Goal: Task Accomplishment & Management: Manage account settings

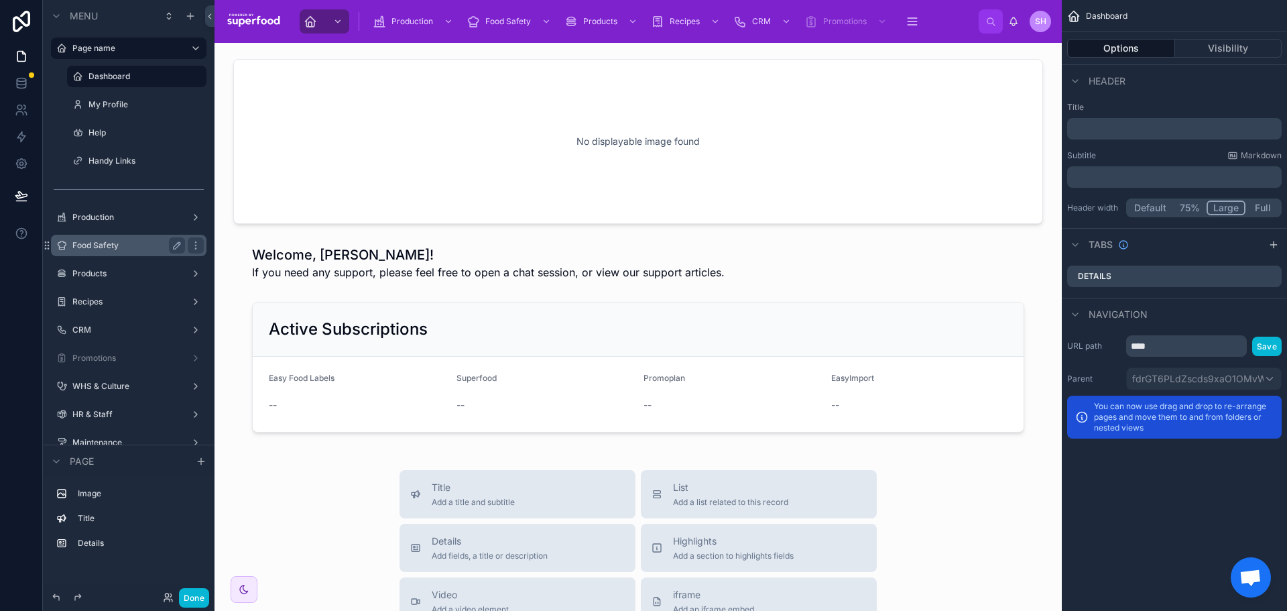
click at [105, 249] on label "Food Safety" at bounding box center [125, 245] width 107 height 11
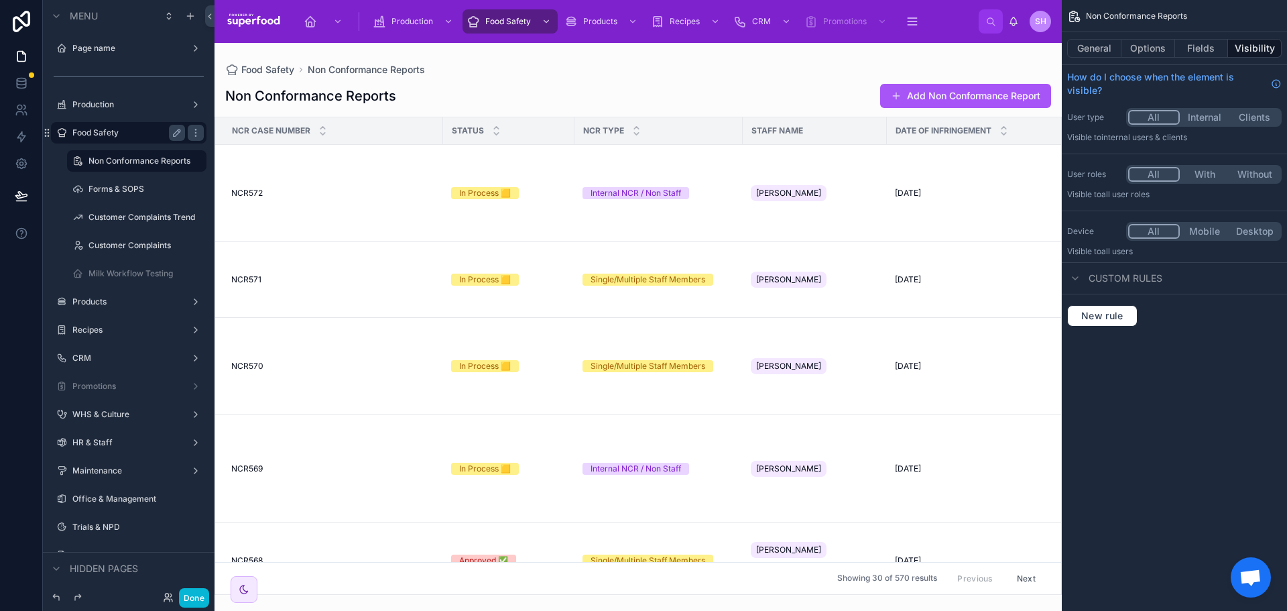
click at [354, 209] on div at bounding box center [639, 327] width 848 height 568
click at [285, 195] on div "NCR572 NCR572" at bounding box center [333, 193] width 204 height 11
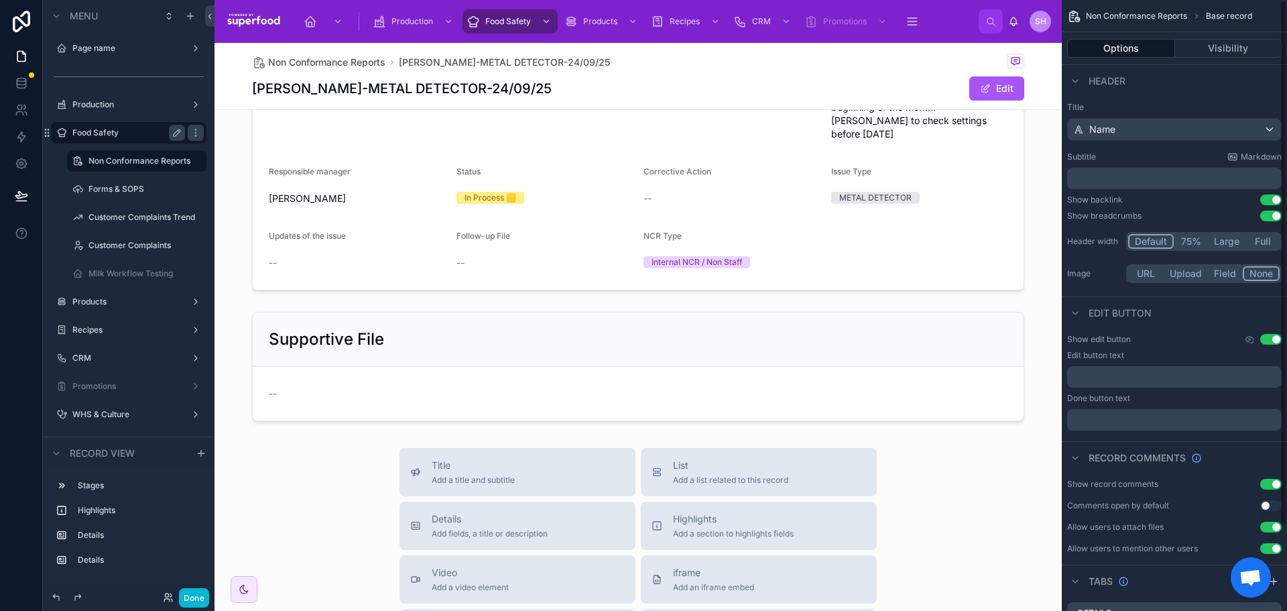
scroll to position [335, 0]
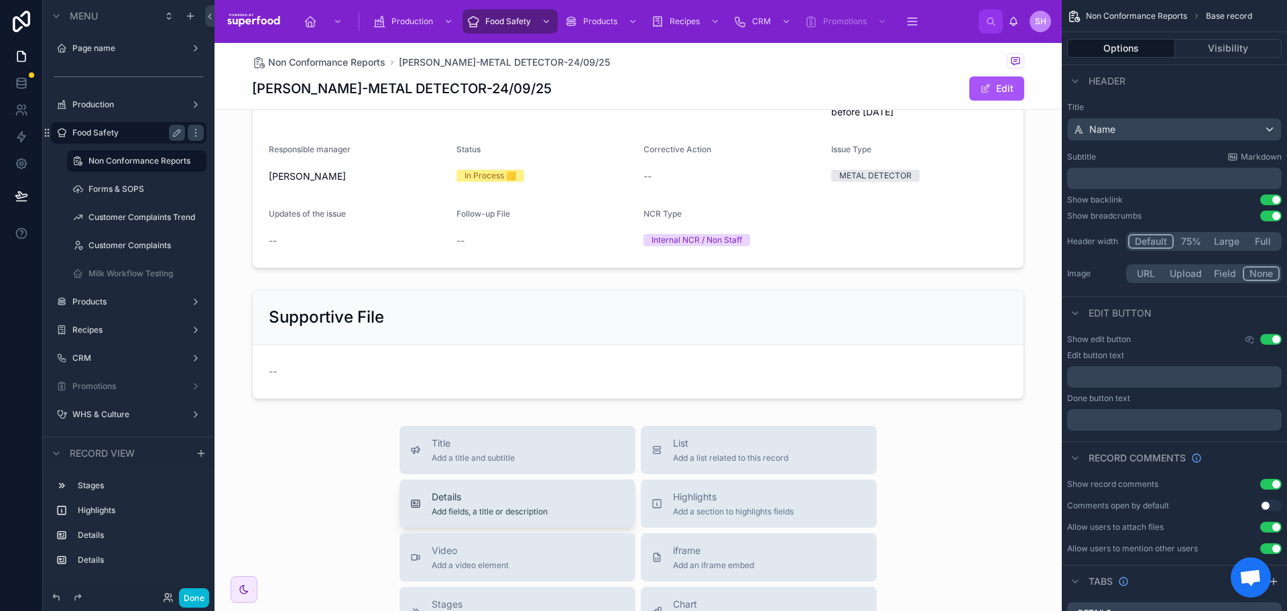
click at [512, 506] on span "Add fields, a title or description" at bounding box center [490, 511] width 116 height 11
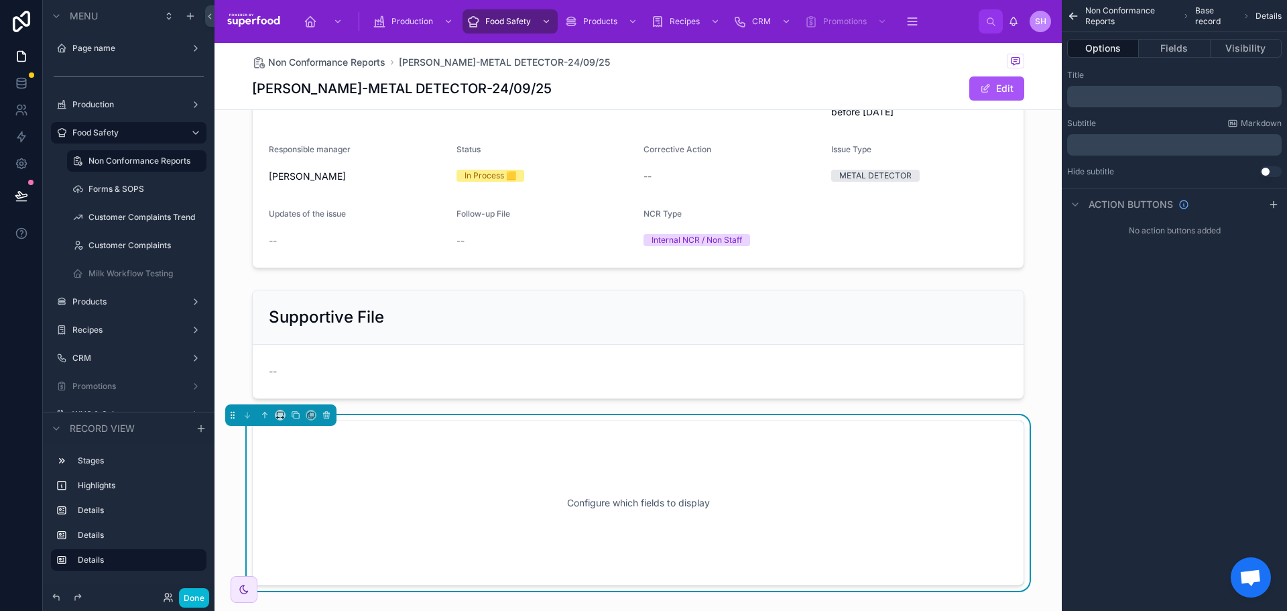
scroll to position [498, 0]
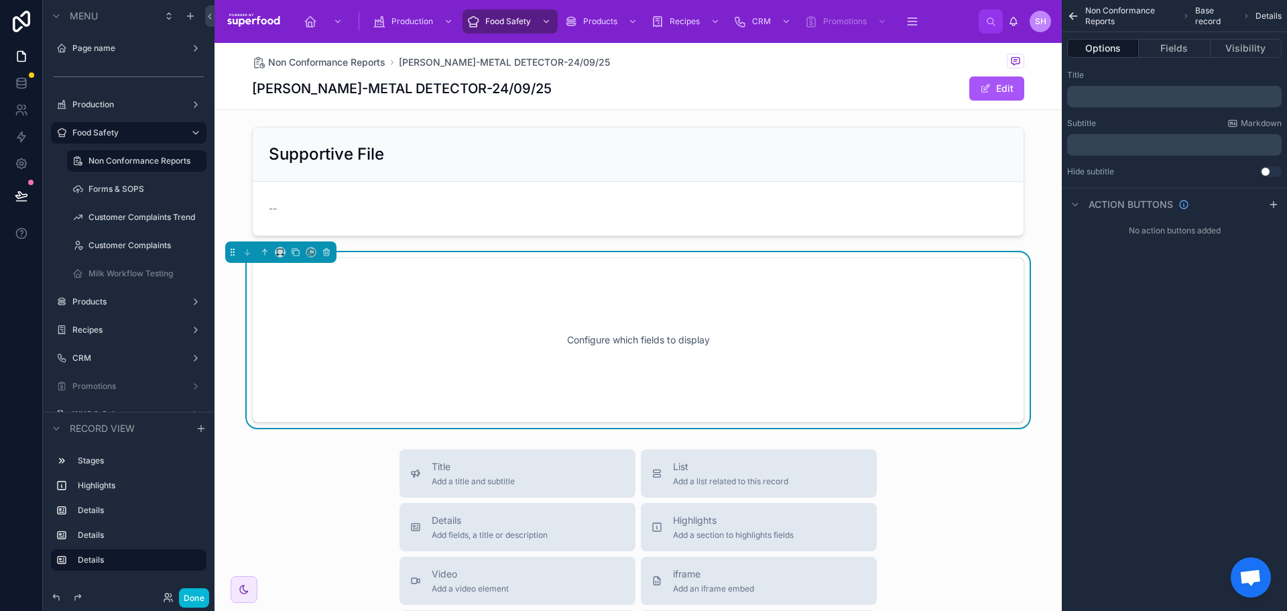
click at [1116, 100] on p "﻿" at bounding box center [1176, 96] width 207 height 11
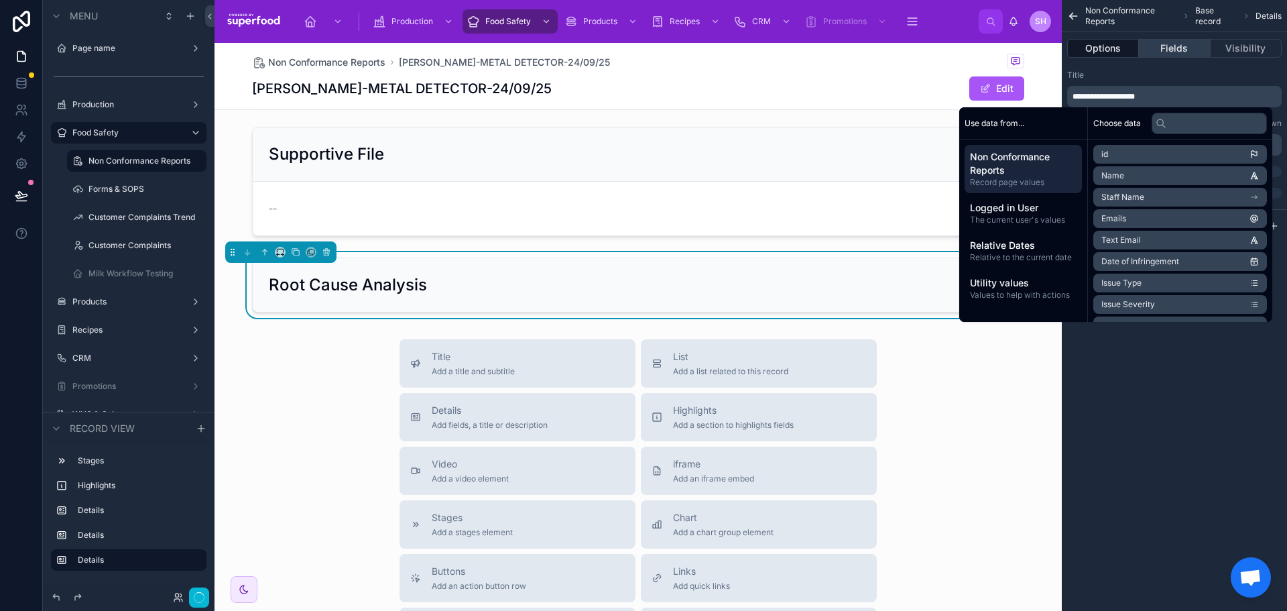
click at [1183, 42] on button "Fields" at bounding box center [1174, 48] width 71 height 19
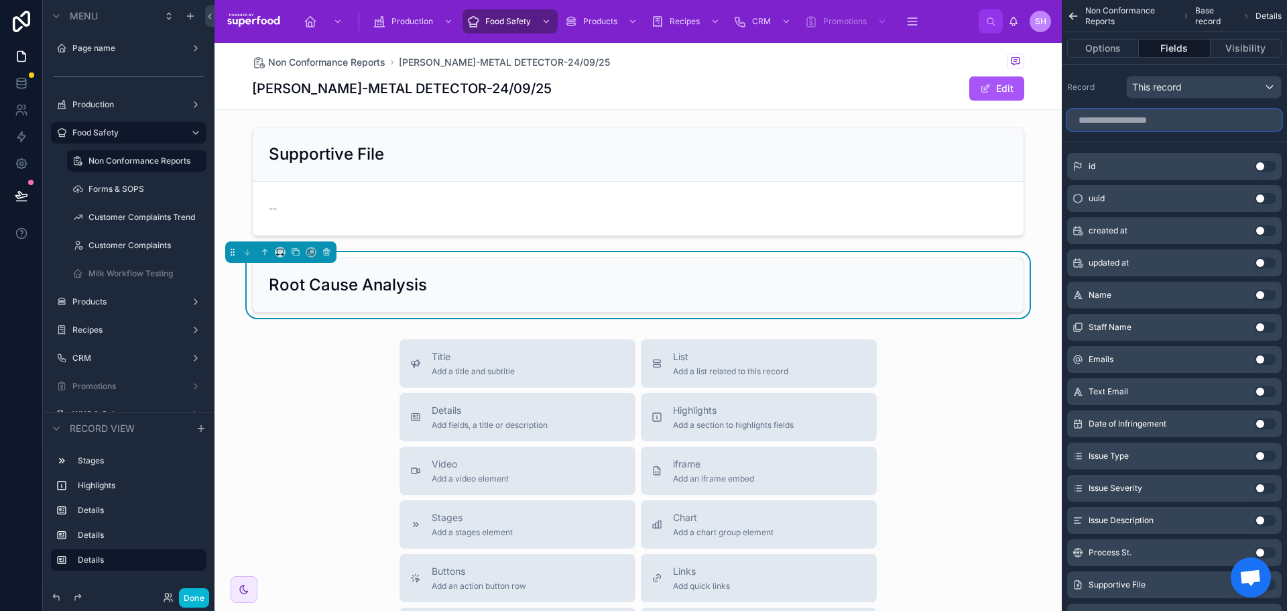
click at [1126, 121] on input "scrollable content" at bounding box center [1174, 119] width 215 height 21
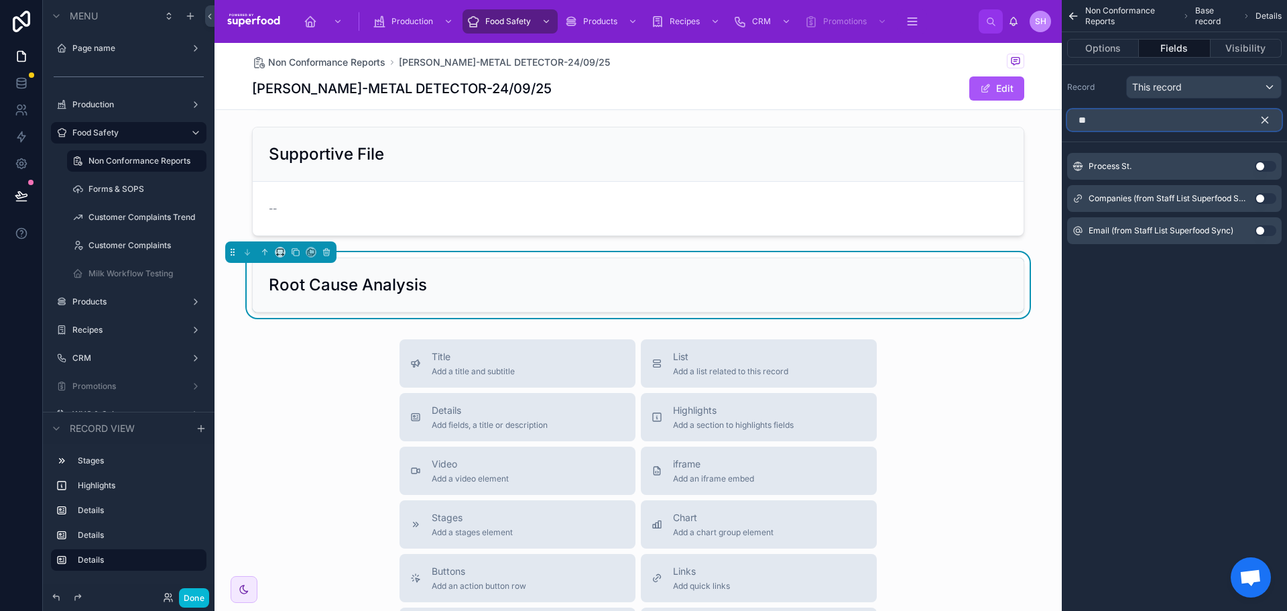
type input "*"
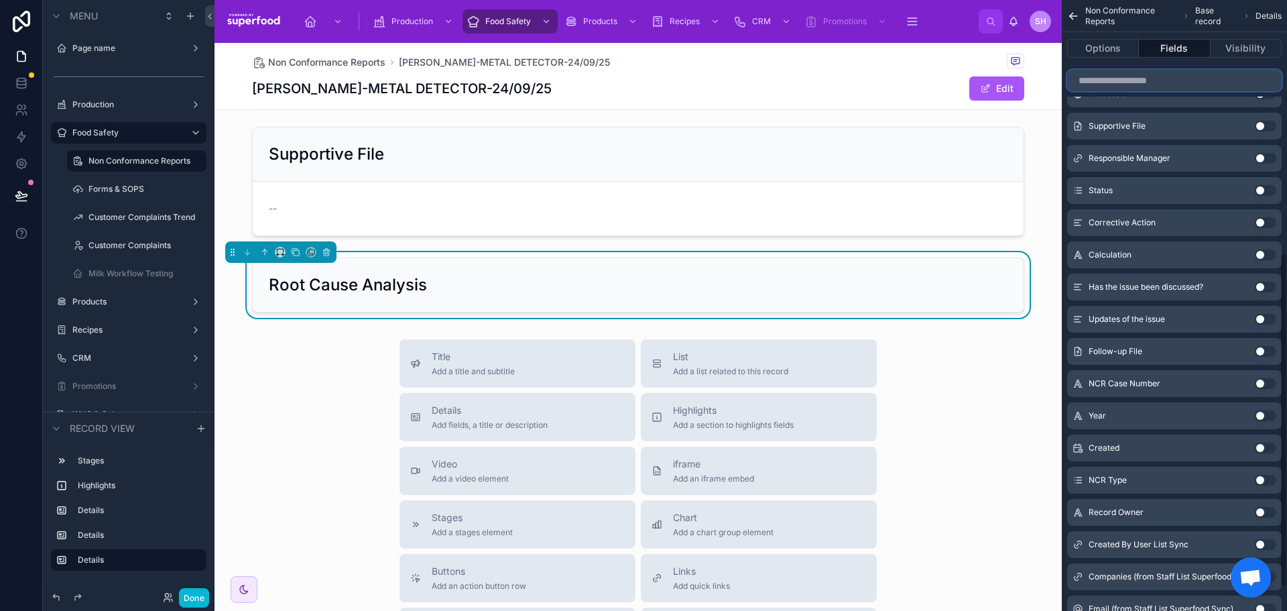
scroll to position [508, 0]
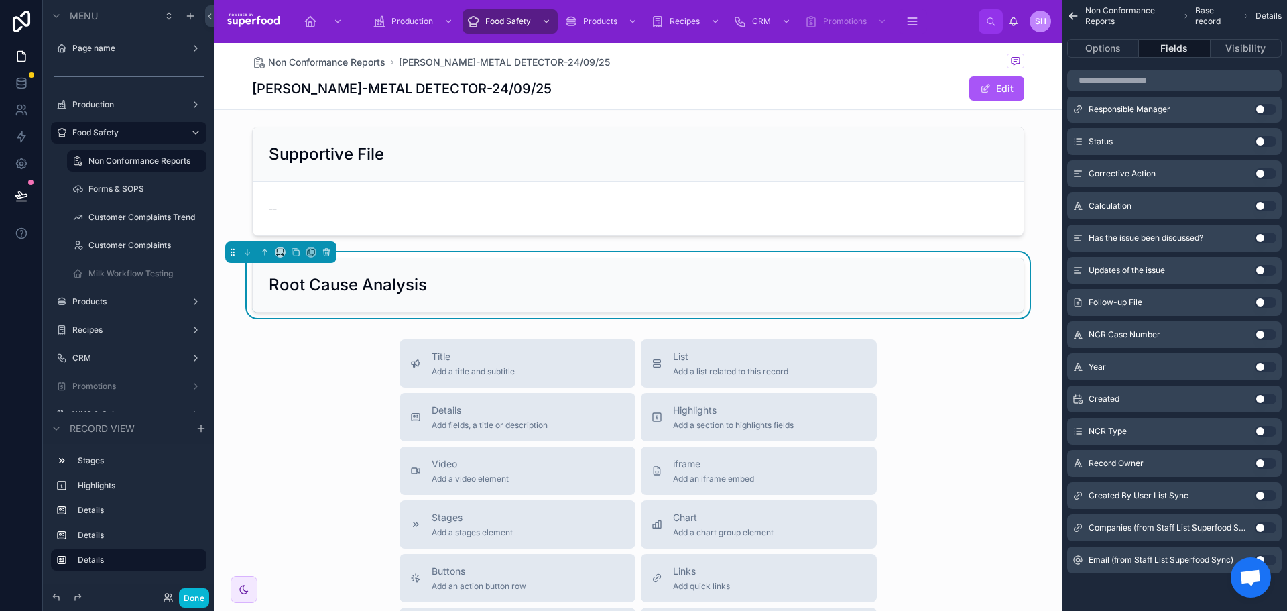
click at [1264, 302] on button "Use setting" at bounding box center [1265, 302] width 21 height 11
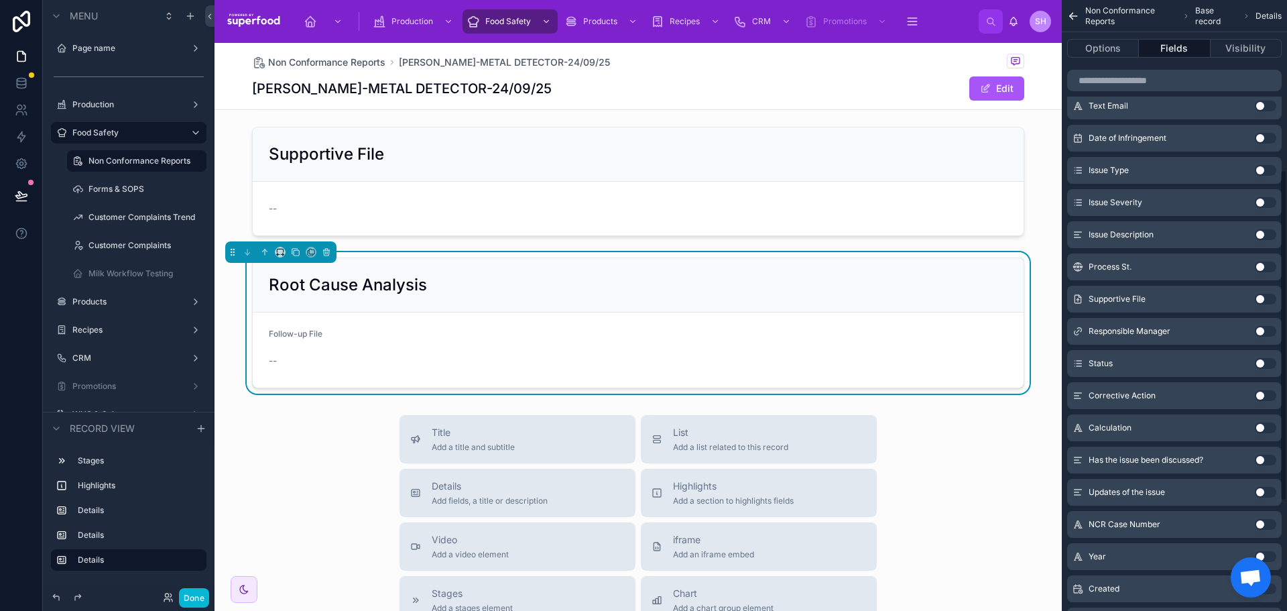
scroll to position [312, 0]
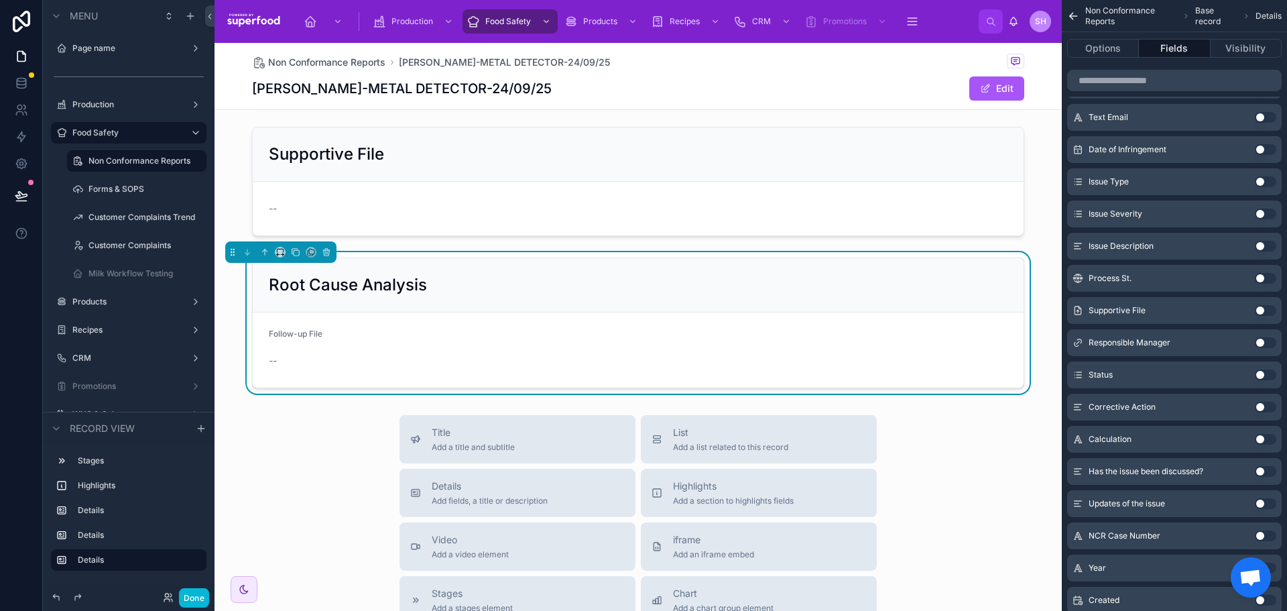
click at [1265, 406] on button "Use setting" at bounding box center [1265, 407] width 21 height 11
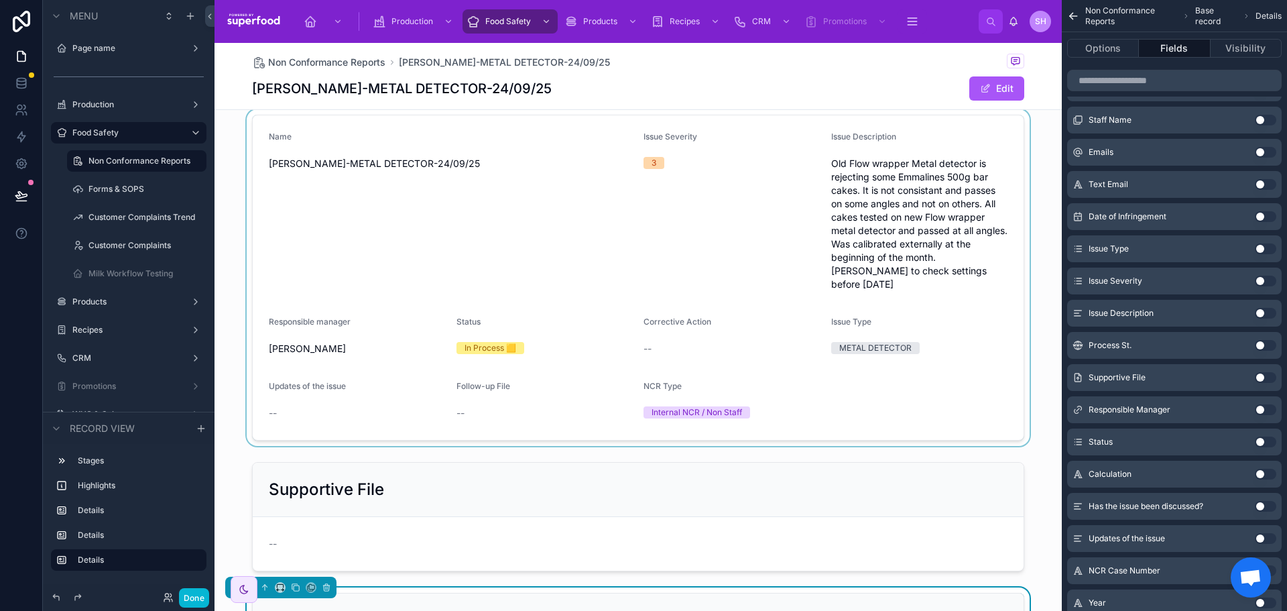
scroll to position [96, 0]
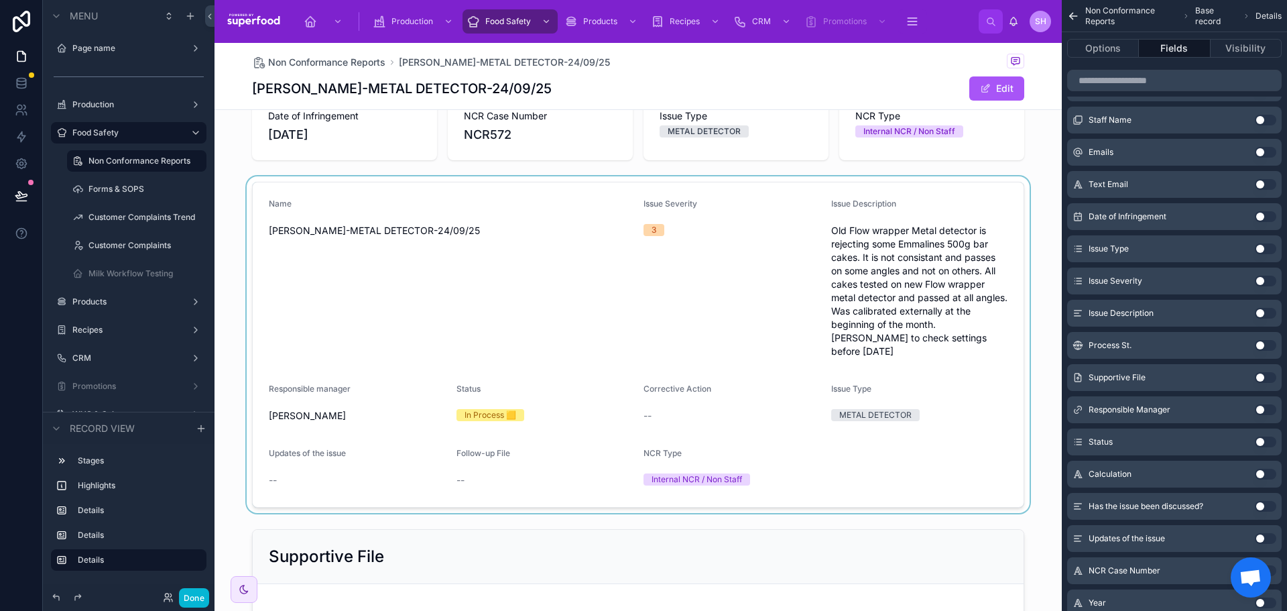
click at [546, 268] on div at bounding box center [639, 344] width 848 height 337
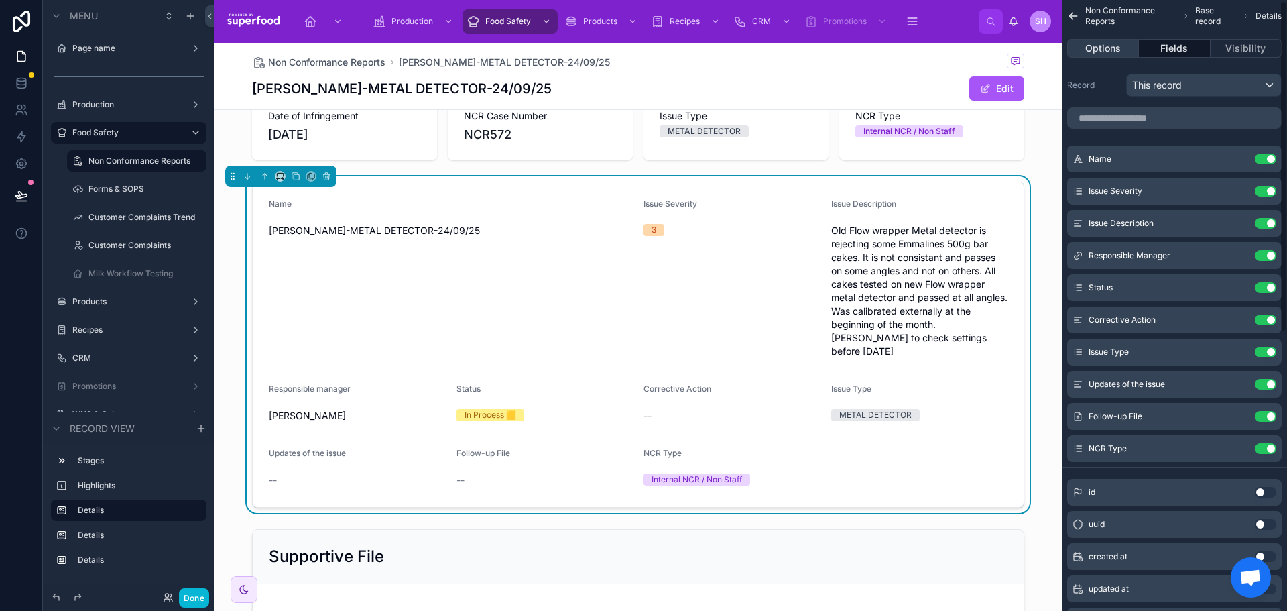
scroll to position [0, 0]
click at [1116, 47] on button "Options" at bounding box center [1103, 48] width 72 height 19
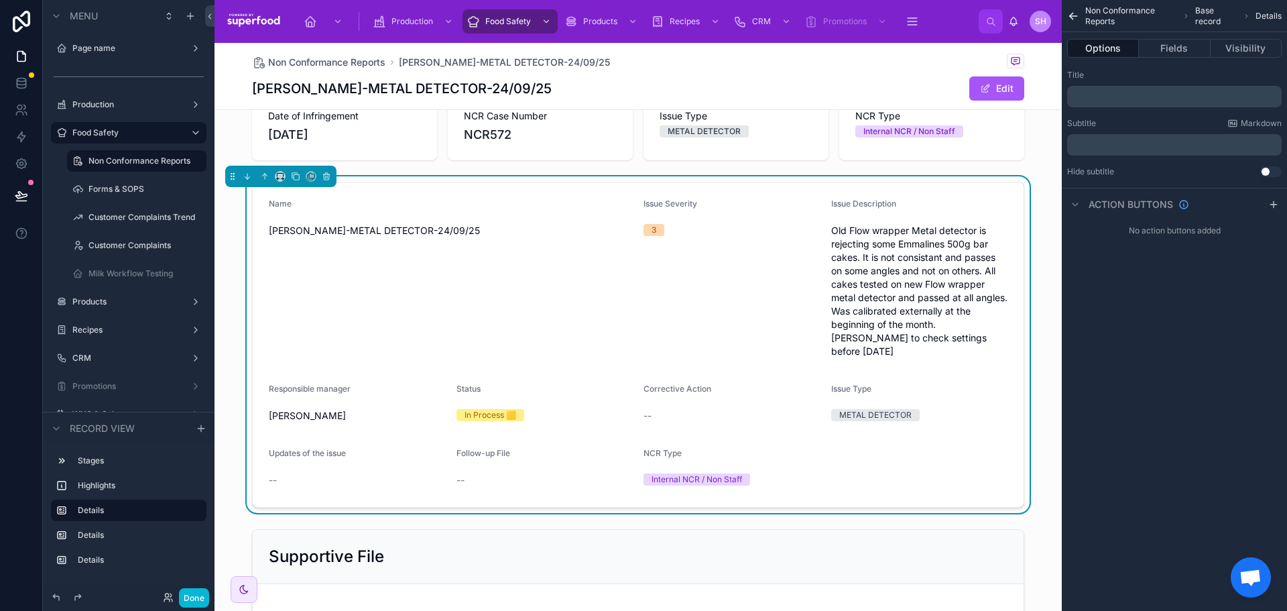
click at [1100, 95] on p "﻿" at bounding box center [1176, 96] width 207 height 11
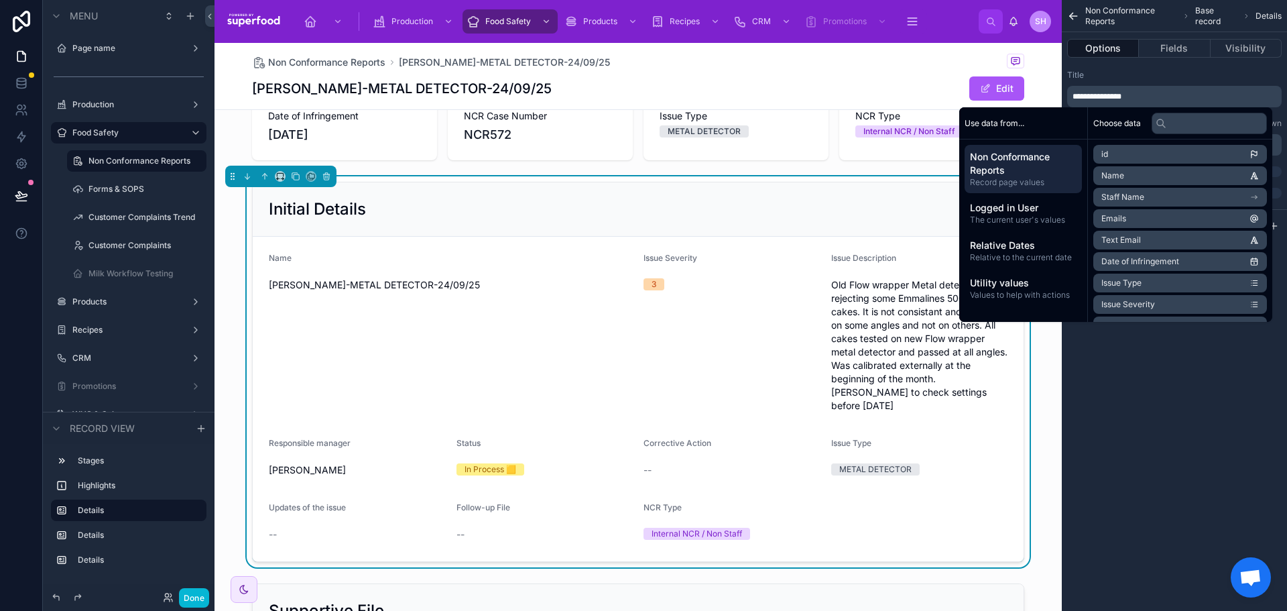
click at [1071, 17] on icon "scrollable content" at bounding box center [1071, 17] width 3 height 3
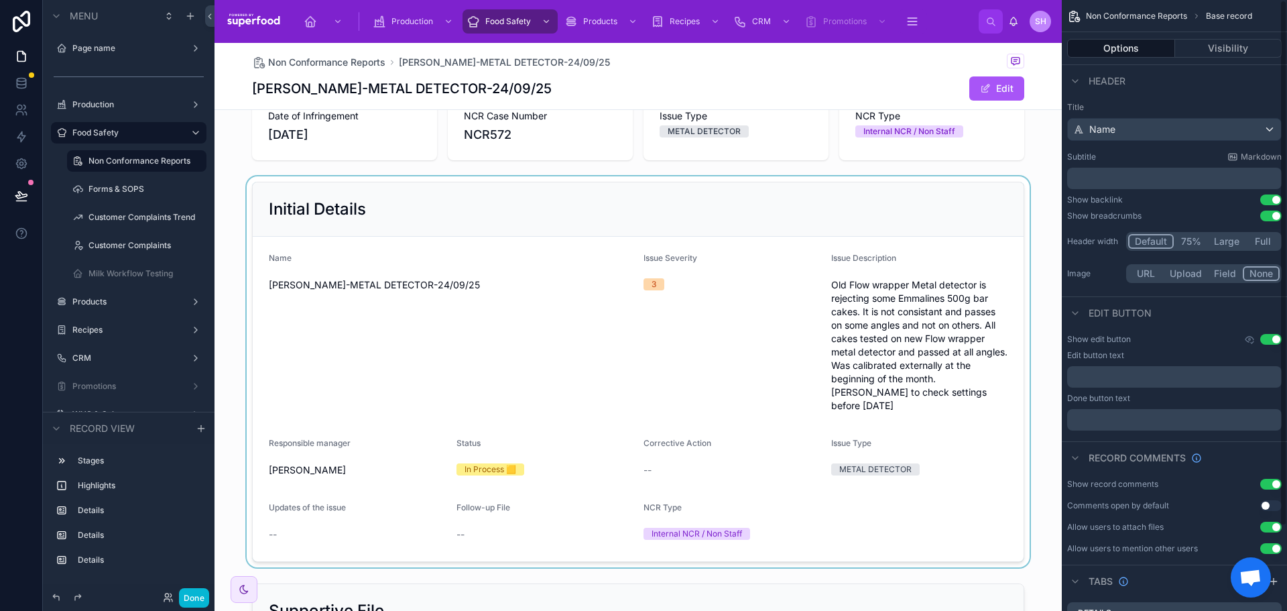
click at [770, 247] on div at bounding box center [639, 371] width 848 height 391
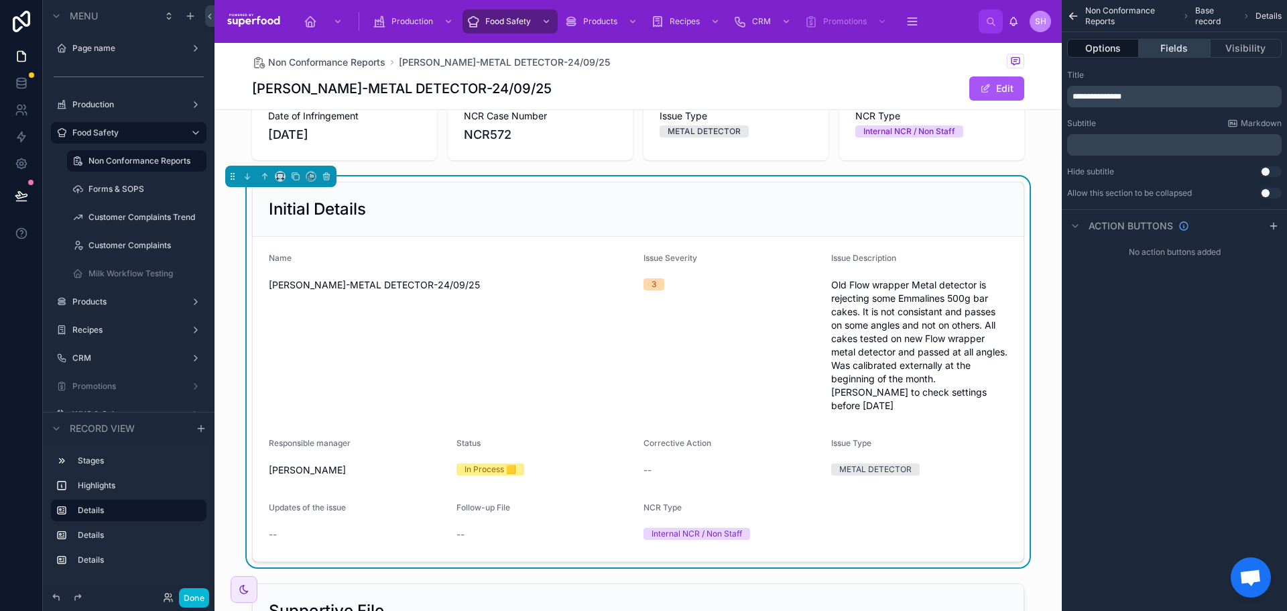
click at [1168, 49] on button "Fields" at bounding box center [1174, 48] width 71 height 19
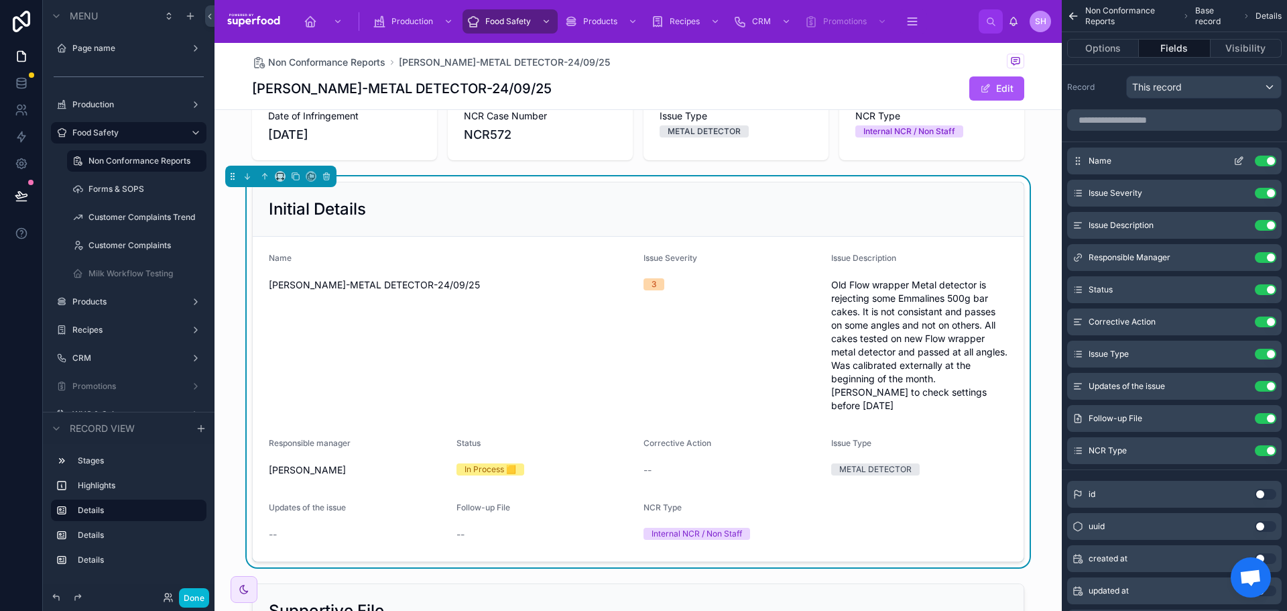
click at [1239, 164] on icon "scrollable content" at bounding box center [1239, 161] width 11 height 11
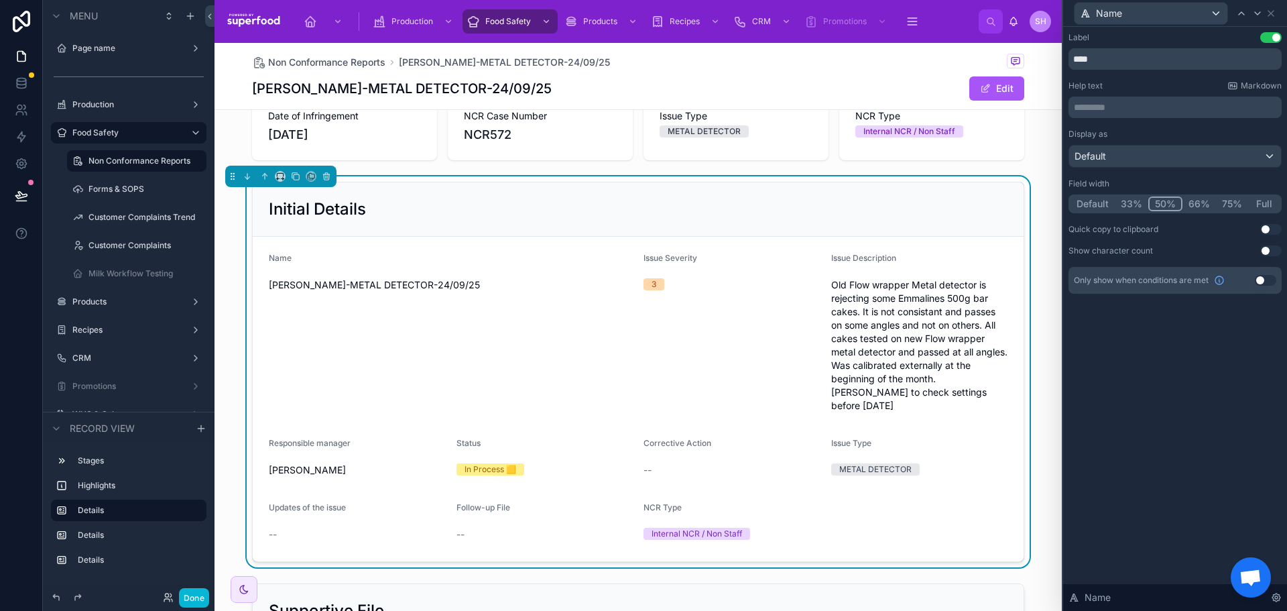
click at [1106, 207] on button "Default" at bounding box center [1093, 203] width 44 height 15
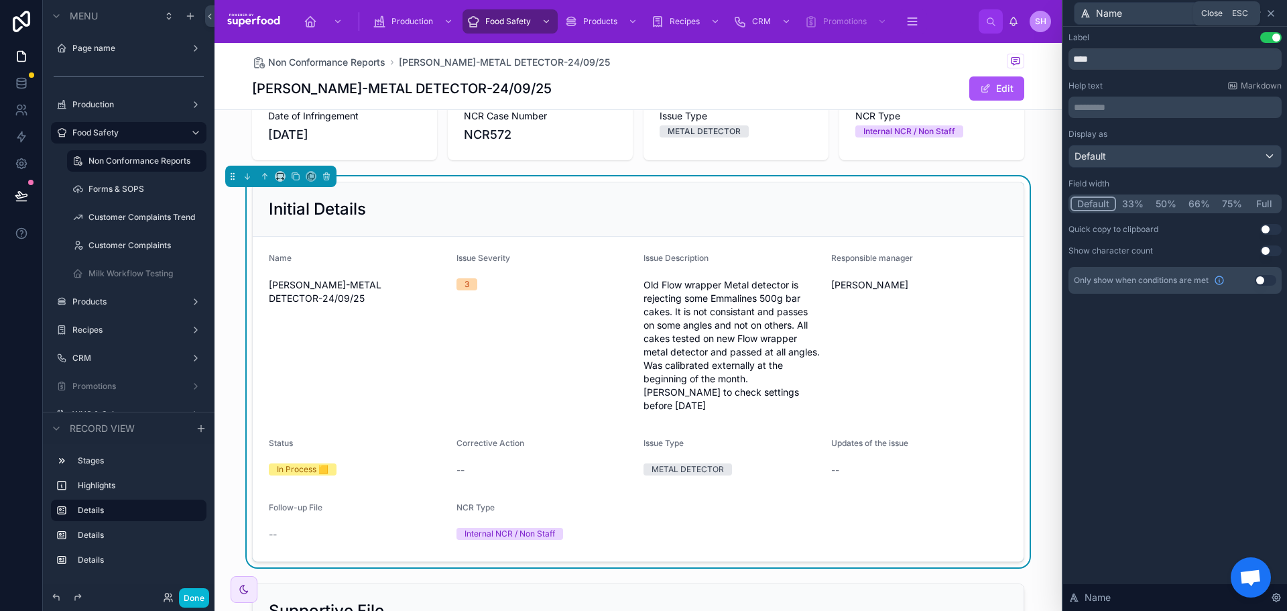
click at [1269, 15] on icon at bounding box center [1271, 13] width 5 height 5
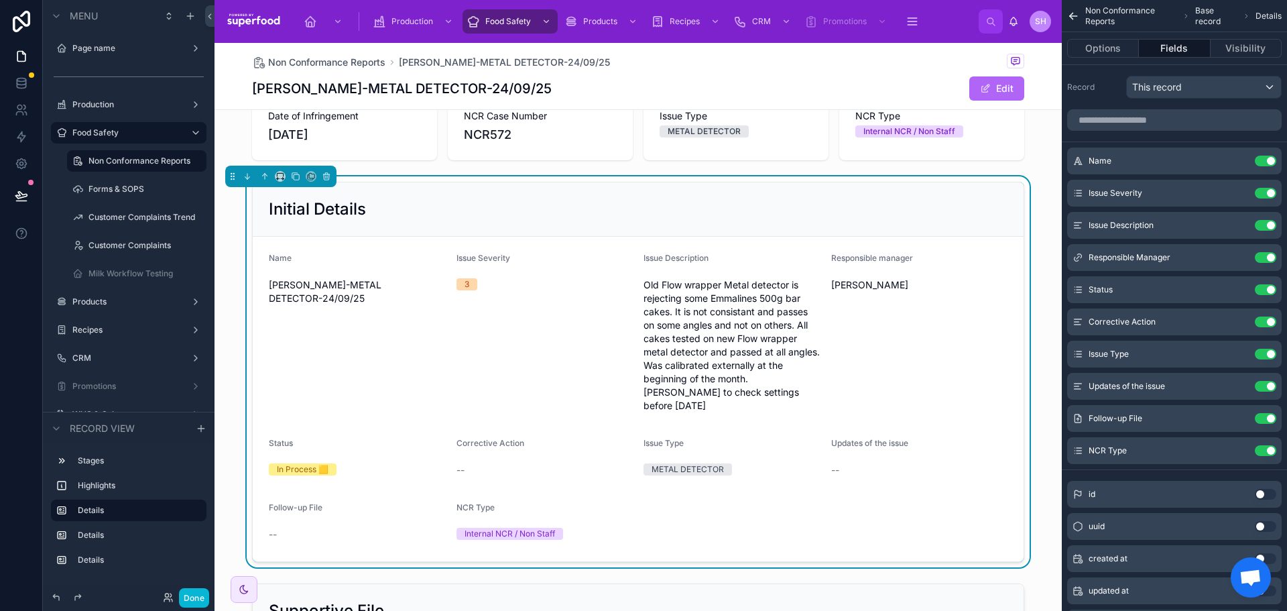
click at [1000, 85] on button "Edit" at bounding box center [997, 88] width 55 height 24
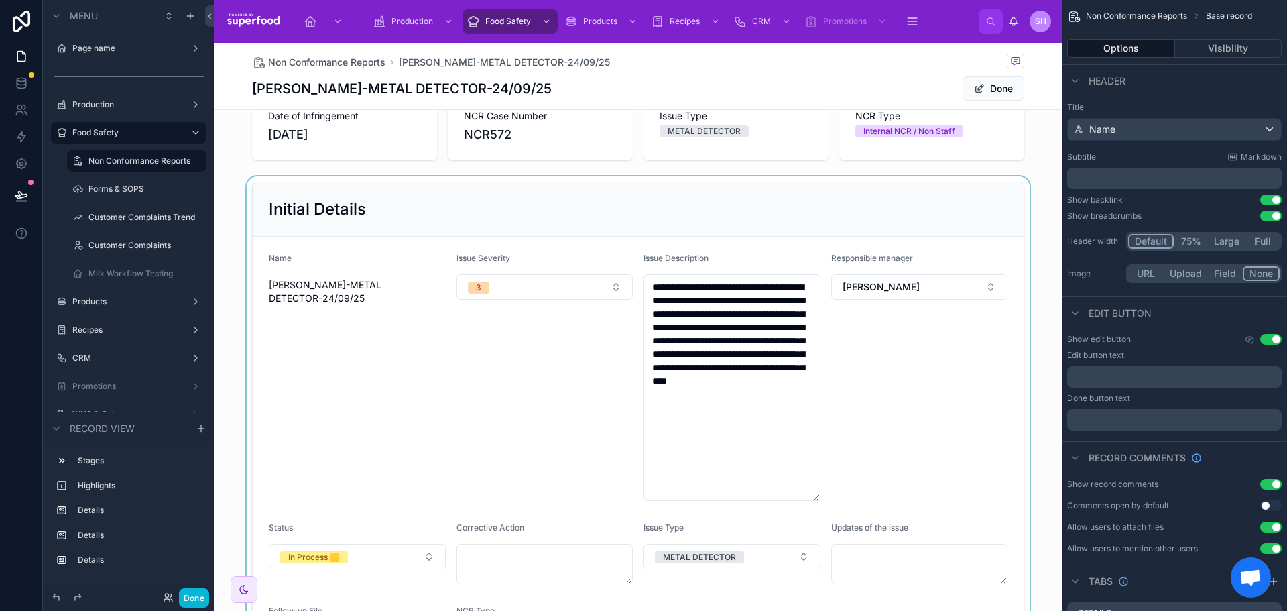
click at [906, 292] on div at bounding box center [639, 439] width 848 height 526
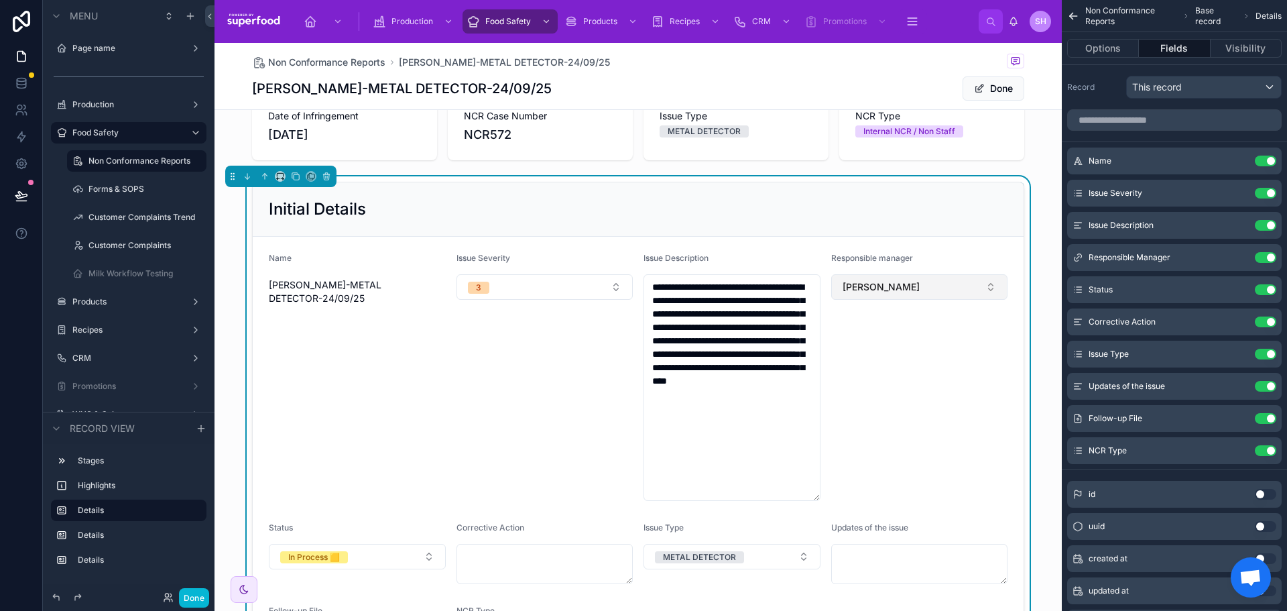
click at [911, 288] on button "[PERSON_NAME]" at bounding box center [919, 286] width 177 height 25
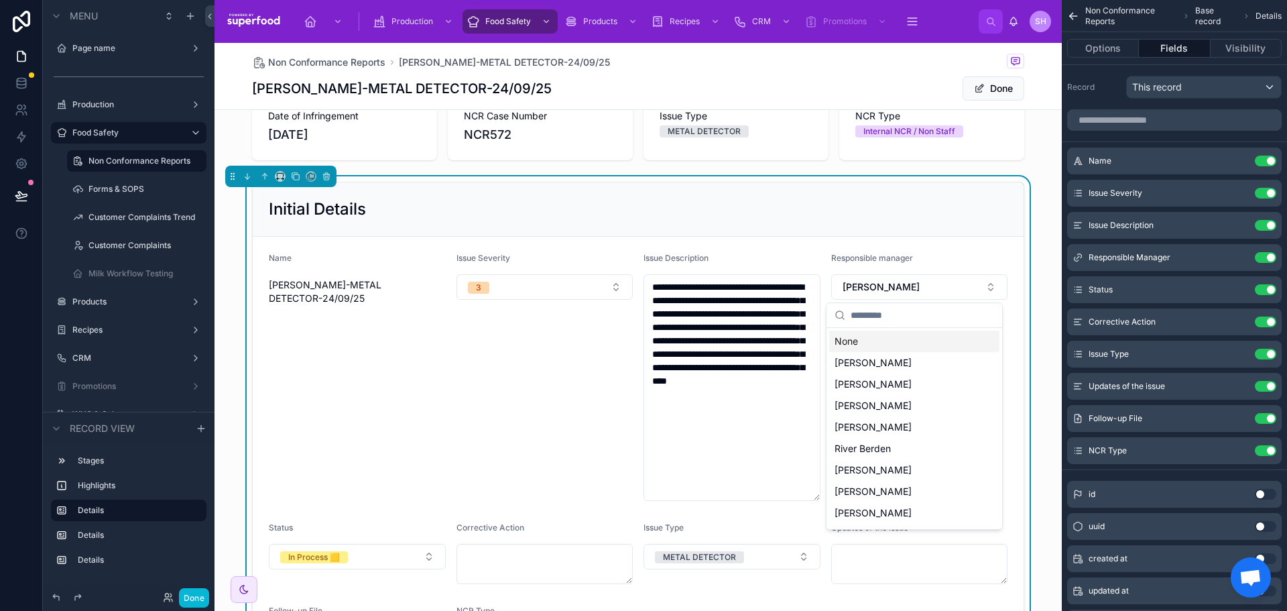
click at [969, 251] on form "**********" at bounding box center [638, 467] width 771 height 460
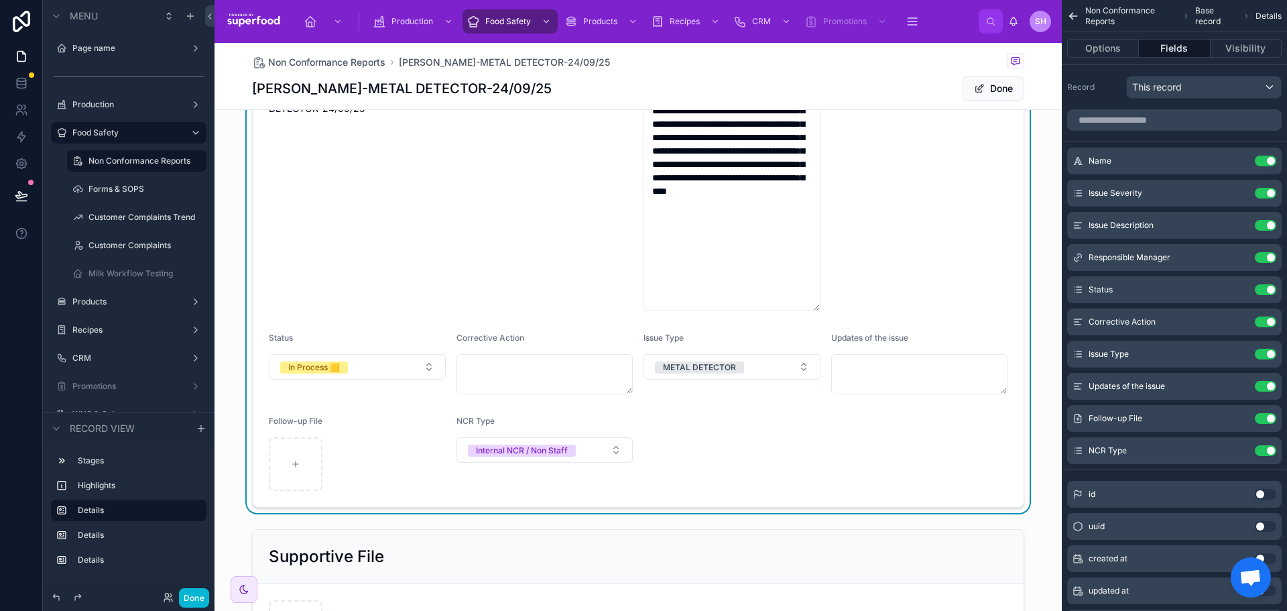
scroll to position [297, 0]
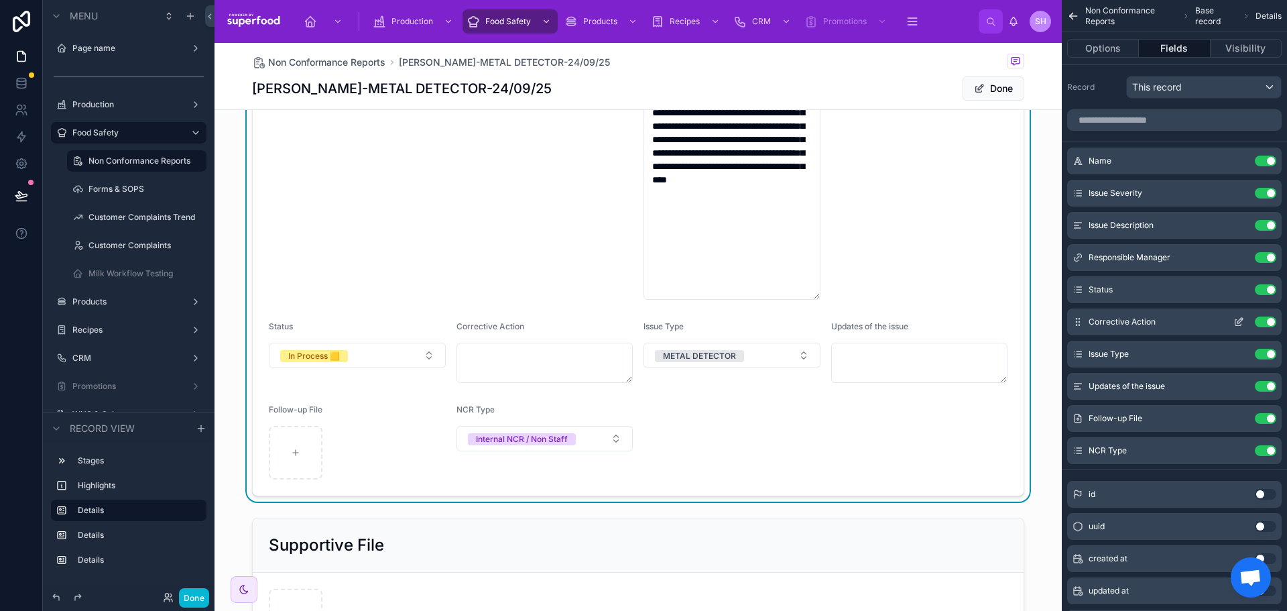
click at [1265, 323] on button "Use setting" at bounding box center [1265, 321] width 21 height 11
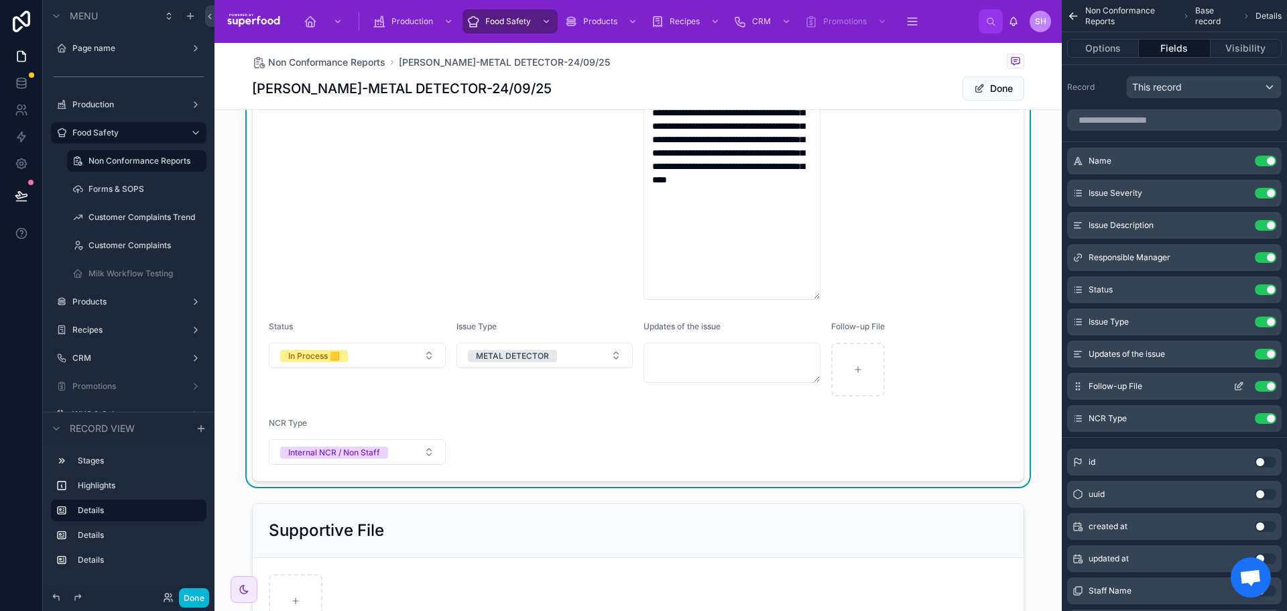
click at [1271, 384] on button "Use setting" at bounding box center [1265, 386] width 21 height 11
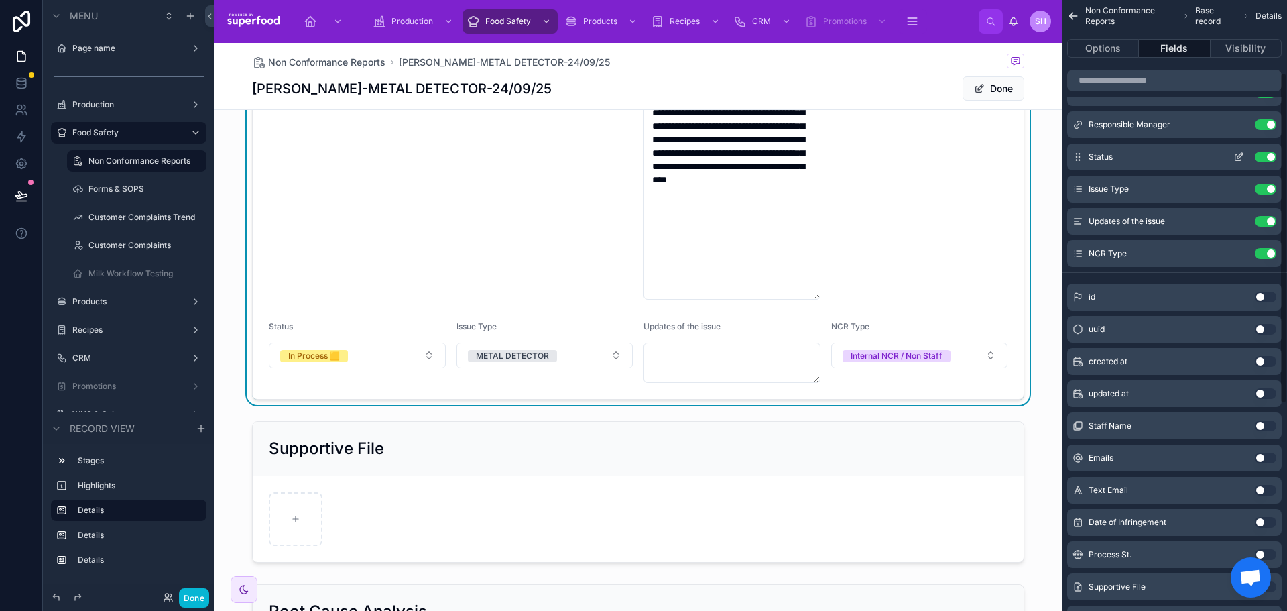
scroll to position [134, 0]
click at [1240, 221] on icon "scrollable content" at bounding box center [1239, 220] width 11 height 11
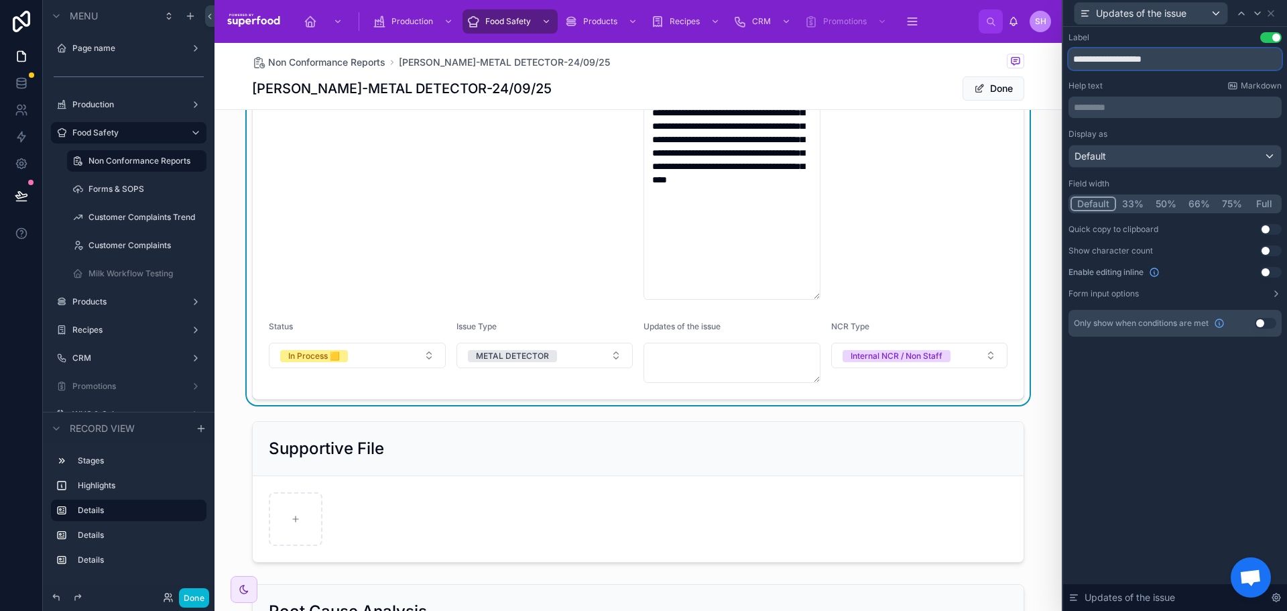
click at [1128, 53] on input "**********" at bounding box center [1175, 58] width 213 height 21
type input "**********"
drag, startPoint x: 1119, startPoint y: 542, endPoint x: 1137, endPoint y: 520, distance: 27.6
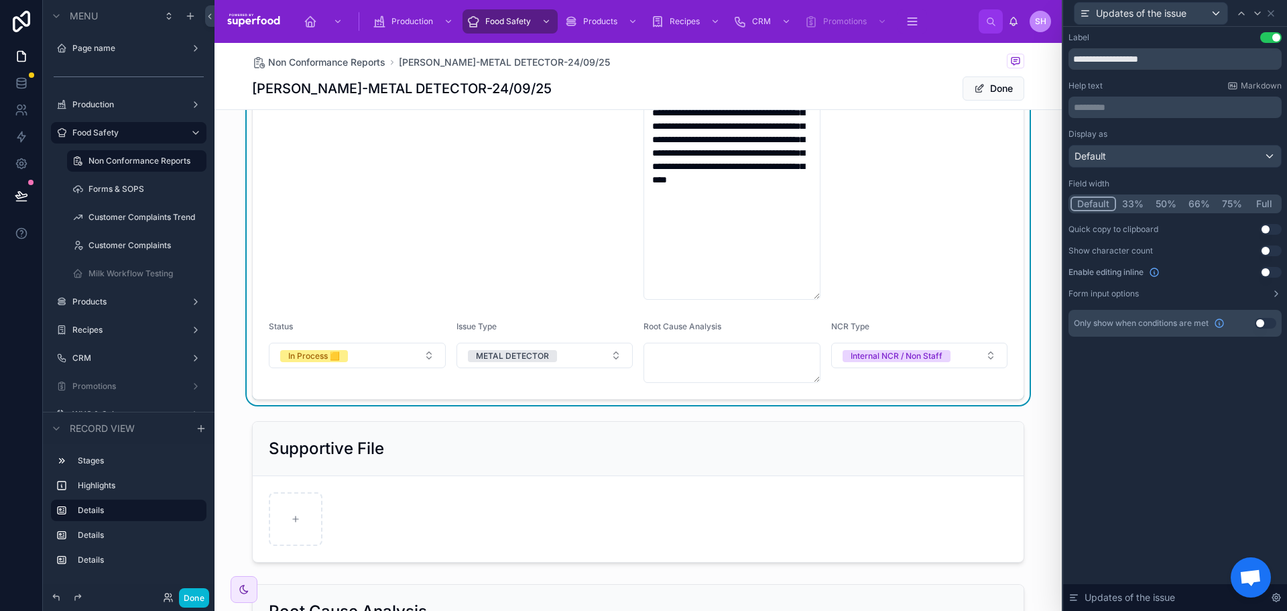
click at [1123, 534] on div "**********" at bounding box center [1175, 319] width 224 height 584
click at [1272, 11] on icon at bounding box center [1271, 13] width 11 height 11
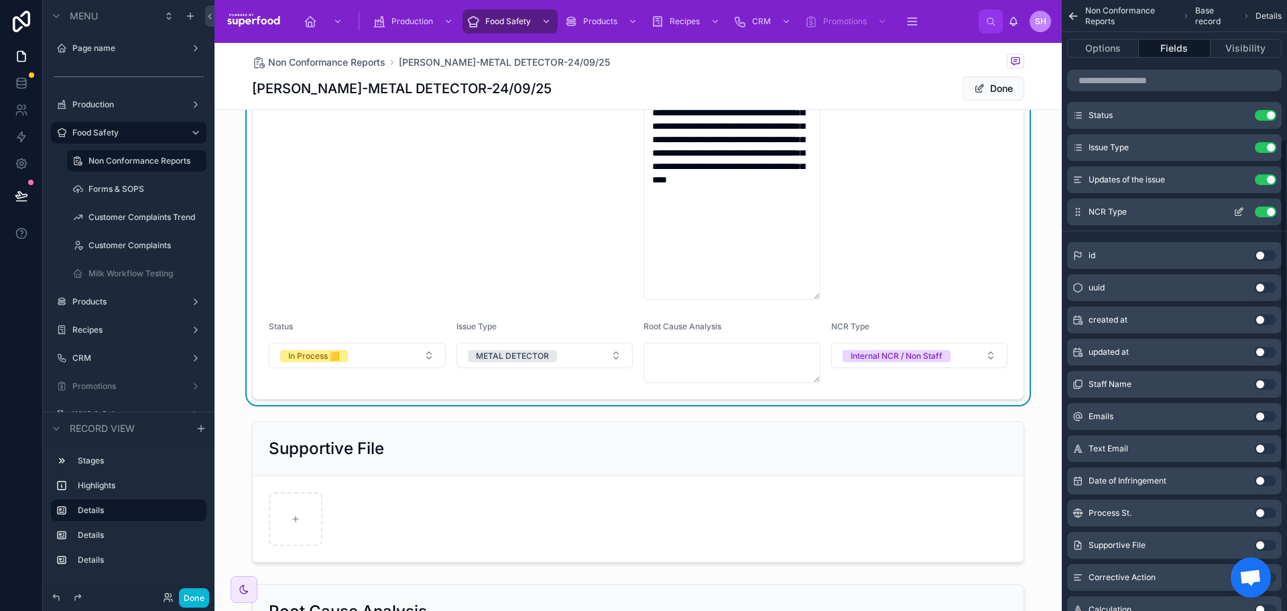
scroll to position [0, 0]
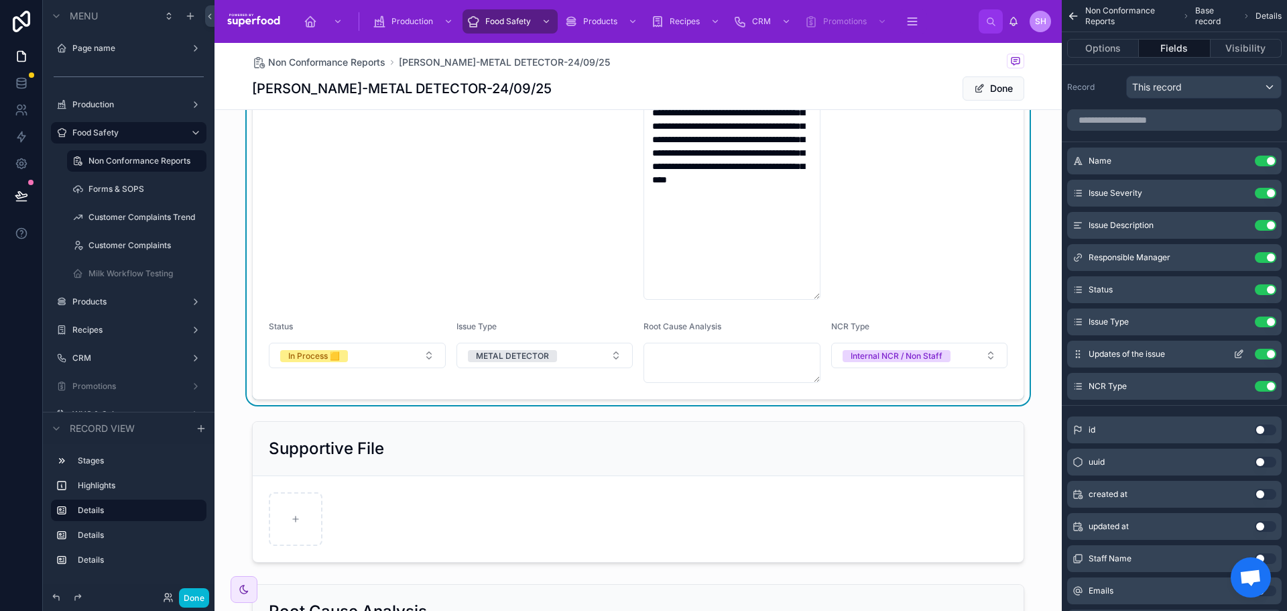
click at [1264, 357] on button "Use setting" at bounding box center [1265, 354] width 21 height 11
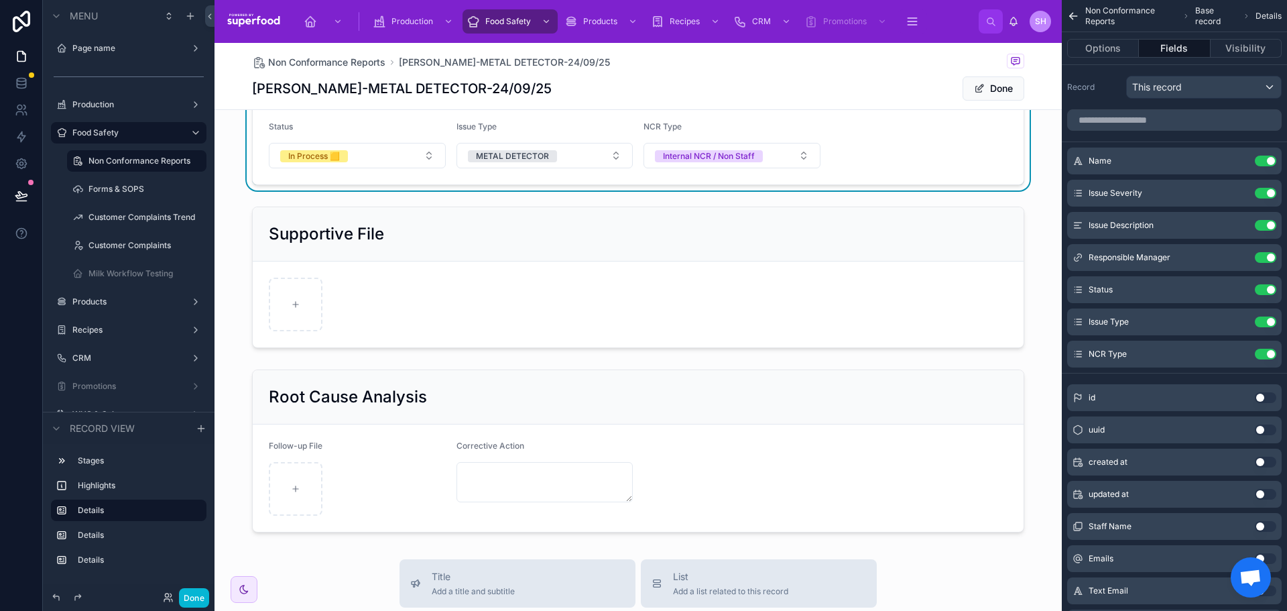
scroll to position [498, 0]
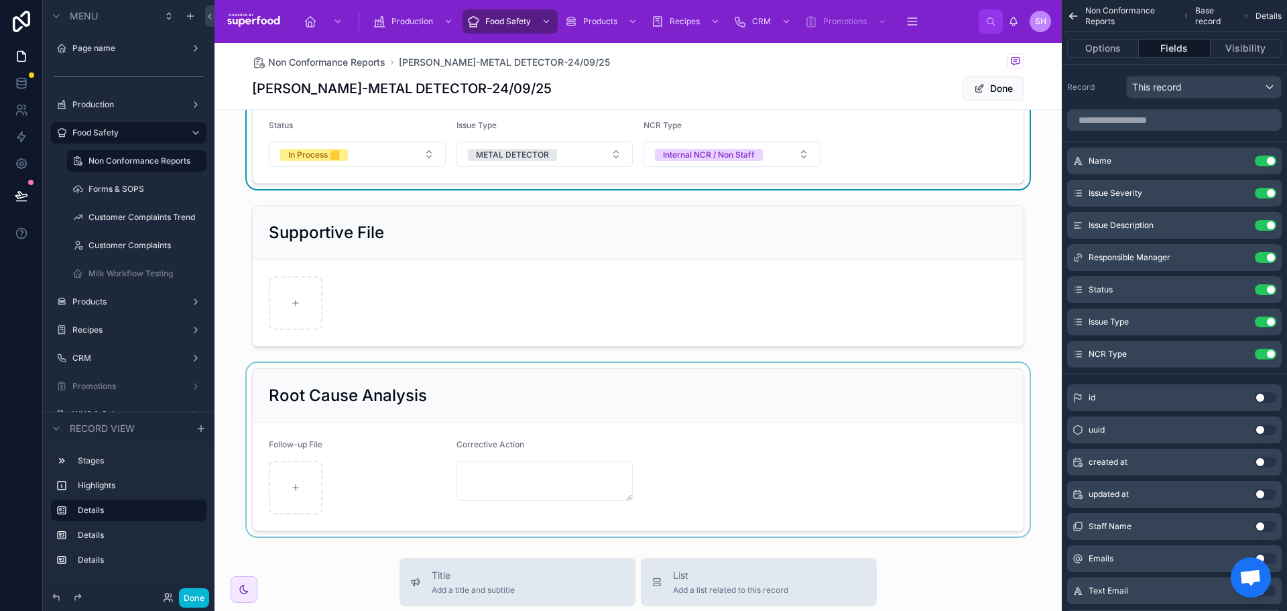
click at [632, 396] on div at bounding box center [639, 450] width 848 height 174
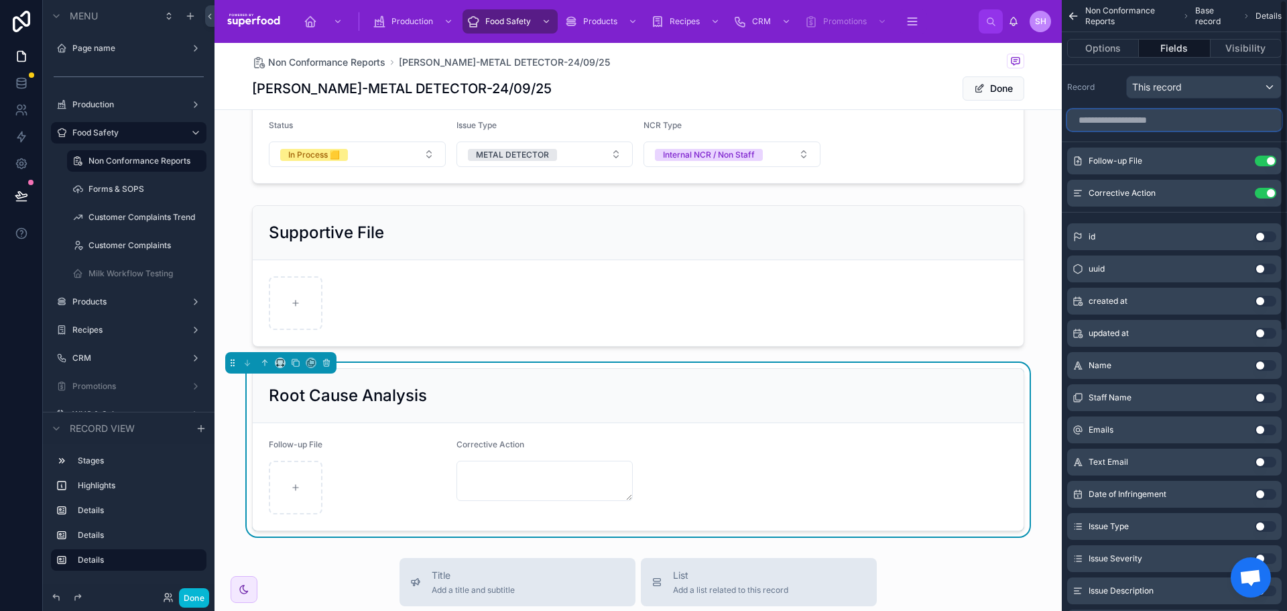
click at [1160, 115] on input "scrollable content" at bounding box center [1174, 119] width 215 height 21
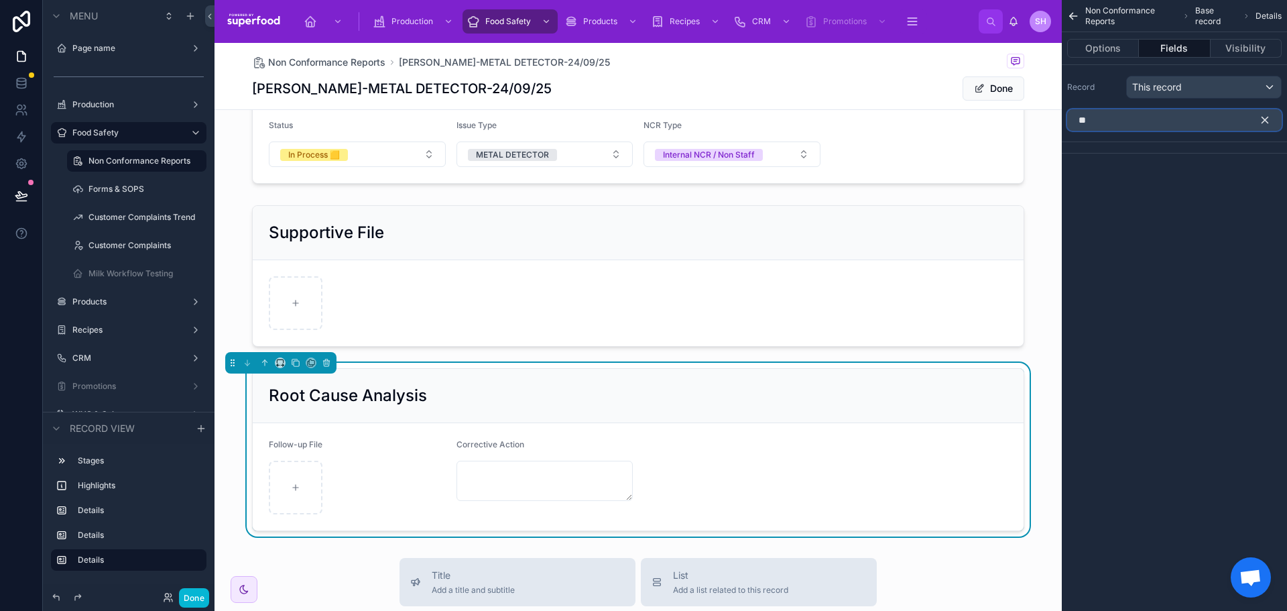
type input "*"
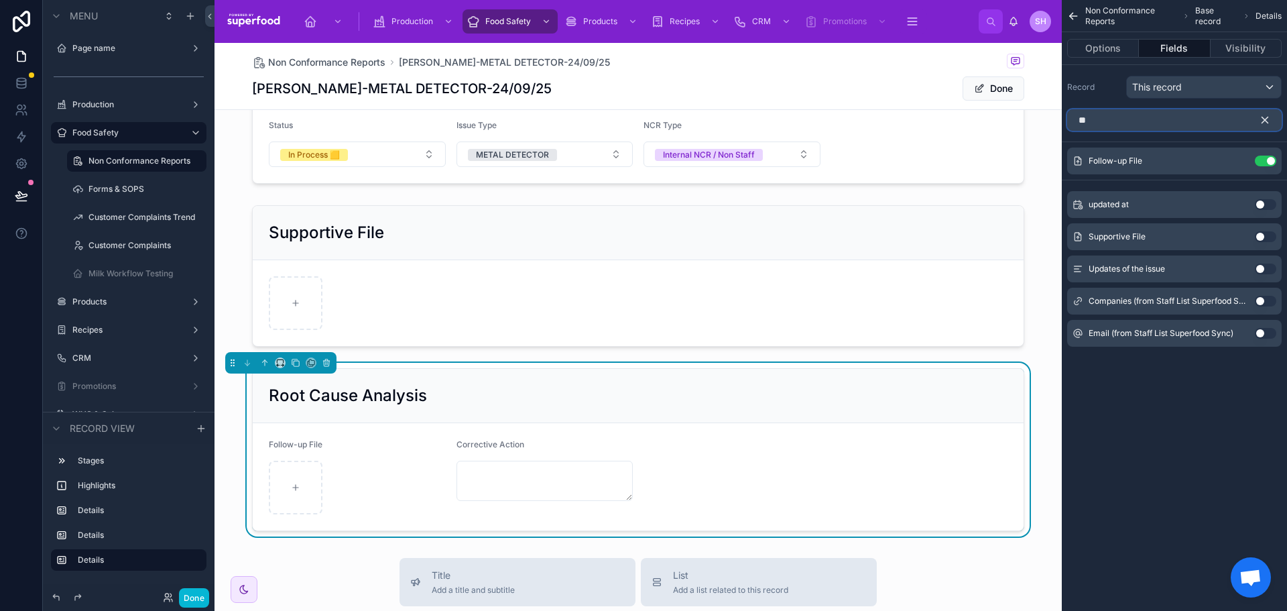
type input "**"
click at [1265, 269] on button "Use setting" at bounding box center [1265, 269] width 21 height 11
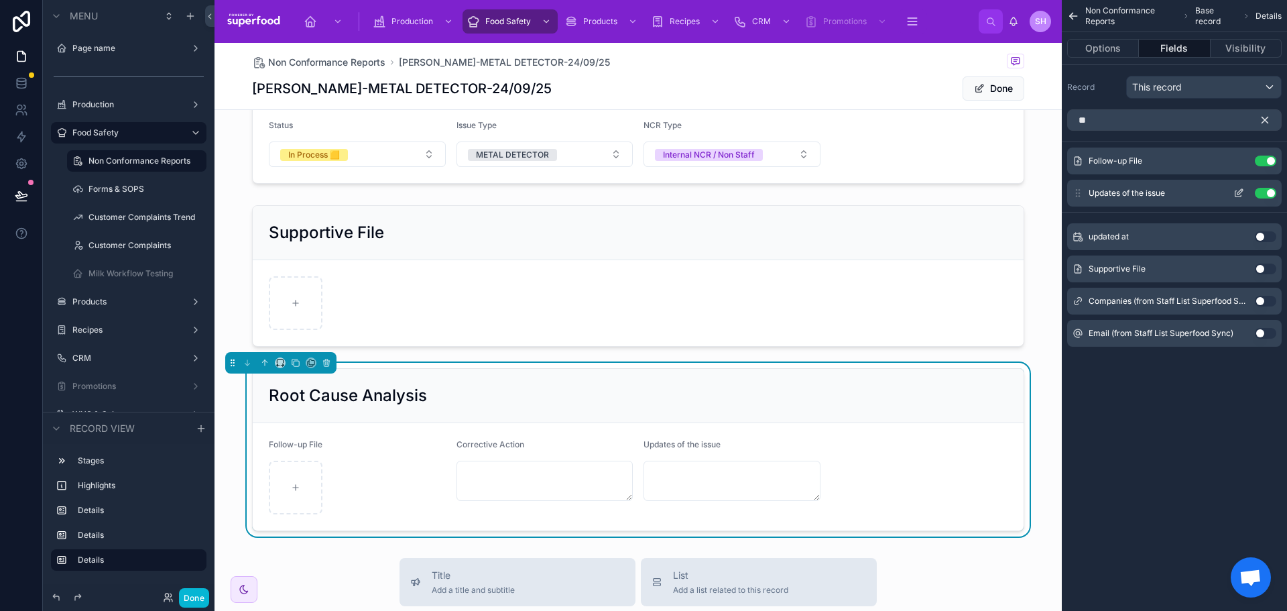
click at [1239, 192] on icon "scrollable content" at bounding box center [1239, 193] width 11 height 11
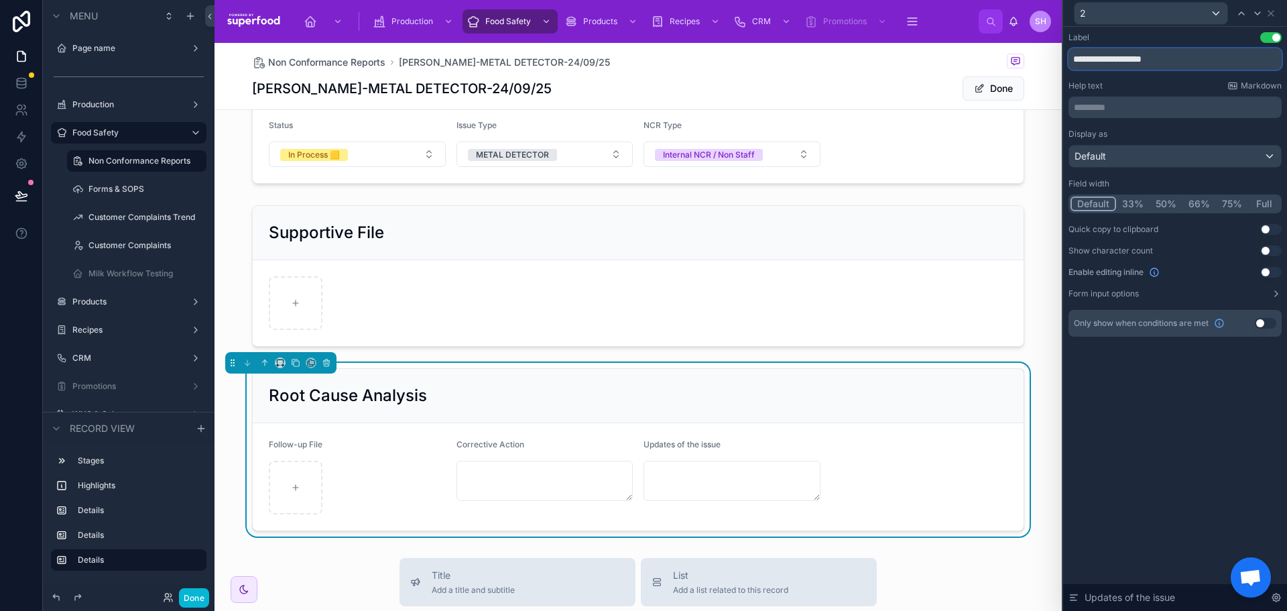
click at [1155, 59] on input "**********" at bounding box center [1175, 58] width 213 height 21
type input "**********"
click at [1188, 492] on div "**********" at bounding box center [1175, 319] width 224 height 584
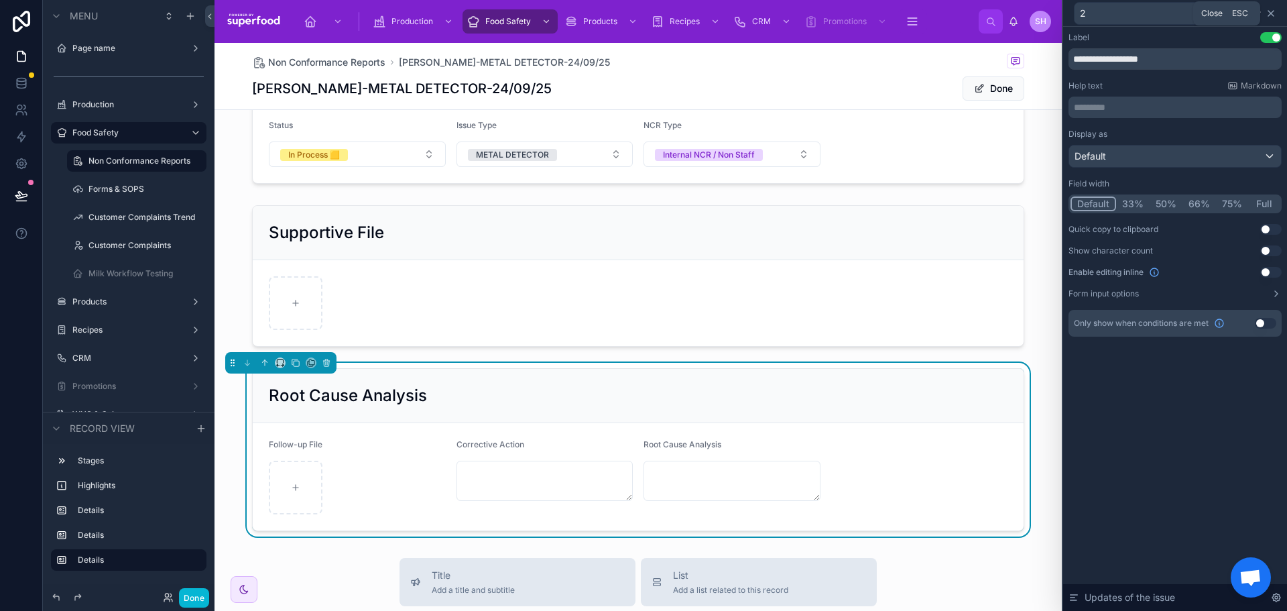
click at [1271, 9] on icon at bounding box center [1271, 13] width 11 height 11
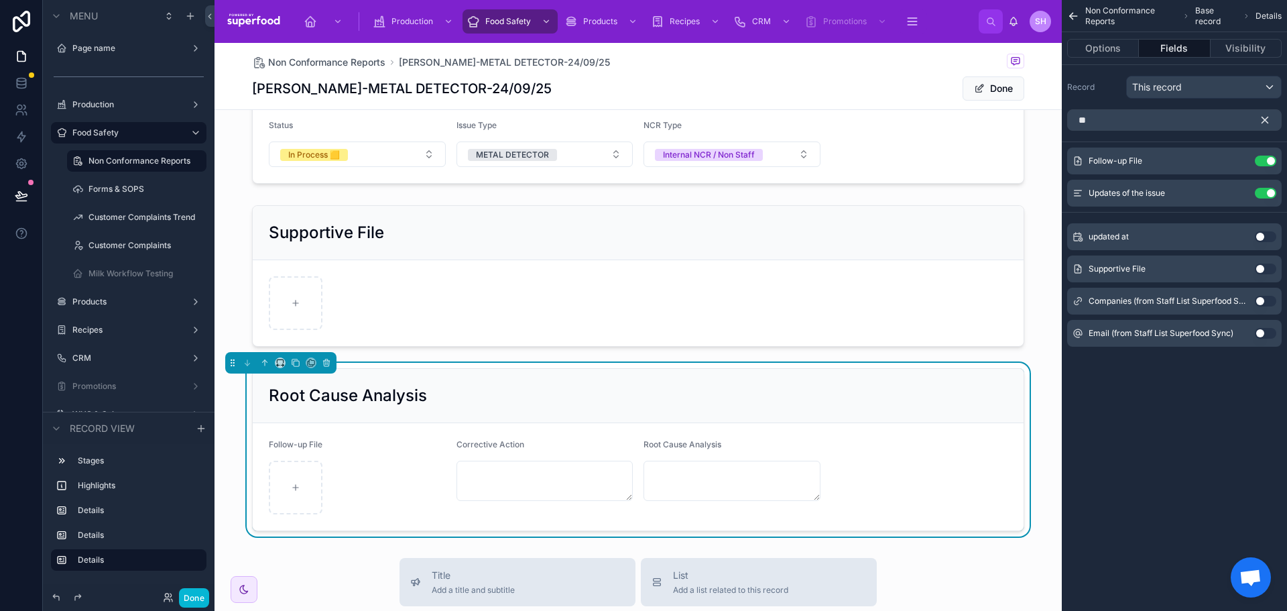
click at [1265, 113] on button "scrollable content" at bounding box center [1270, 119] width 23 height 21
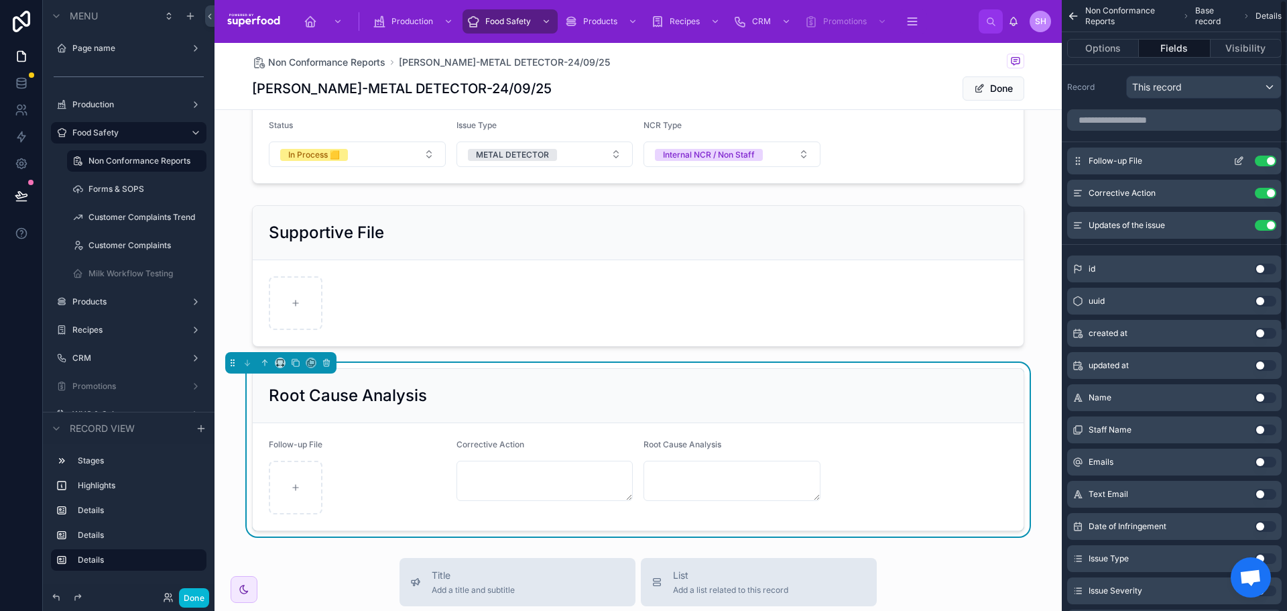
click at [1236, 160] on icon "scrollable content" at bounding box center [1239, 161] width 11 height 11
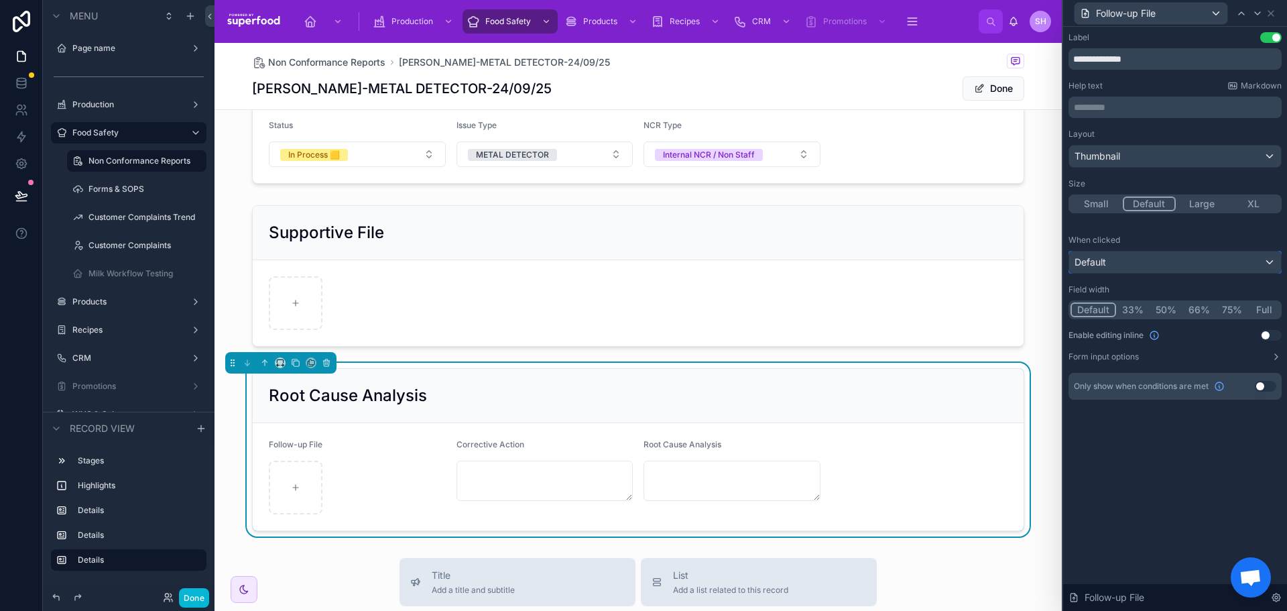
click at [1133, 264] on div "Default" at bounding box center [1175, 261] width 212 height 21
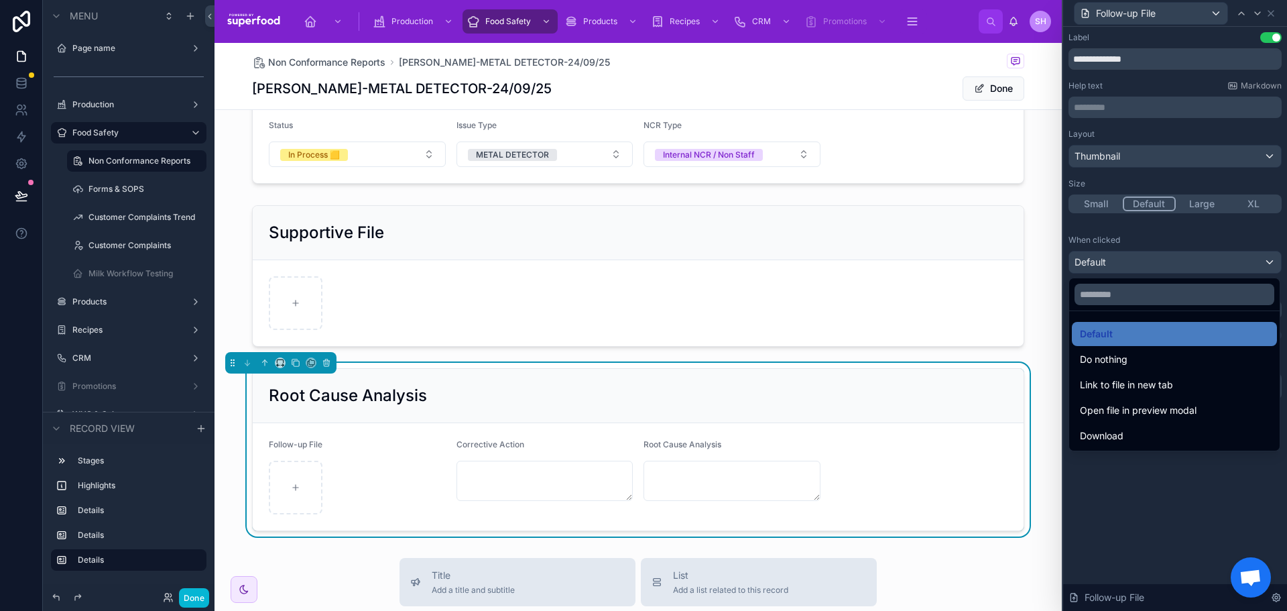
click at [1156, 239] on div at bounding box center [1175, 305] width 224 height 611
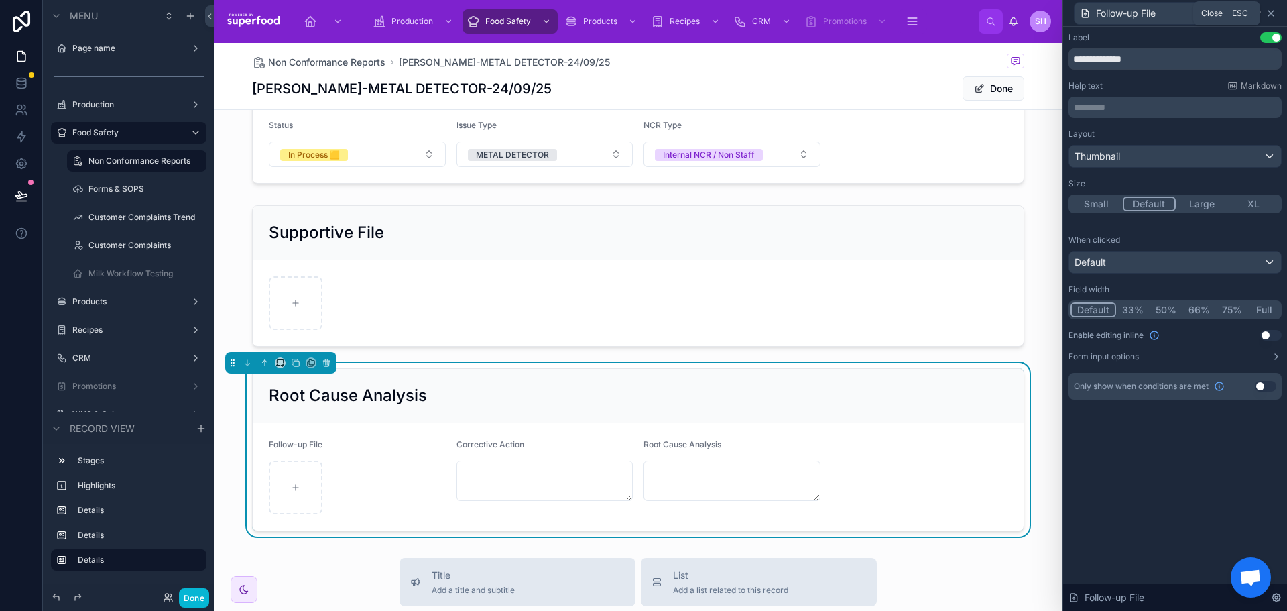
click at [1270, 13] on icon at bounding box center [1271, 13] width 11 height 11
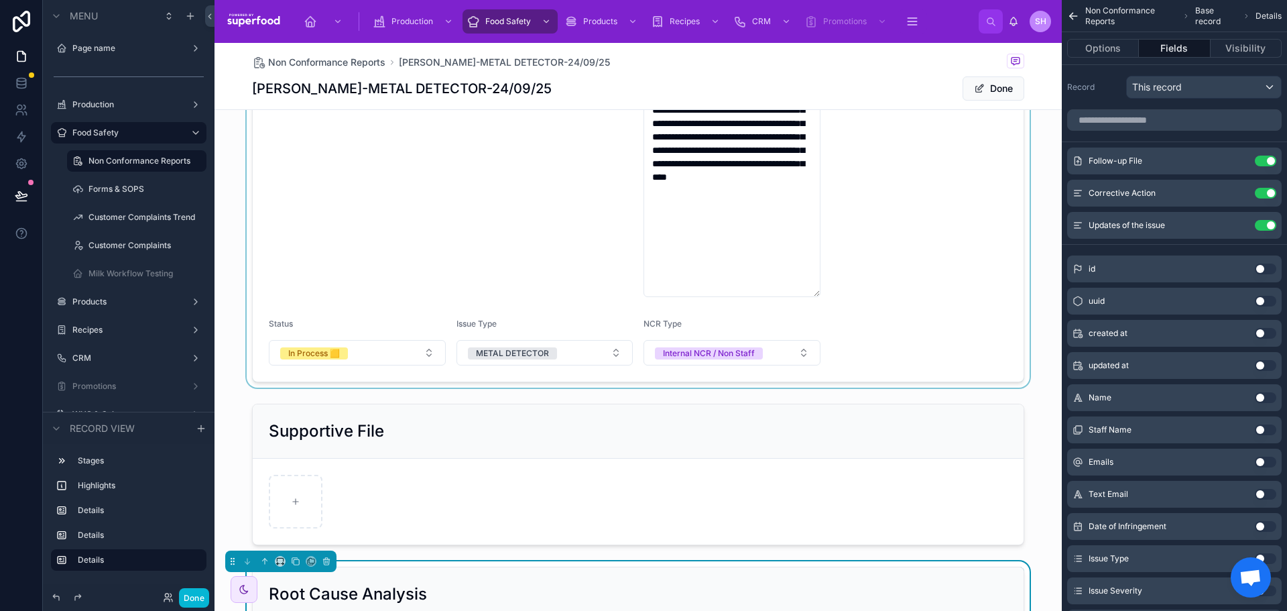
scroll to position [297, 0]
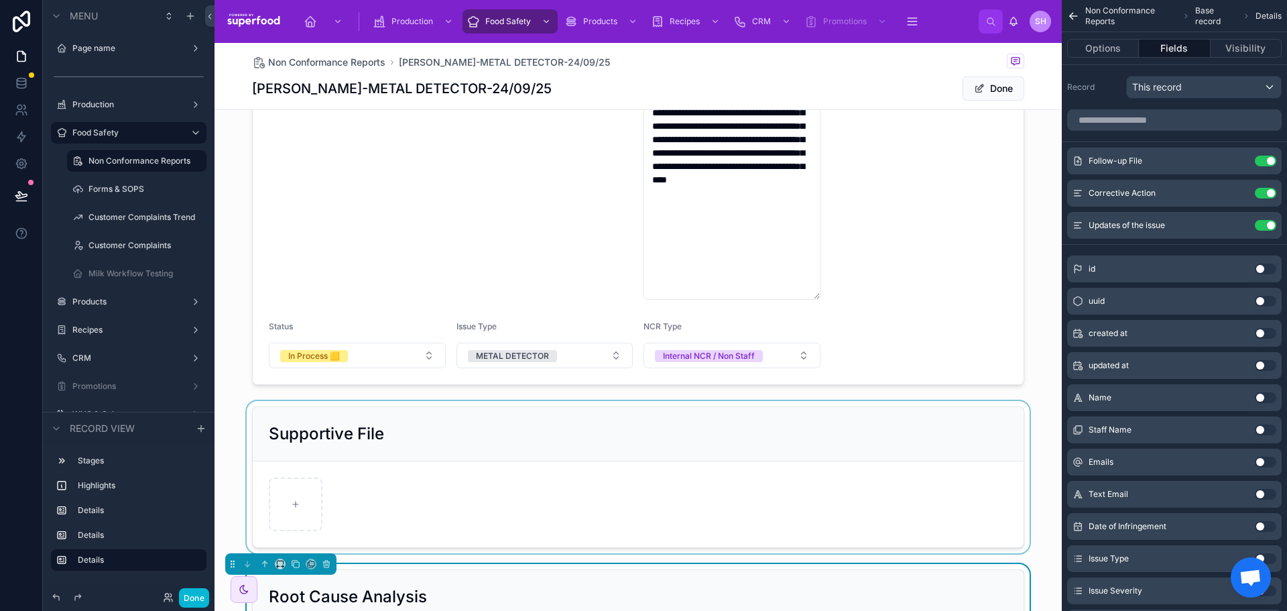
click at [583, 504] on div at bounding box center [639, 477] width 848 height 152
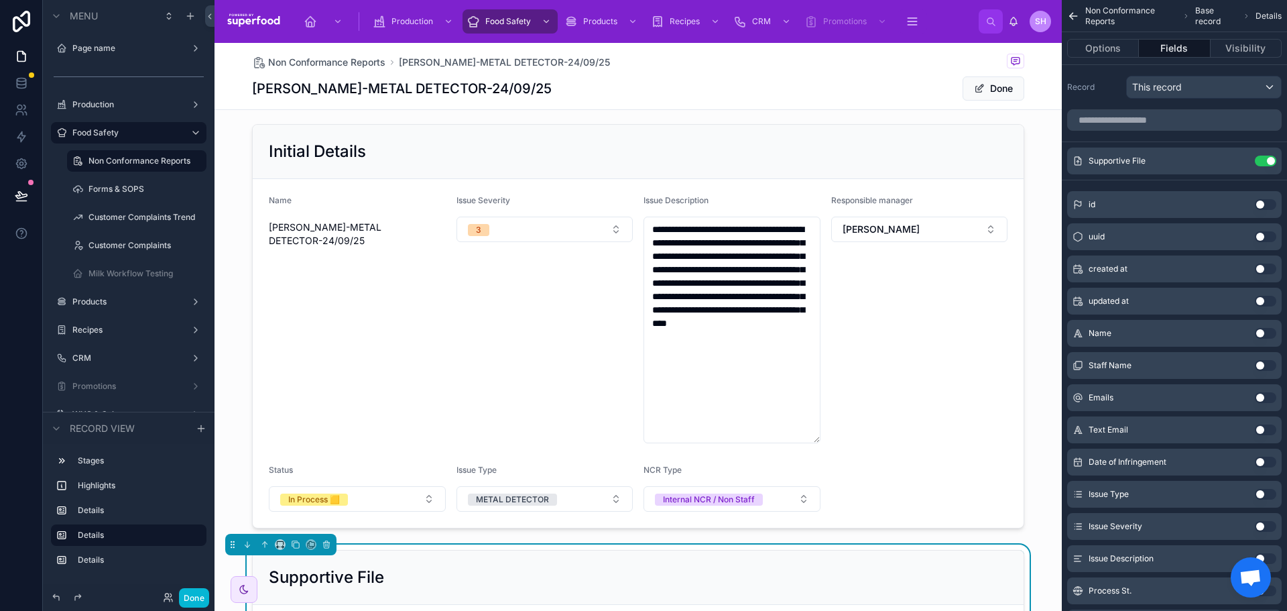
scroll to position [96, 0]
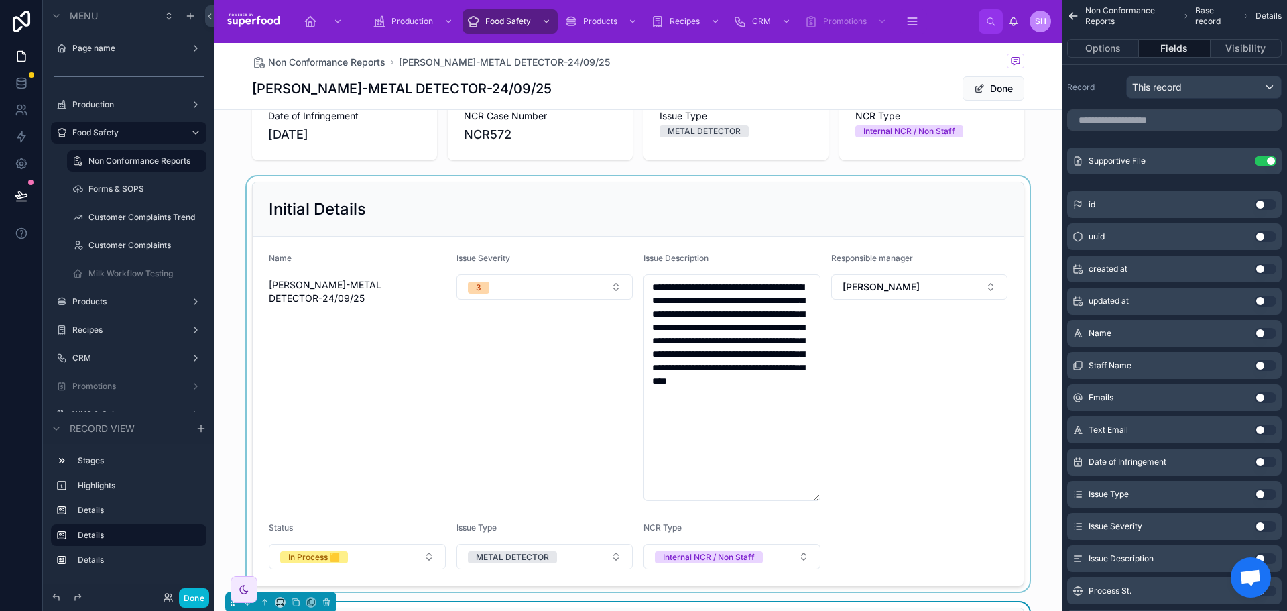
click at [559, 439] on div at bounding box center [639, 383] width 848 height 415
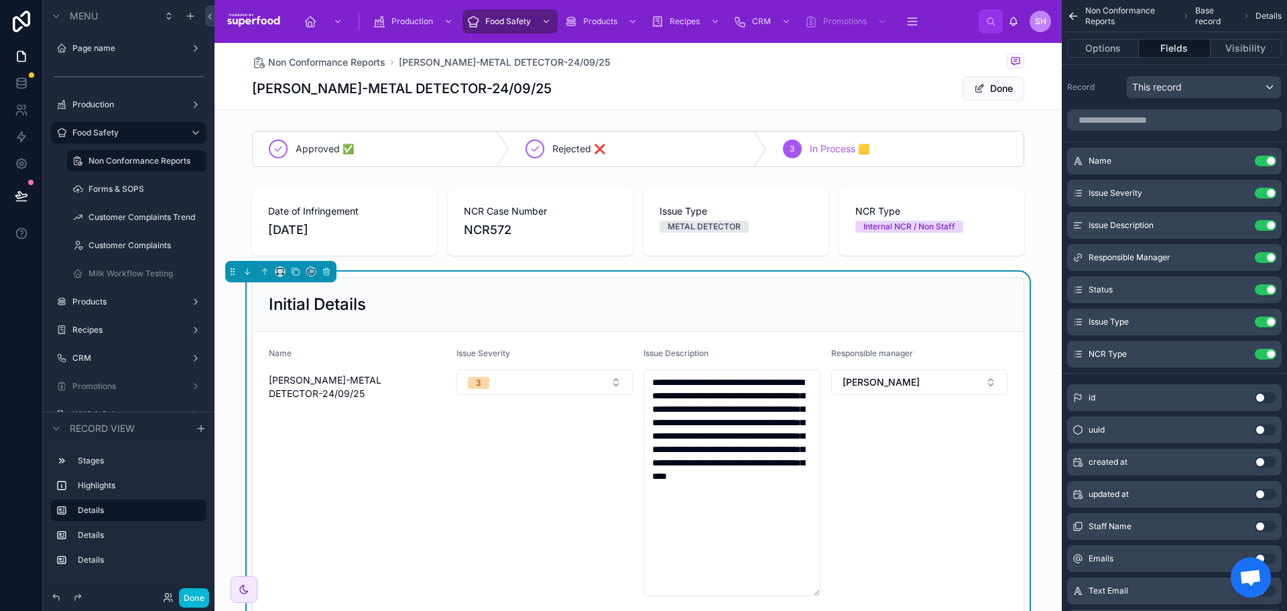
scroll to position [0, 0]
click at [1264, 158] on button "Use setting" at bounding box center [1265, 161] width 21 height 11
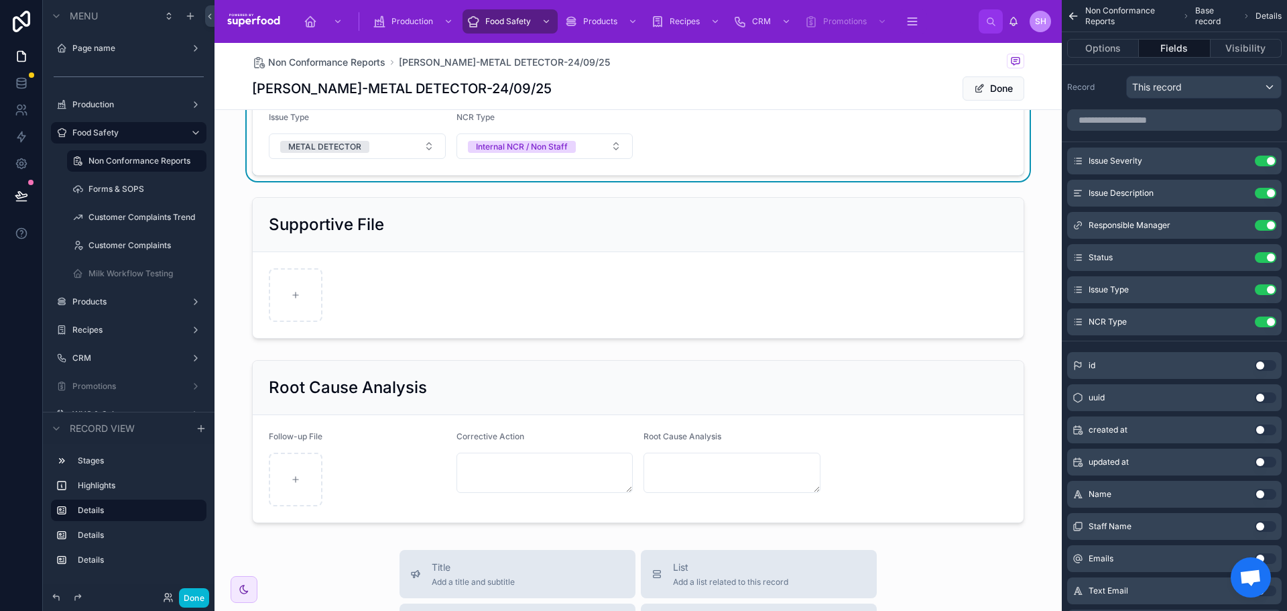
scroll to position [536, 0]
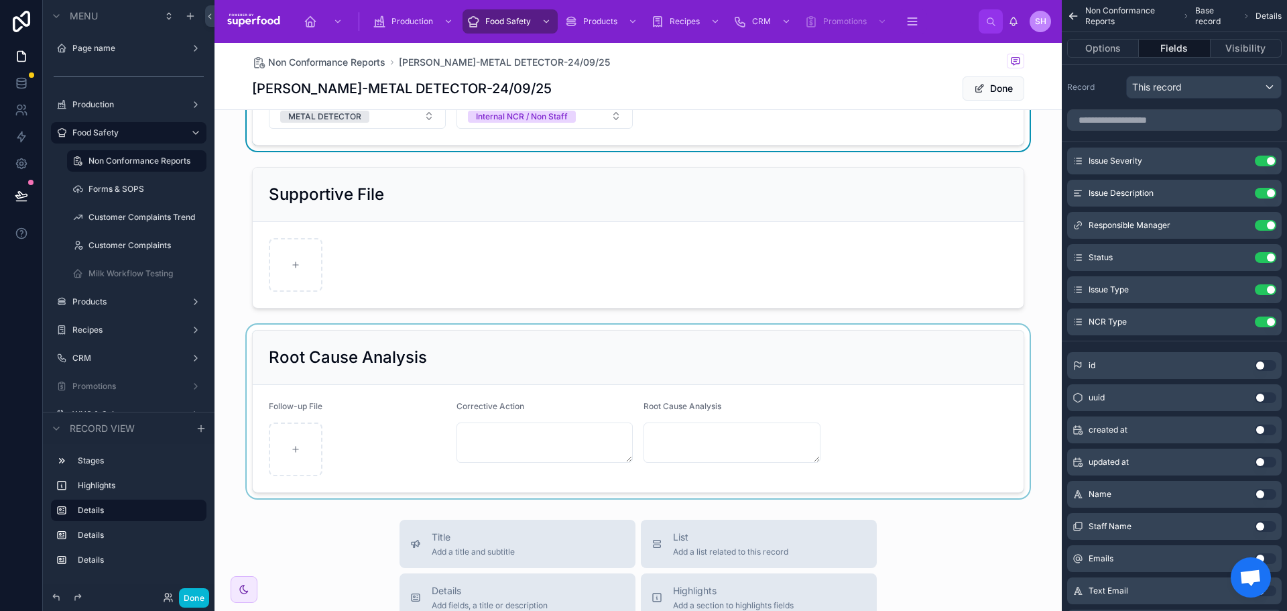
click at [835, 359] on div at bounding box center [639, 412] width 848 height 174
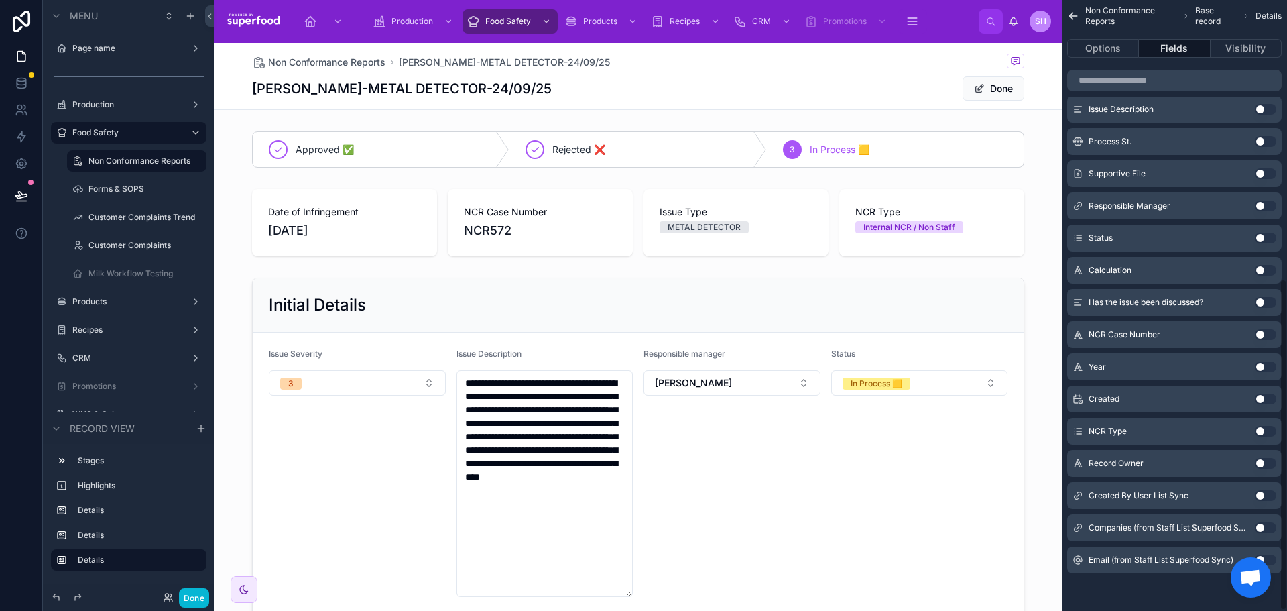
scroll to position [380, 0]
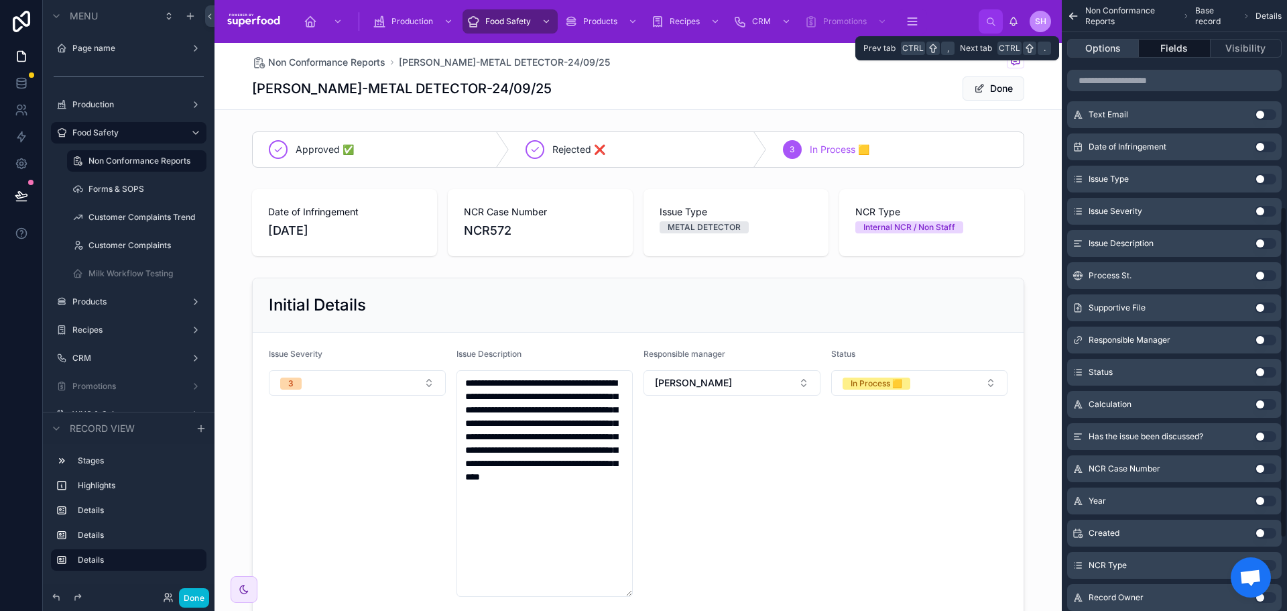
click at [1096, 50] on button "Options" at bounding box center [1103, 48] width 72 height 19
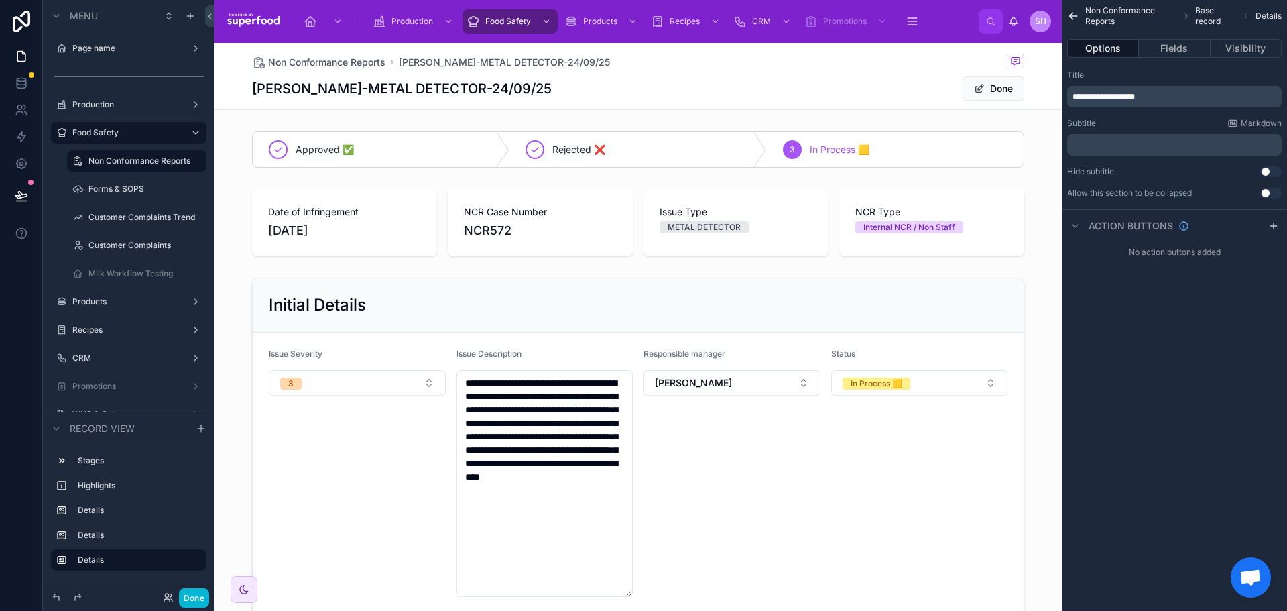
click at [1192, 99] on p "**********" at bounding box center [1176, 96] width 207 height 11
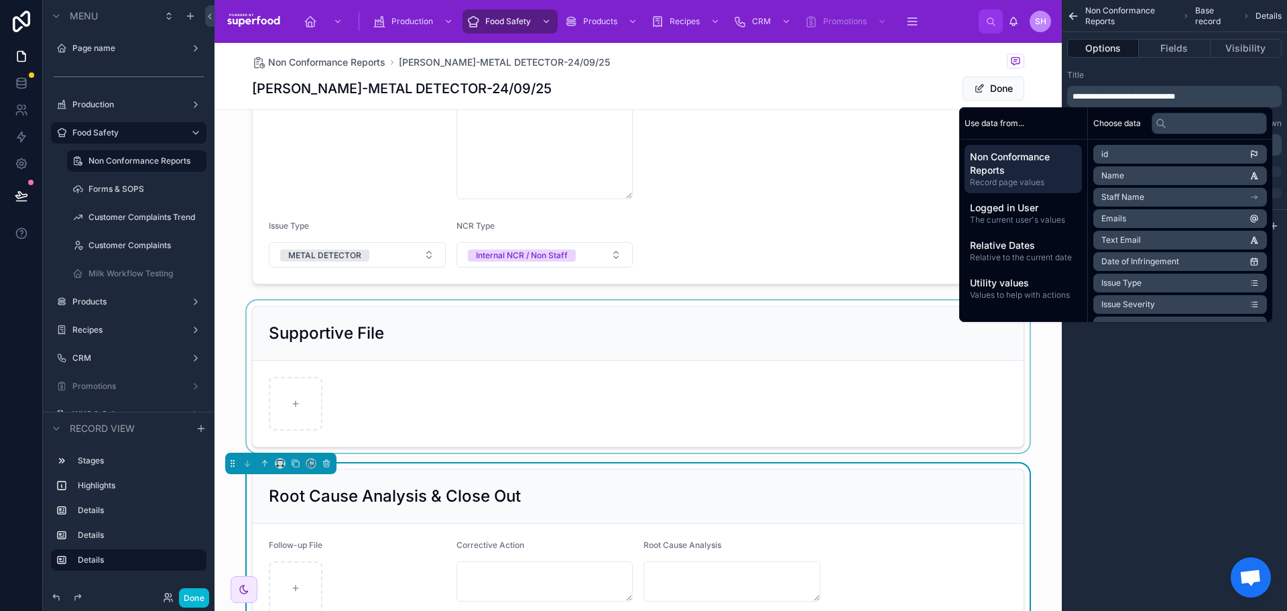
scroll to position [402, 0]
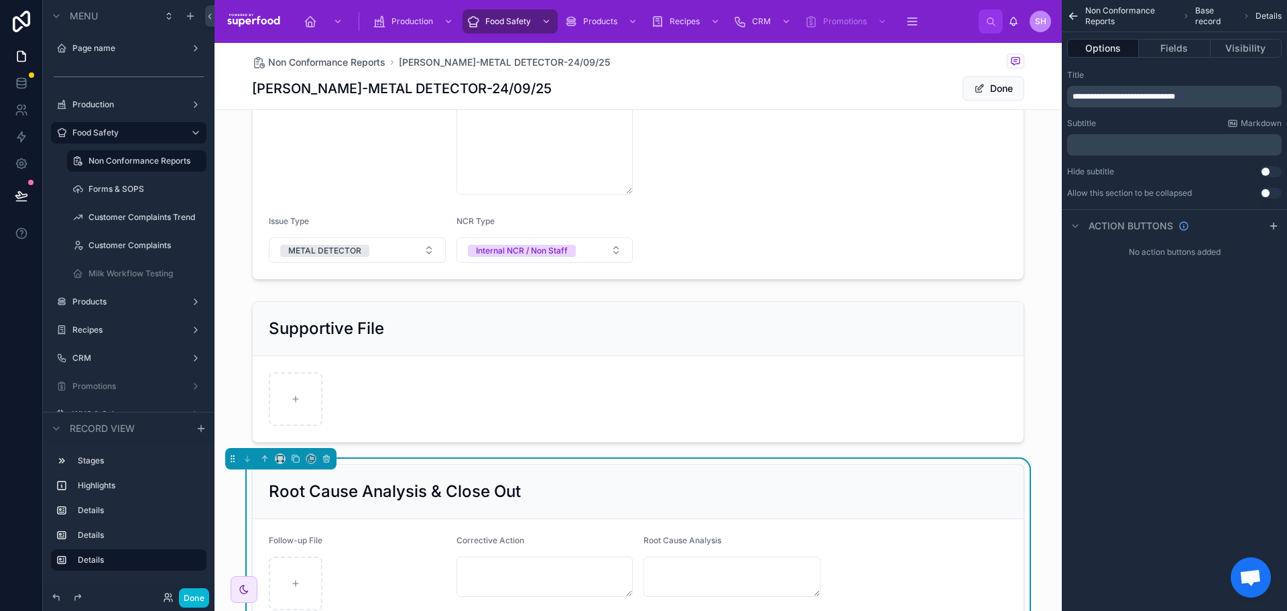
click at [1123, 485] on div "**********" at bounding box center [1174, 305] width 225 height 611
click at [1075, 15] on icon "scrollable content" at bounding box center [1073, 15] width 13 height 13
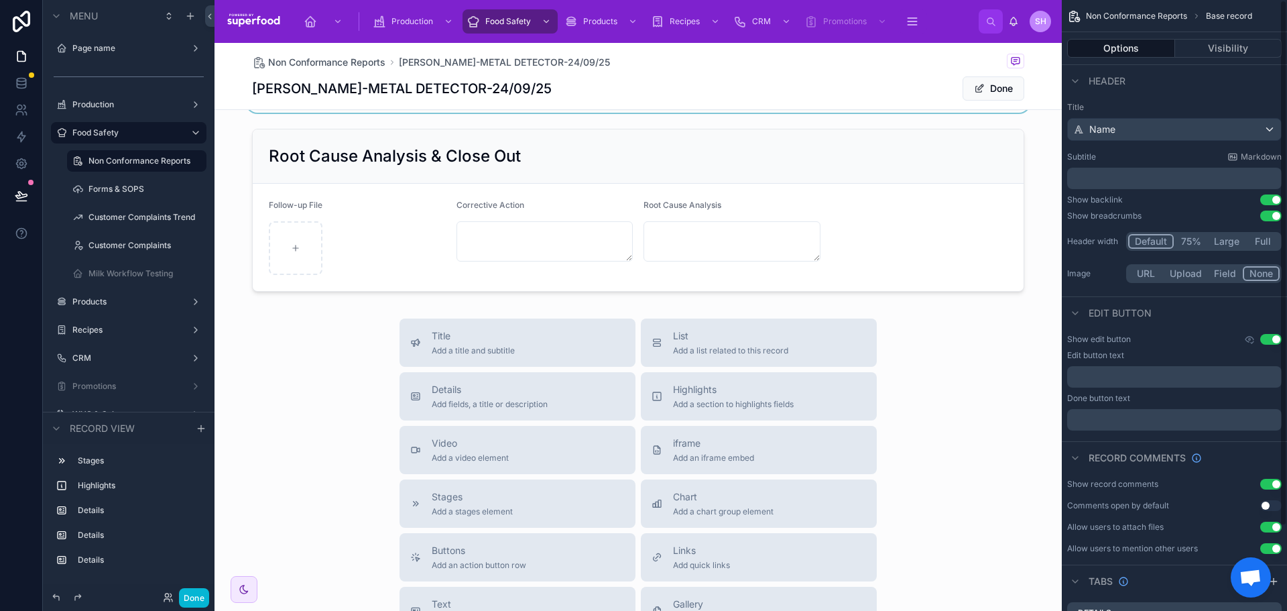
scroll to position [335, 0]
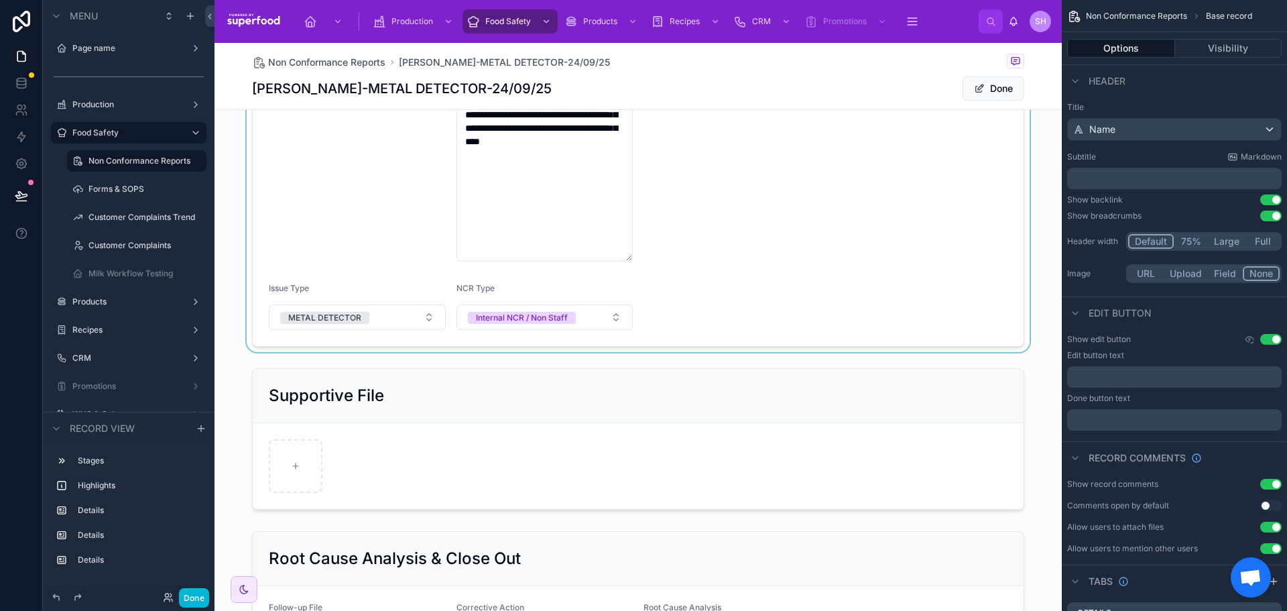
click at [890, 180] on div at bounding box center [639, 144] width 848 height 415
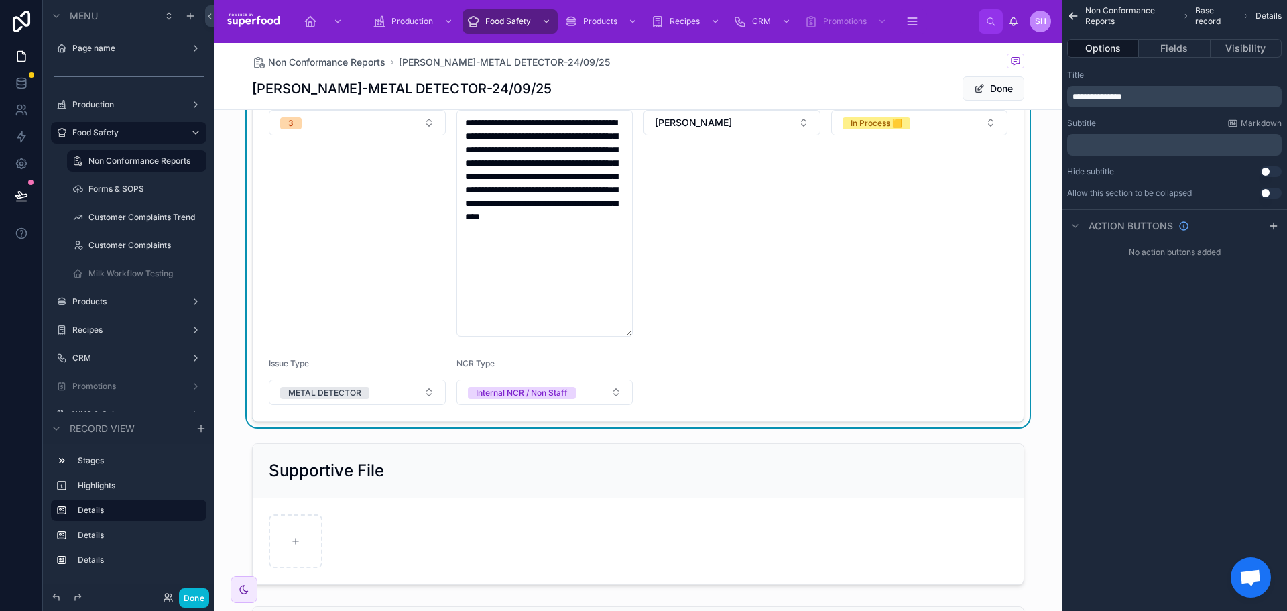
scroll to position [134, 0]
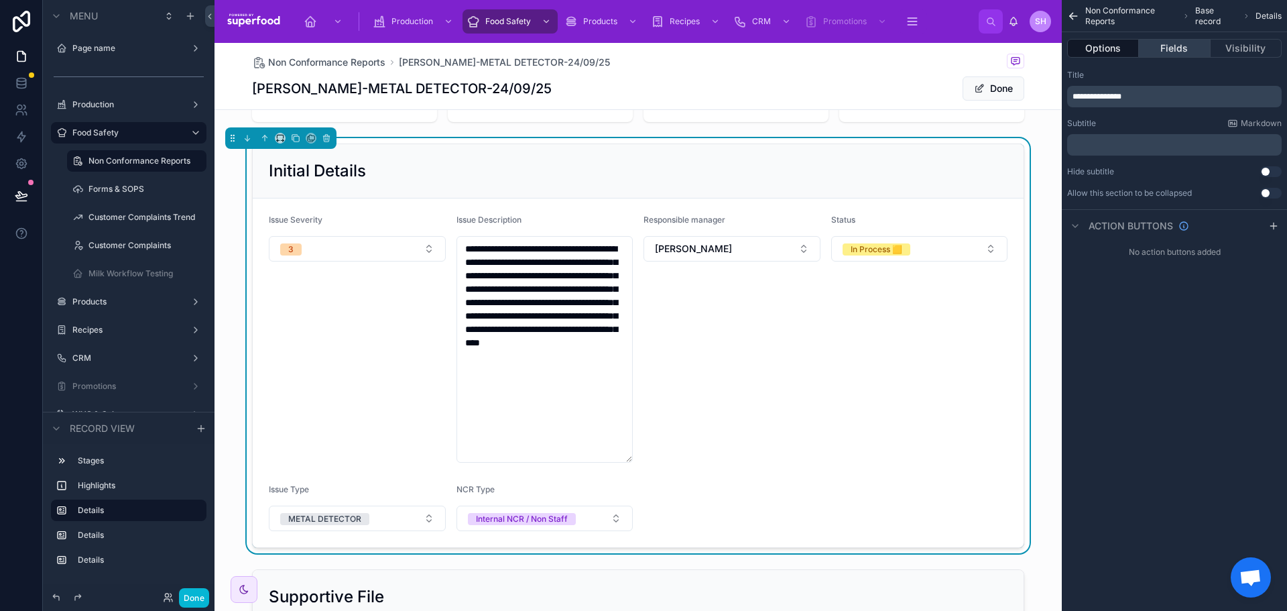
click at [1165, 43] on button "Fields" at bounding box center [1174, 48] width 71 height 19
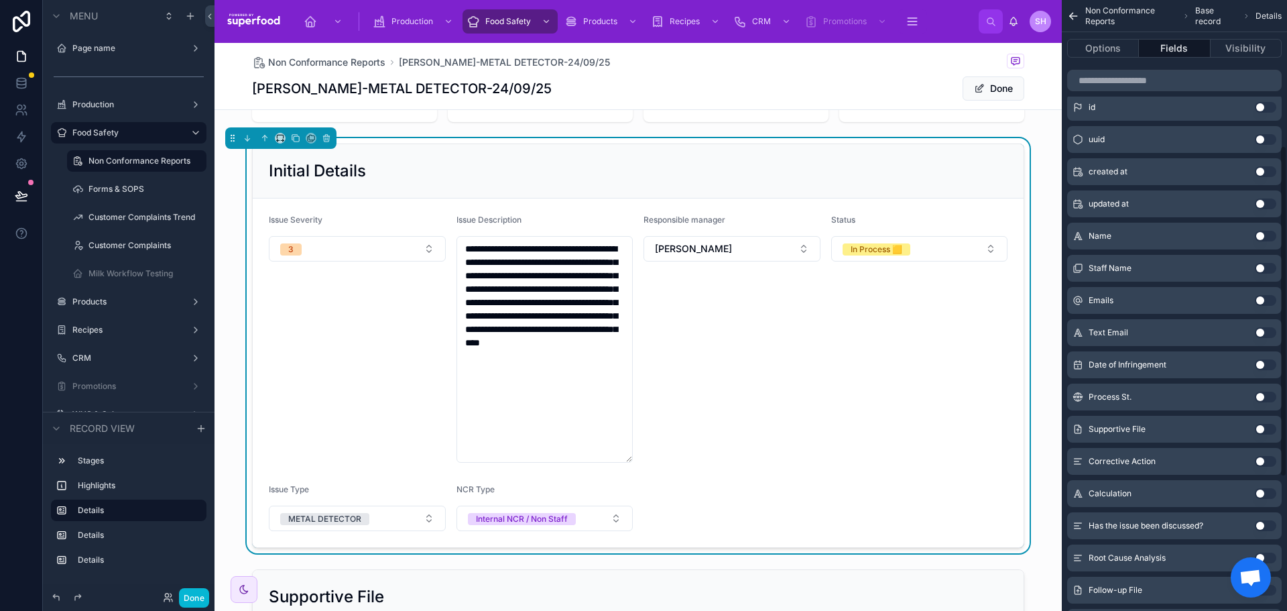
scroll to position [268, 0]
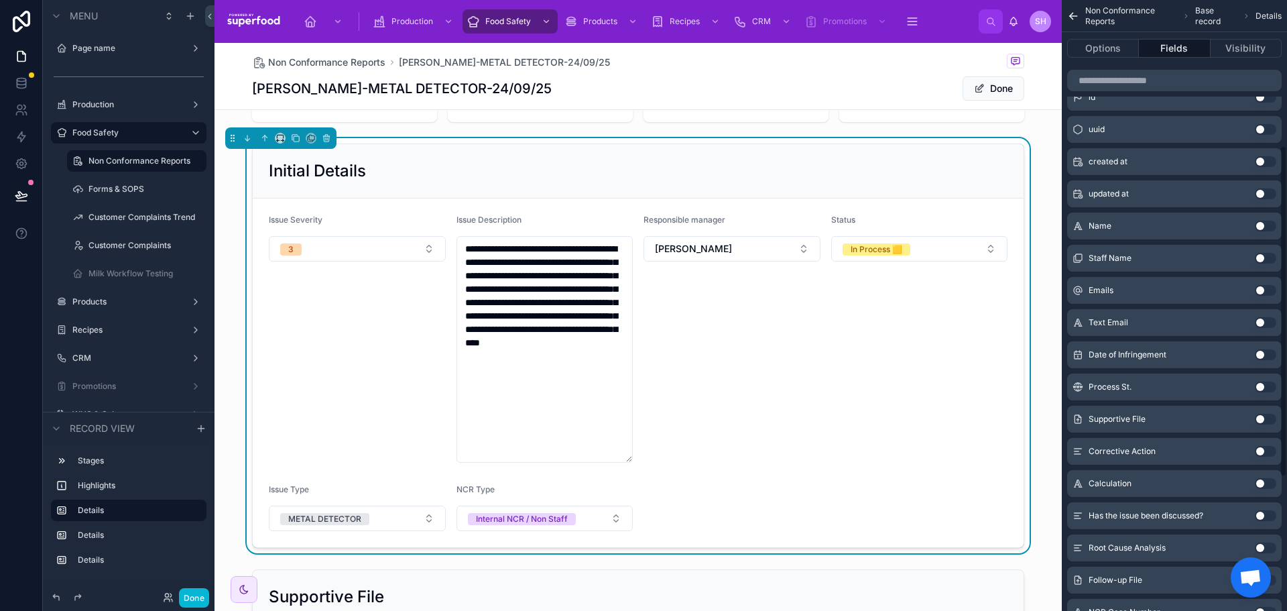
click at [1252, 416] on div "Supportive File Use setting" at bounding box center [1174, 419] width 215 height 27
click at [1261, 417] on button "Use setting" at bounding box center [1265, 419] width 21 height 11
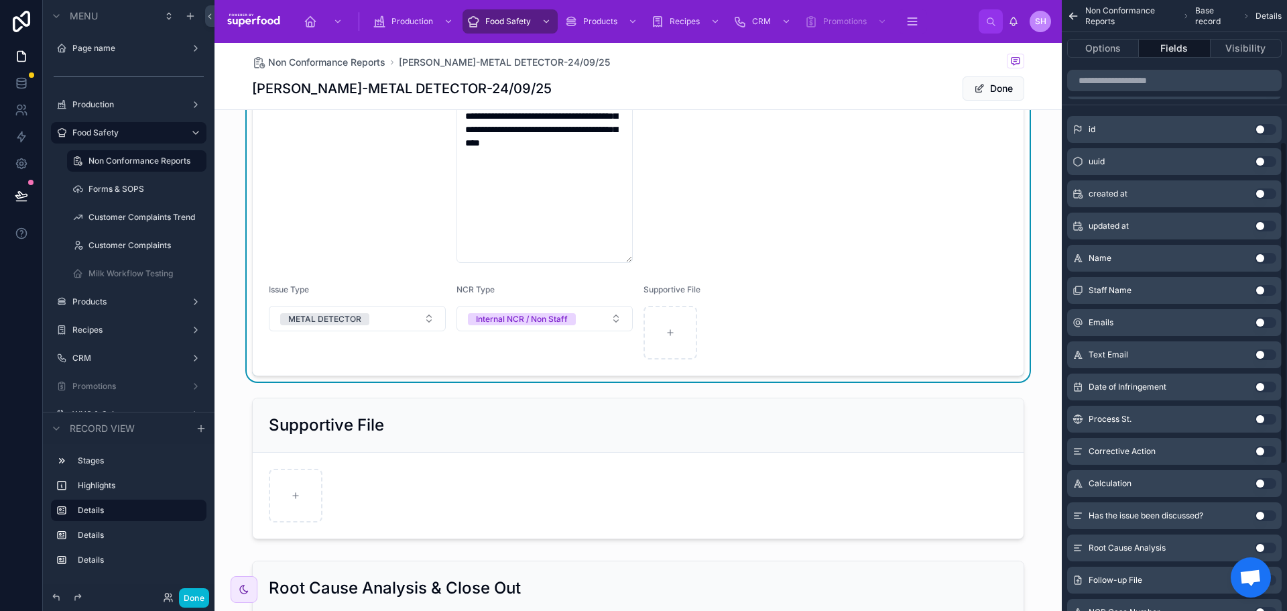
scroll to position [335, 0]
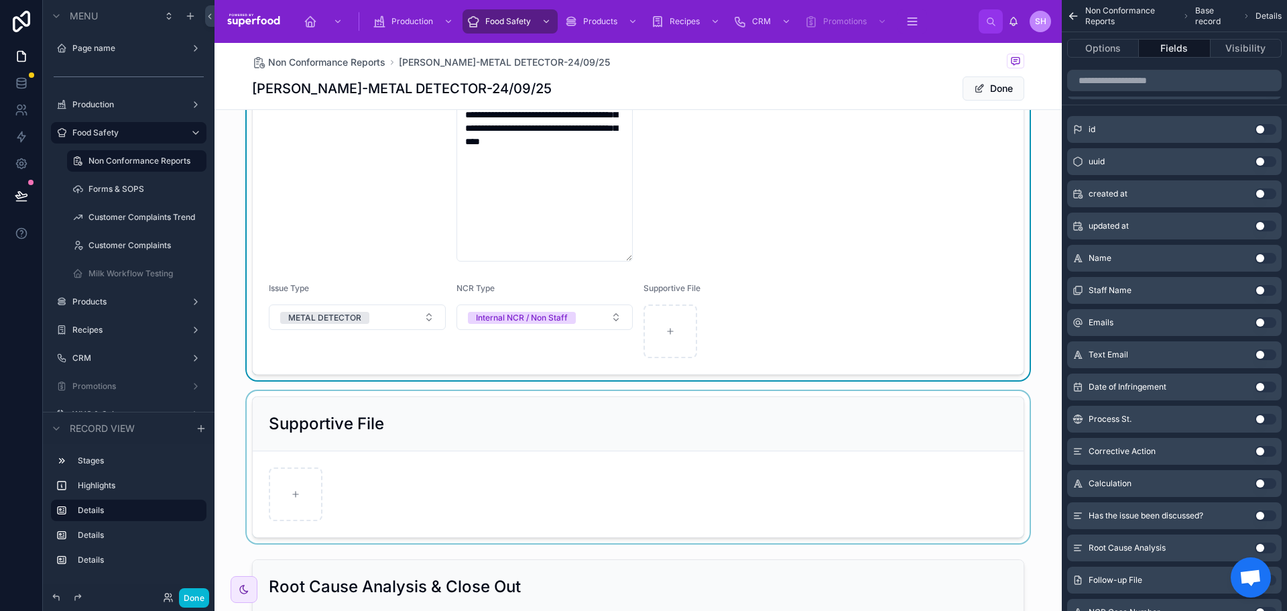
click at [485, 404] on div at bounding box center [639, 467] width 848 height 152
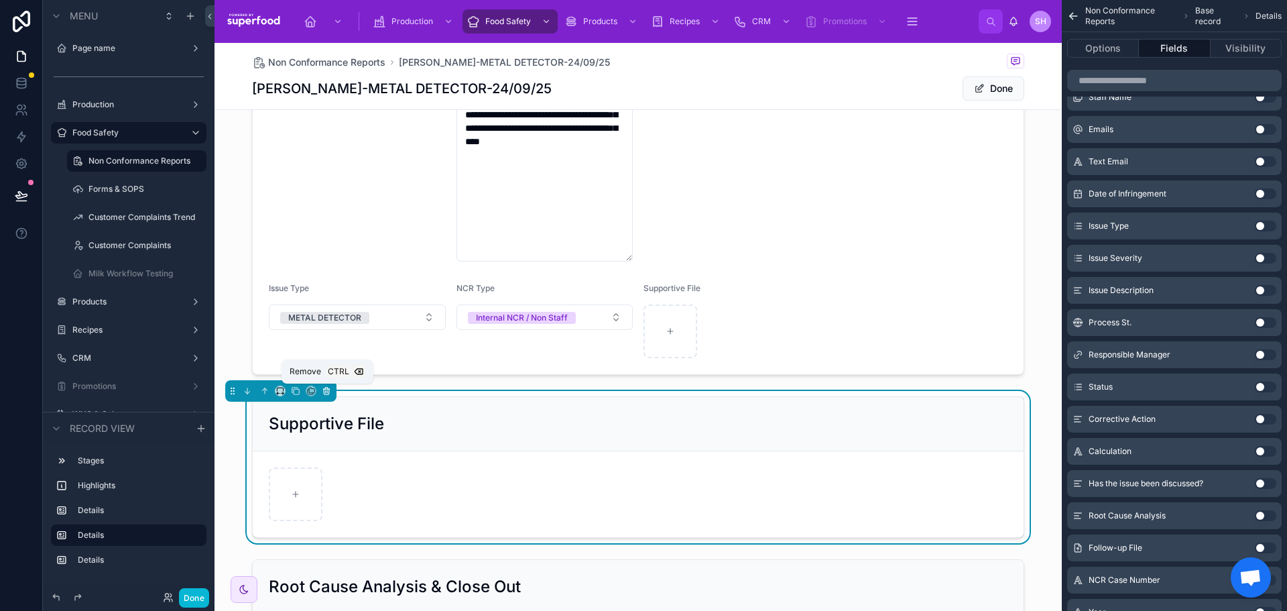
click at [325, 394] on icon at bounding box center [326, 390] width 9 height 9
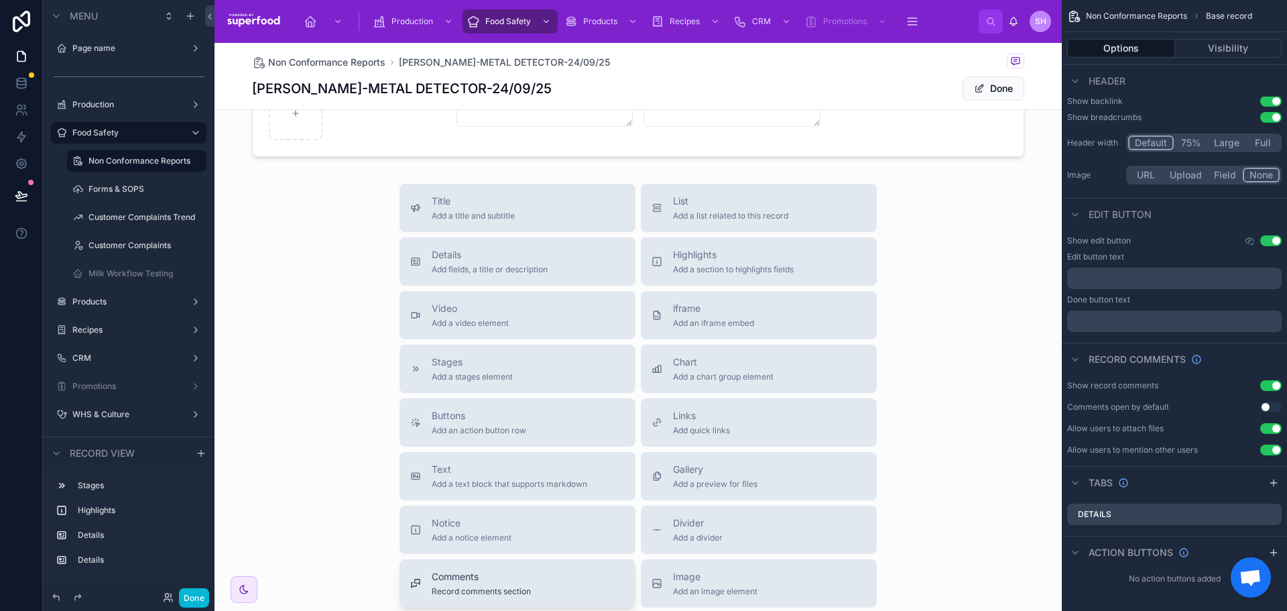
scroll to position [805, 0]
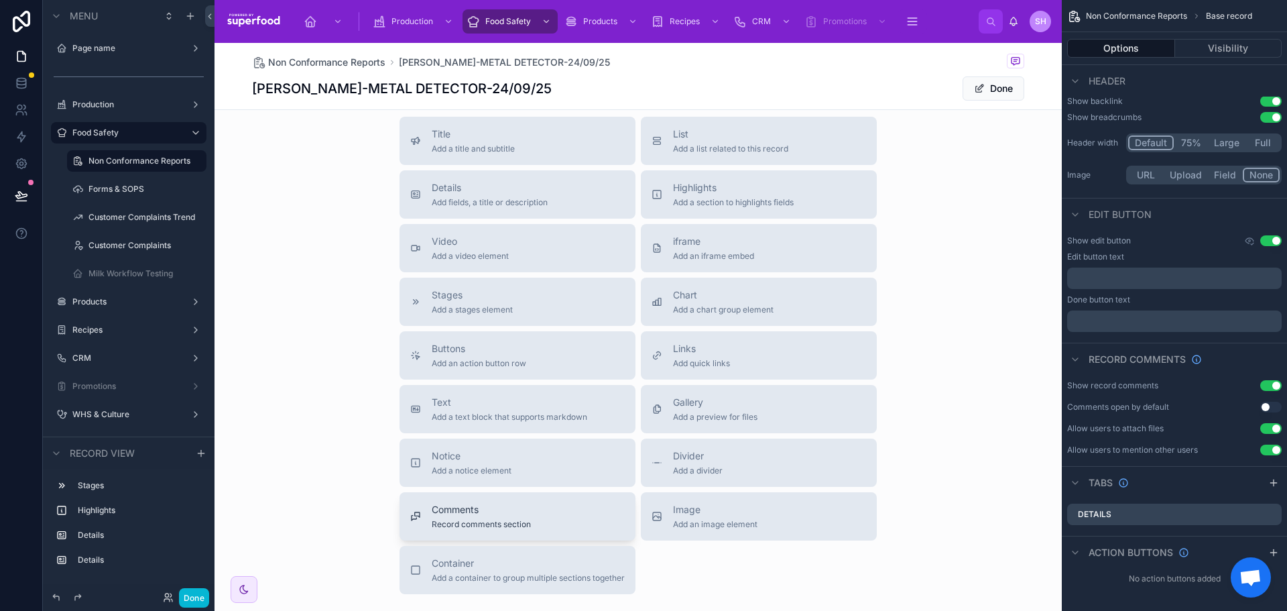
click at [496, 531] on button "Comments Record comments section" at bounding box center [518, 516] width 236 height 48
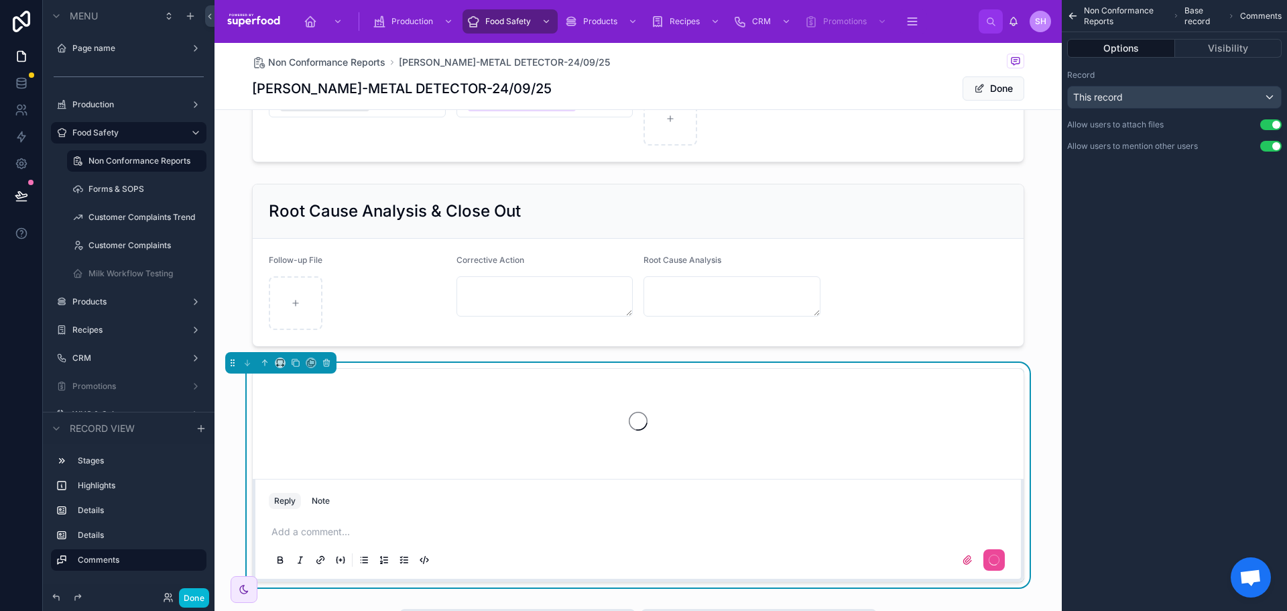
scroll to position [550, 0]
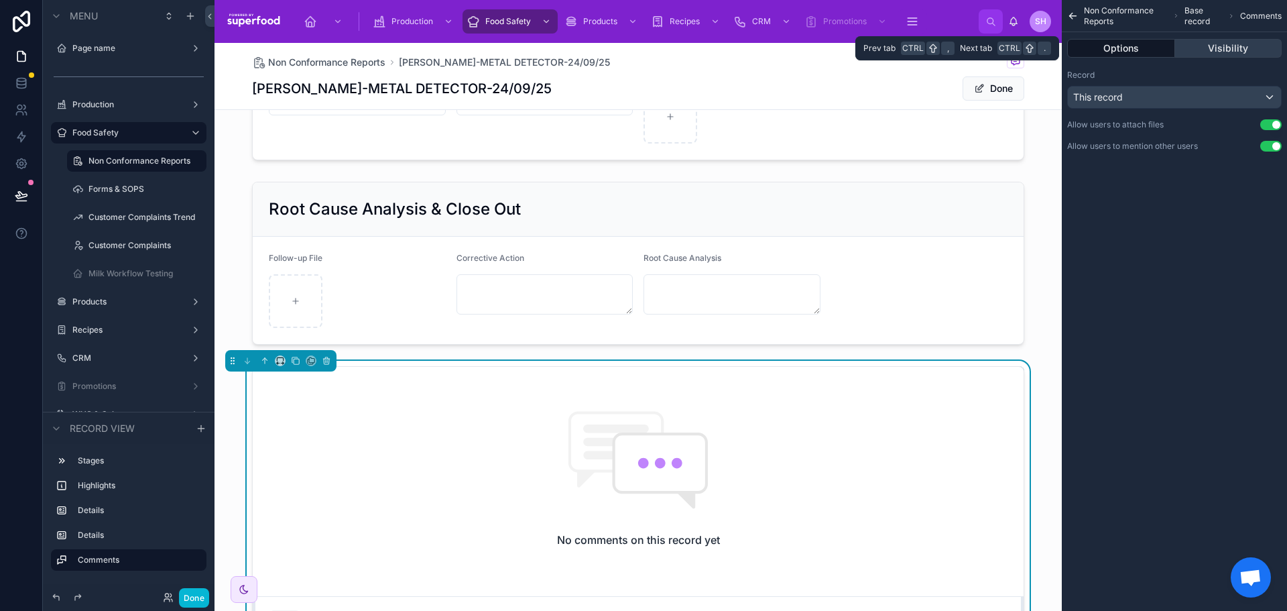
click at [1218, 48] on button "Visibility" at bounding box center [1228, 48] width 107 height 19
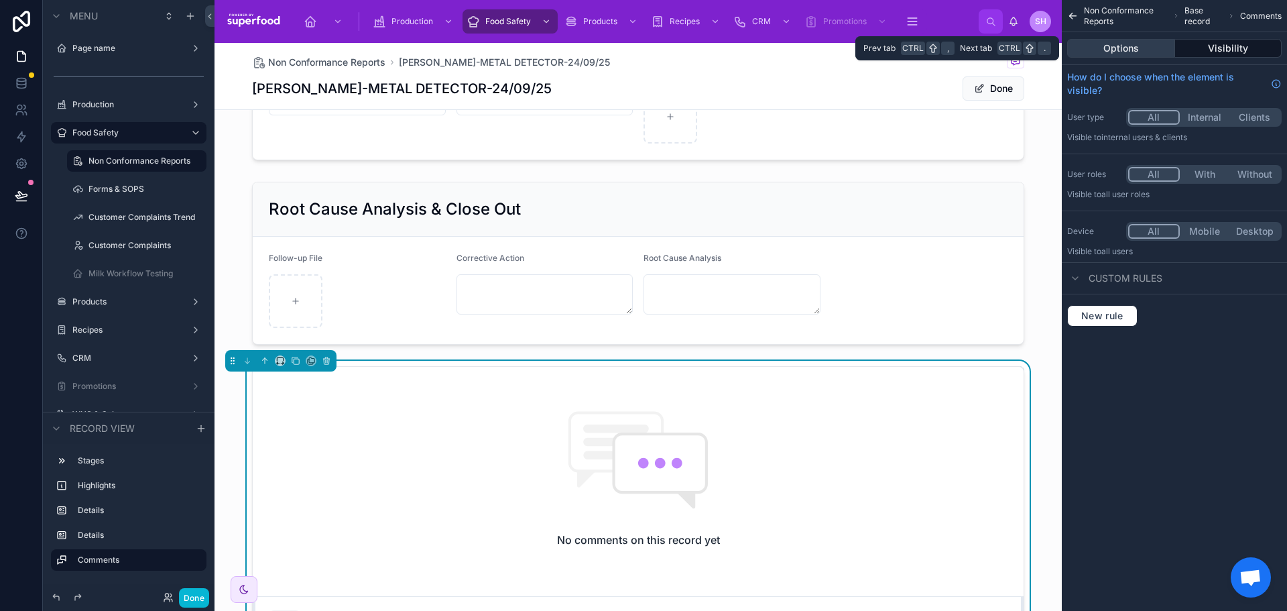
click at [1125, 46] on button "Options" at bounding box center [1121, 48] width 108 height 19
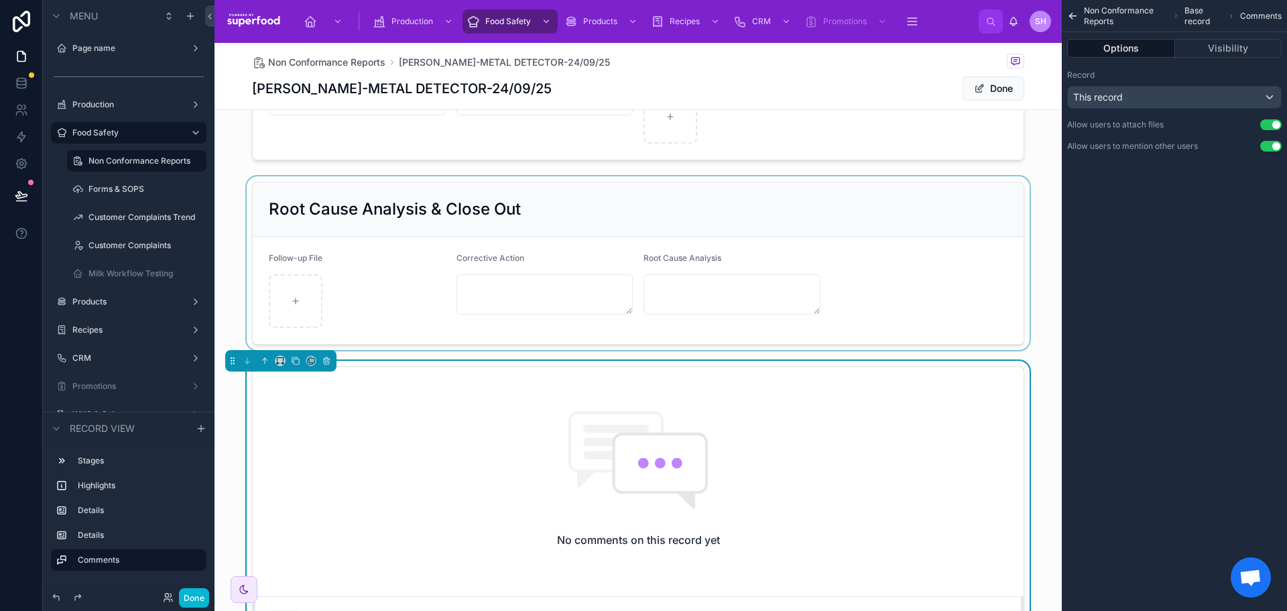
click at [981, 226] on div at bounding box center [639, 263] width 848 height 174
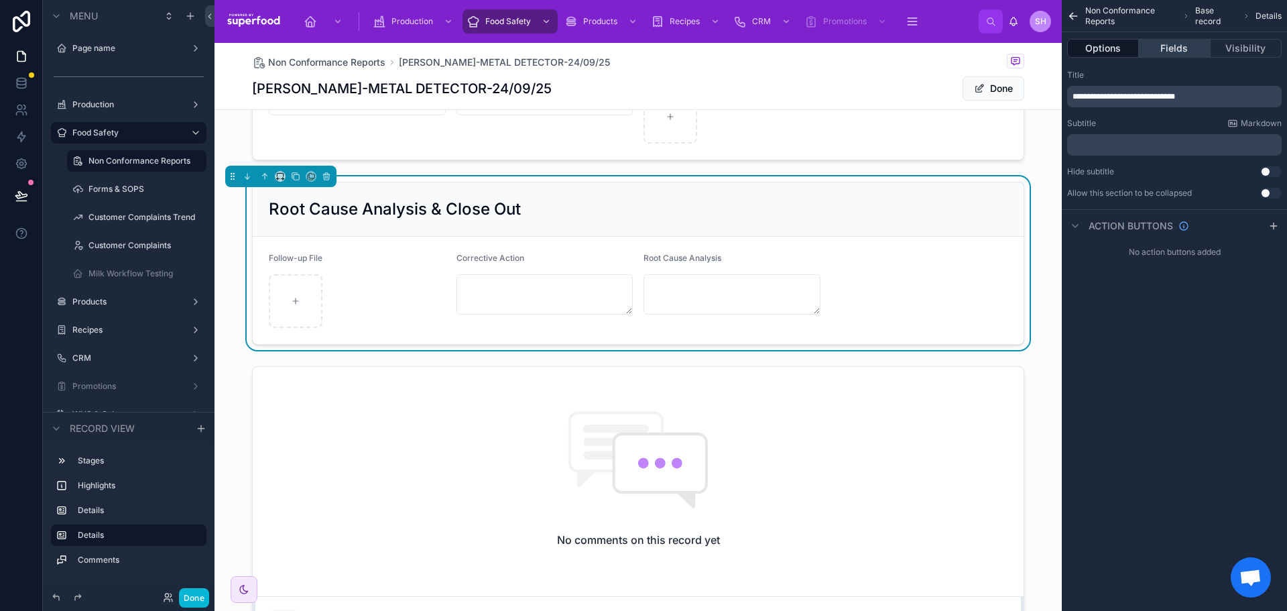
click at [1163, 44] on button "Fields" at bounding box center [1174, 48] width 71 height 19
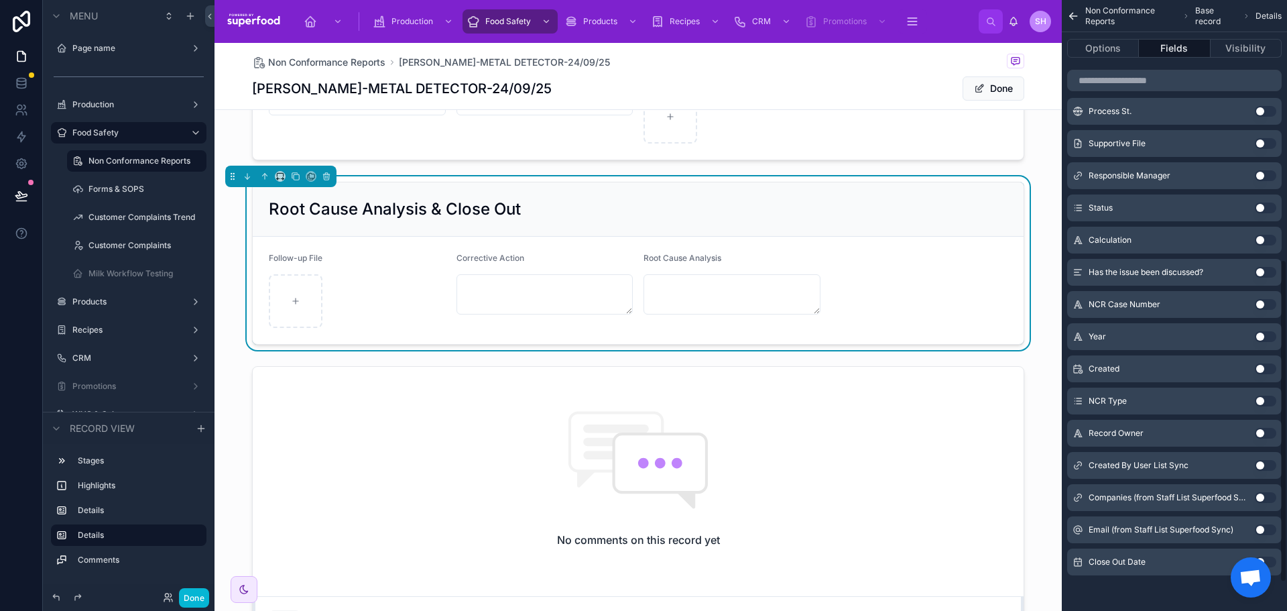
scroll to position [546, 0]
click at [1269, 559] on button "Use setting" at bounding box center [1265, 560] width 21 height 11
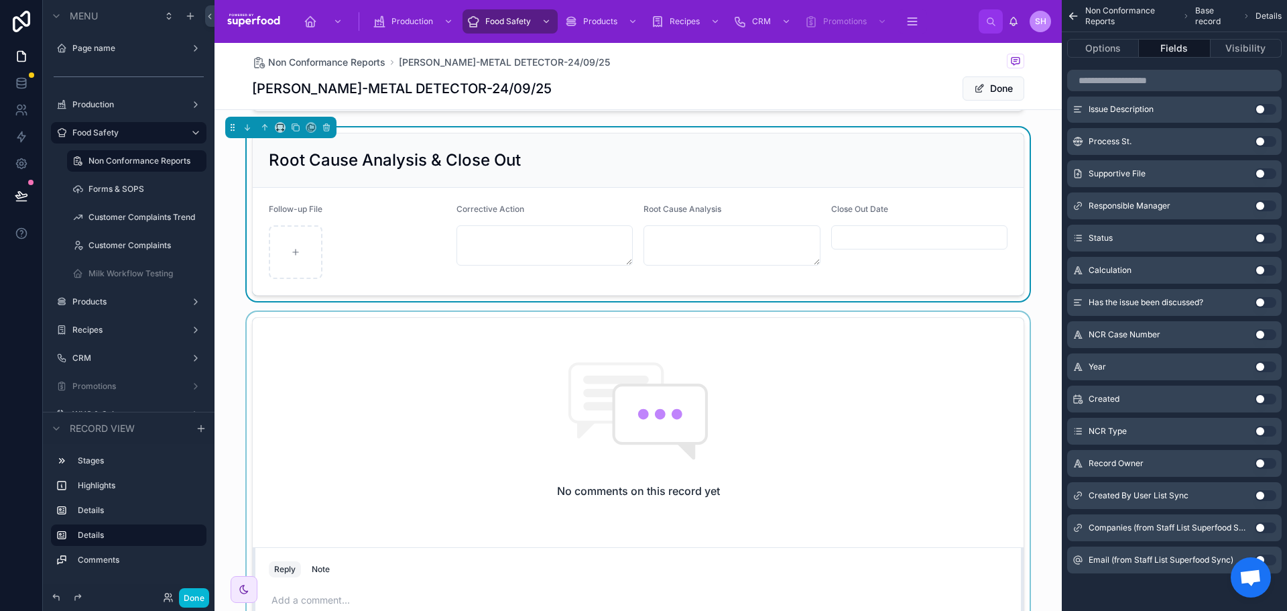
scroll to position [512, 0]
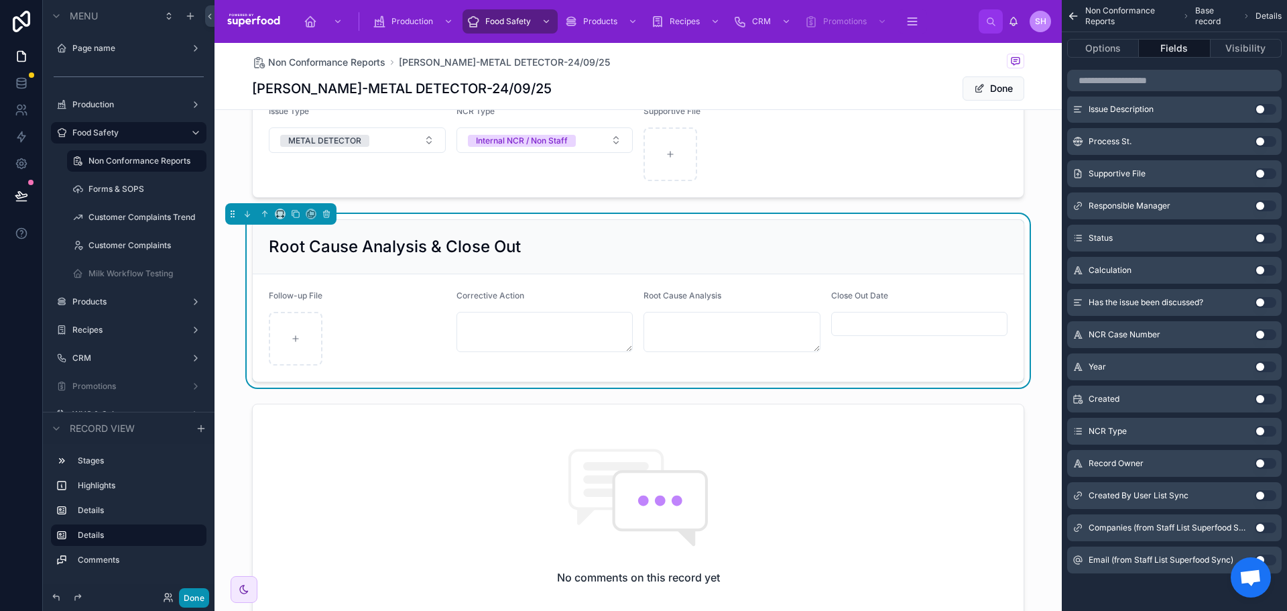
click at [187, 598] on button "Done" at bounding box center [194, 597] width 30 height 19
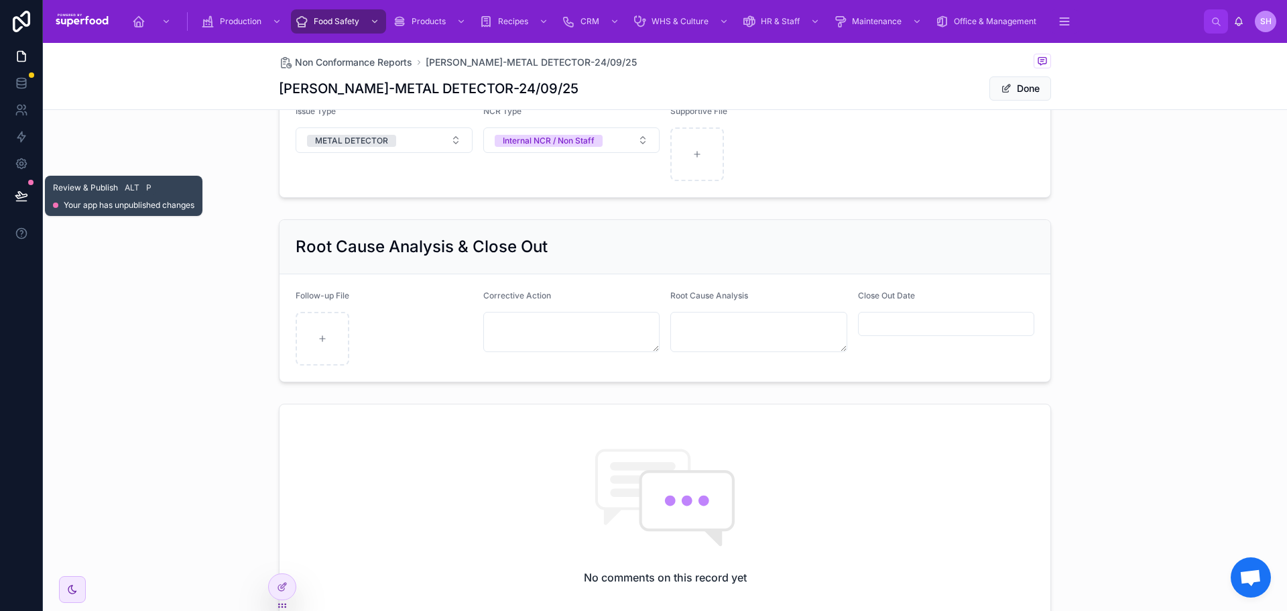
click at [19, 192] on icon at bounding box center [21, 195] width 13 height 13
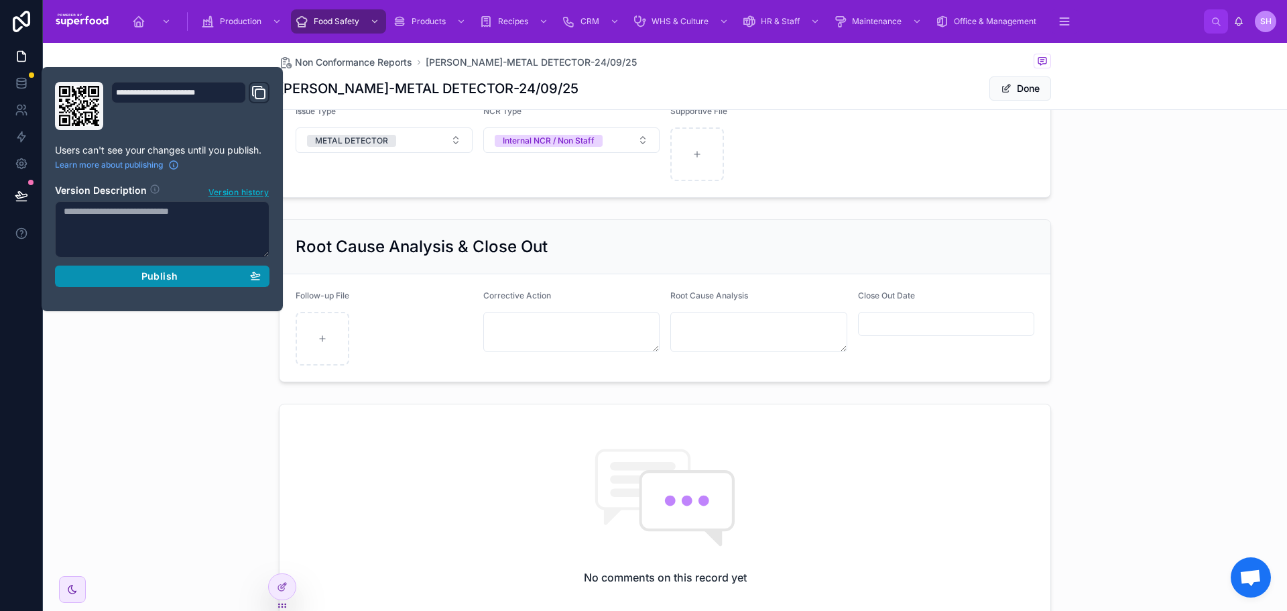
click at [128, 280] on div "Publish" at bounding box center [162, 276] width 197 height 12
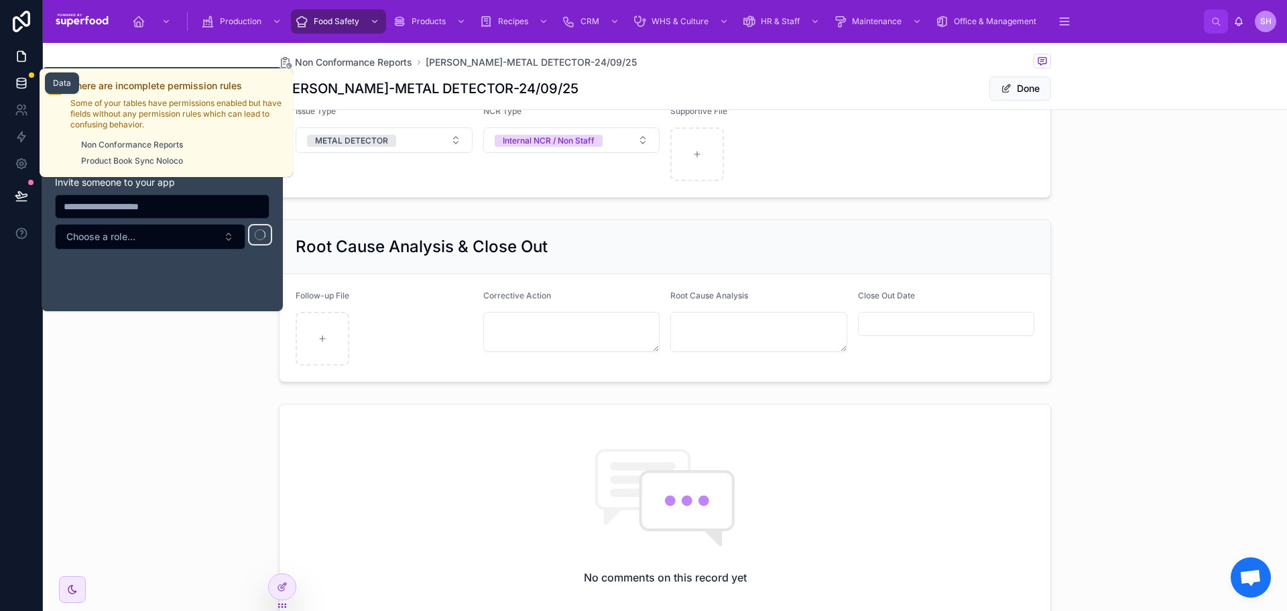
click at [27, 85] on icon at bounding box center [21, 82] width 13 height 13
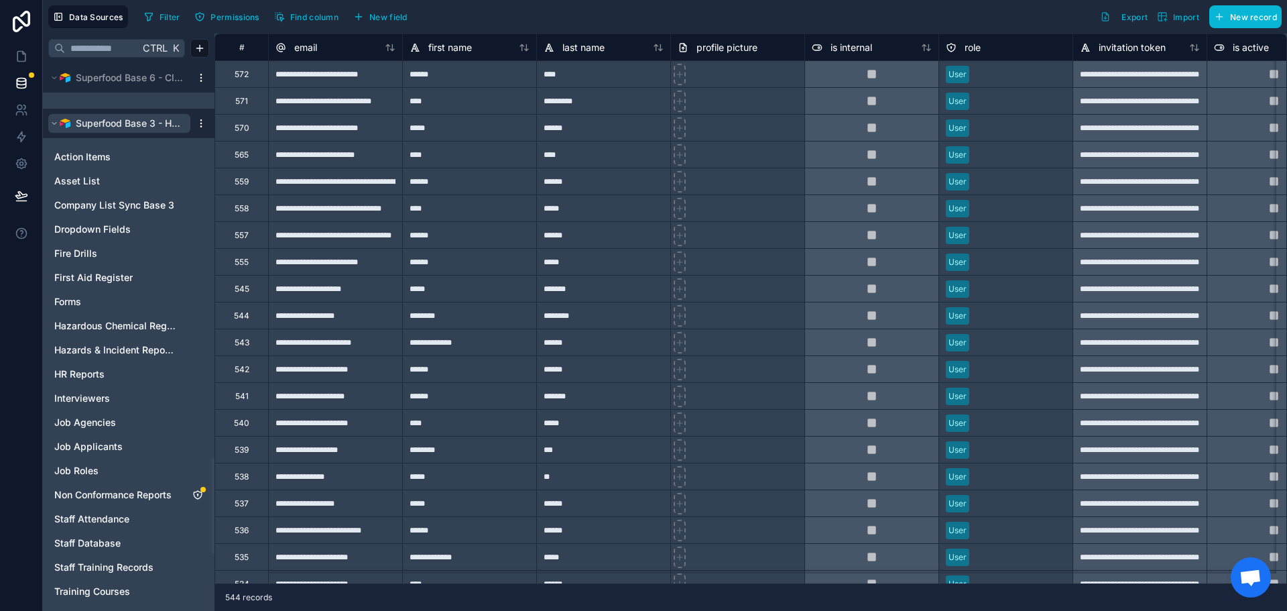
scroll to position [2347, 0]
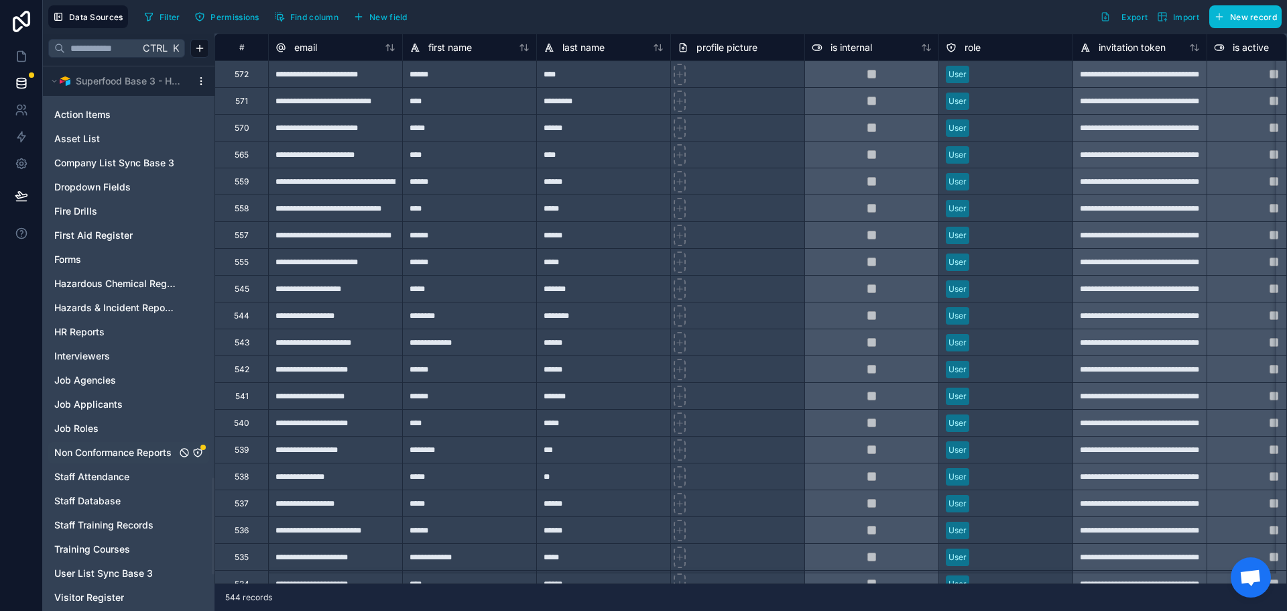
click at [113, 448] on span "Non Conformance Reports" at bounding box center [112, 452] width 117 height 13
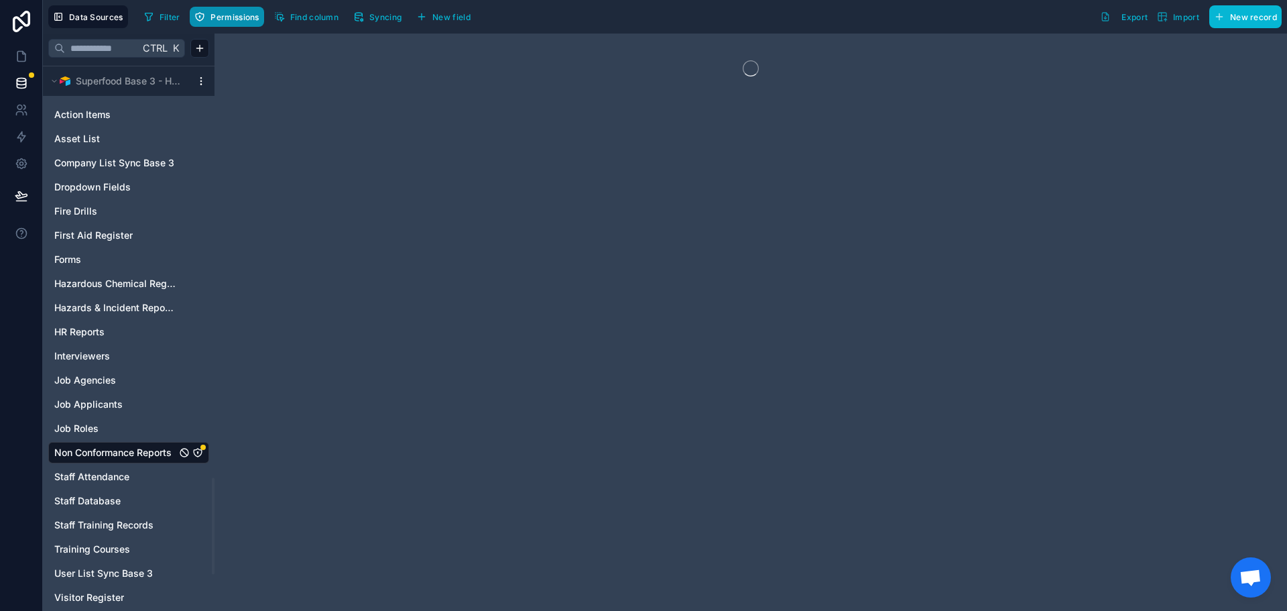
click at [213, 20] on span "Permissions" at bounding box center [235, 17] width 48 height 10
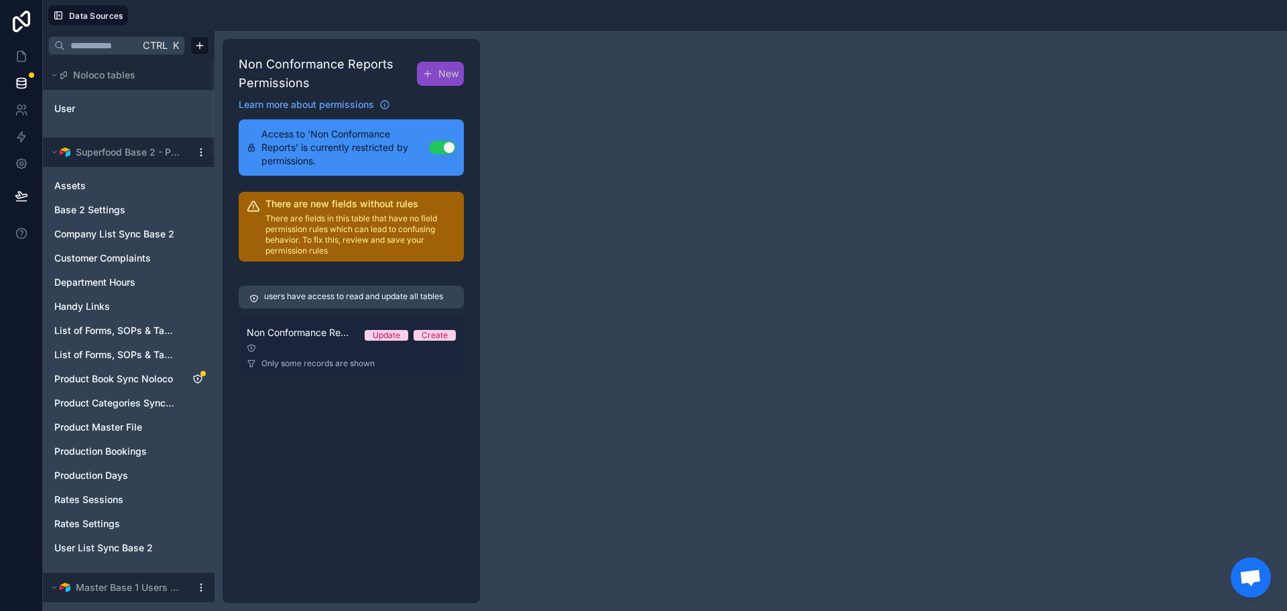
click at [295, 347] on div at bounding box center [351, 347] width 209 height 9
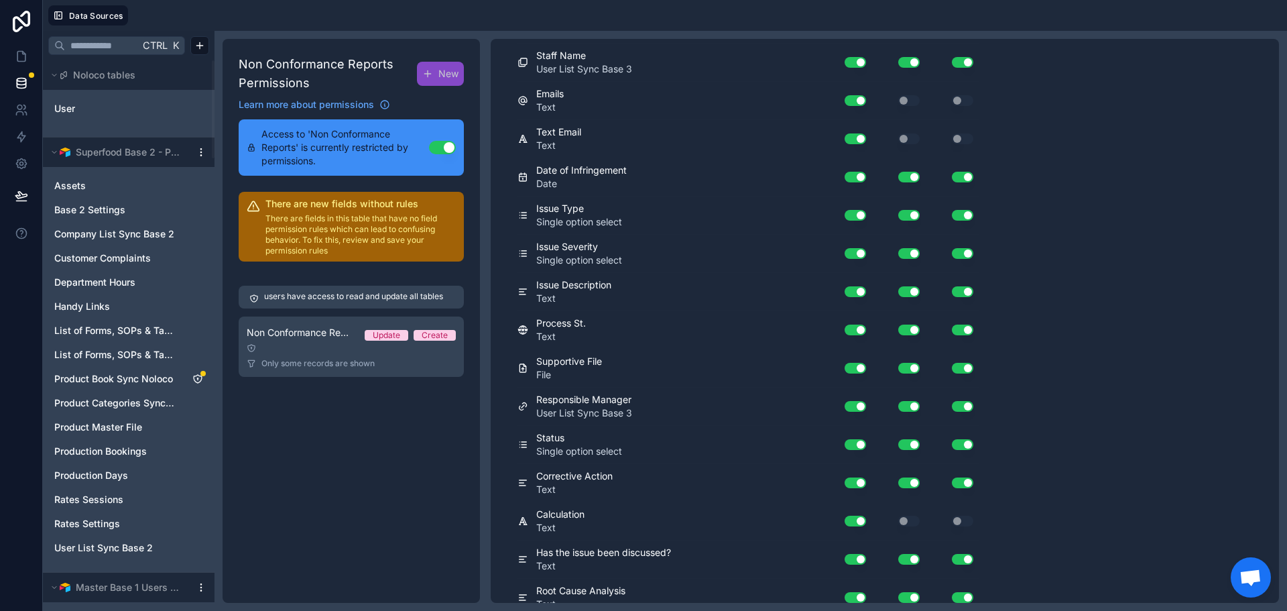
scroll to position [774, 0]
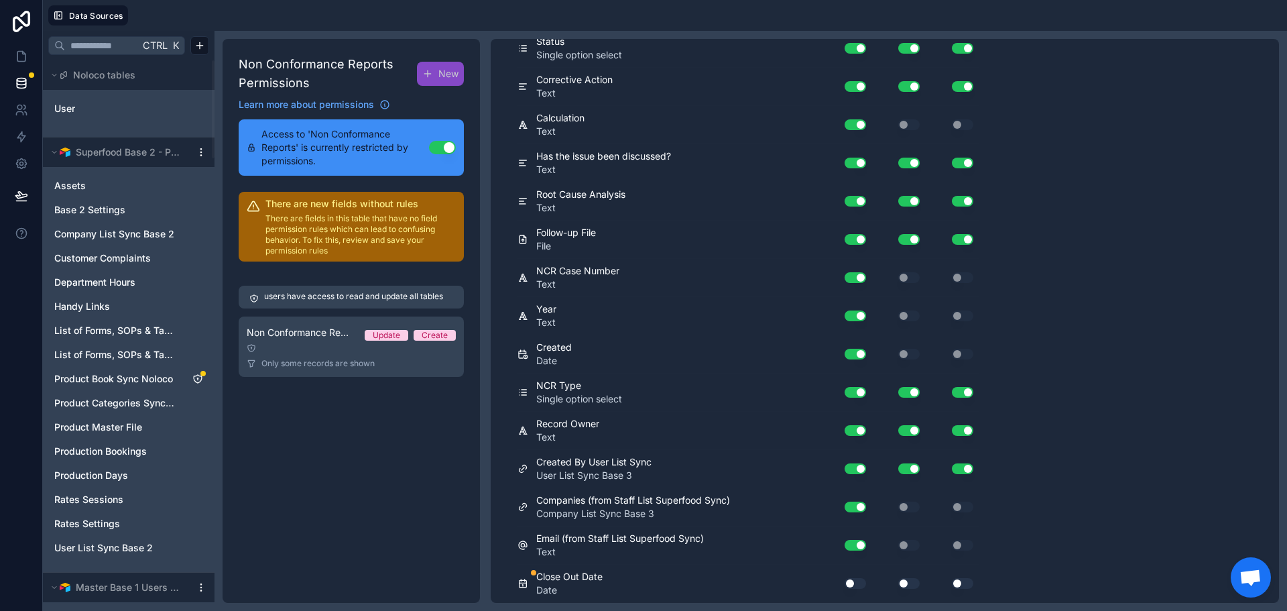
click at [864, 580] on button "Use setting" at bounding box center [855, 583] width 21 height 11
click at [898, 583] on div "Use setting" at bounding box center [899, 583] width 54 height 11
click at [906, 583] on button "Use setting" at bounding box center [909, 583] width 21 height 11
click at [962, 583] on button "Use setting" at bounding box center [962, 583] width 21 height 11
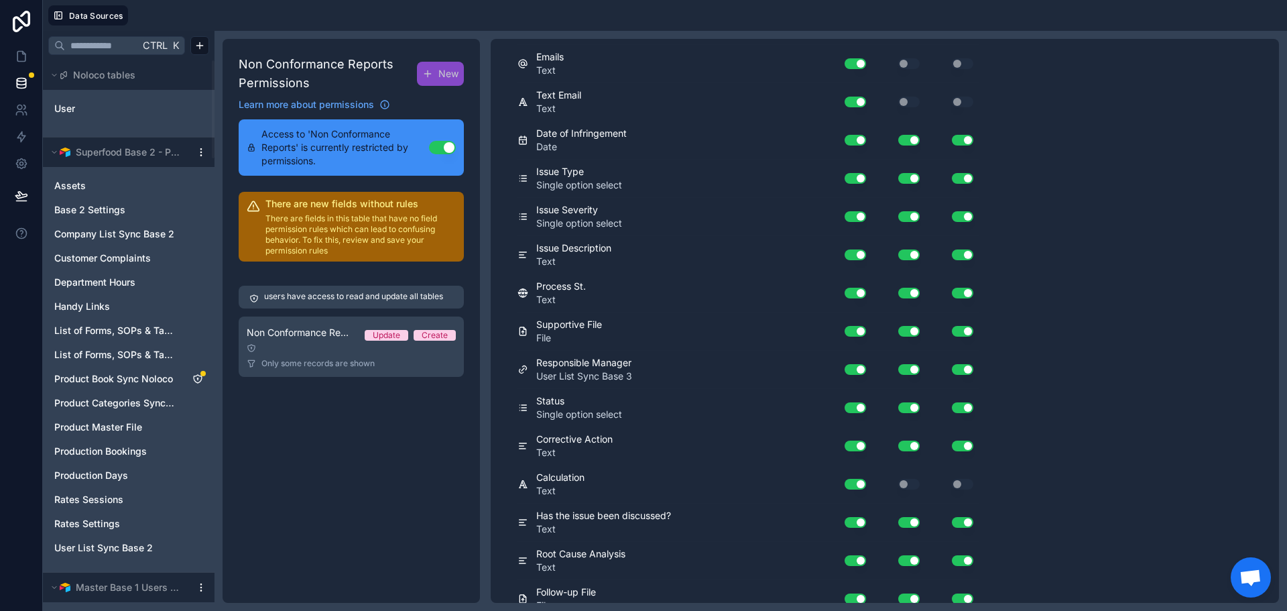
scroll to position [0, 0]
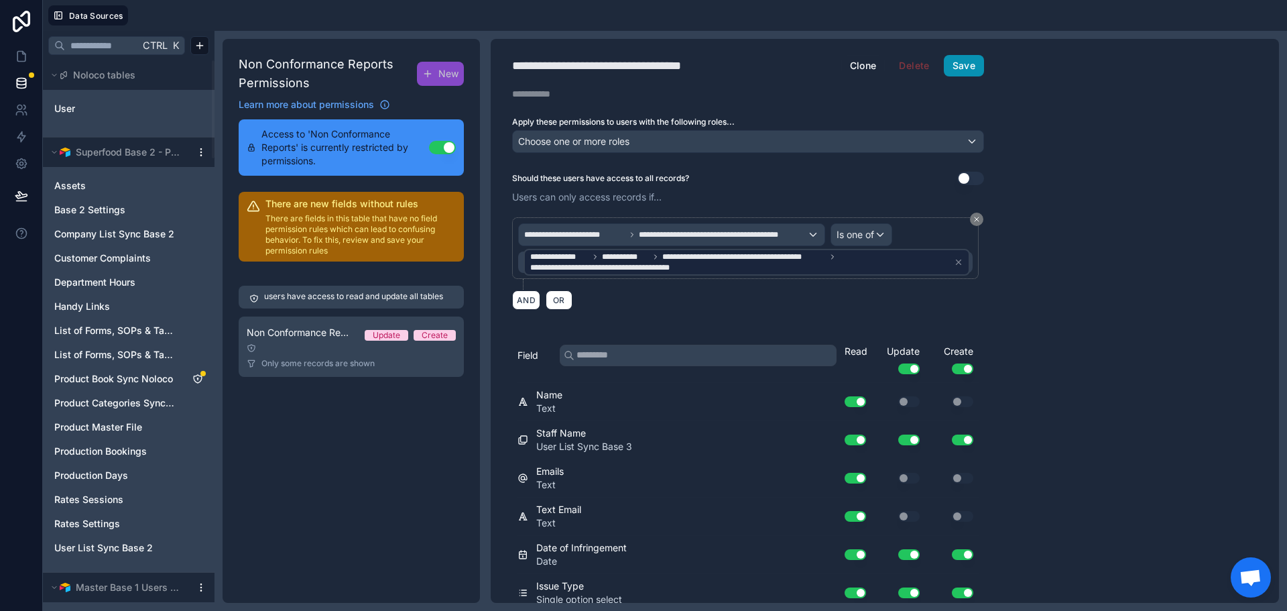
click at [968, 69] on button "Save" at bounding box center [964, 65] width 40 height 21
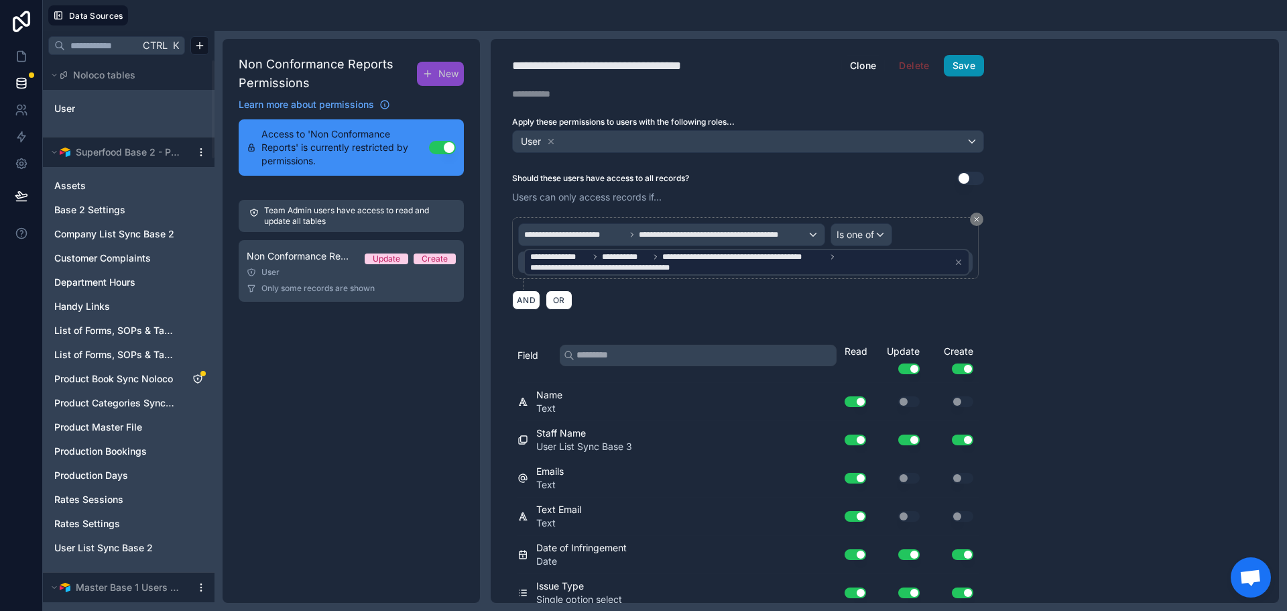
click at [953, 59] on button "Save" at bounding box center [964, 65] width 40 height 21
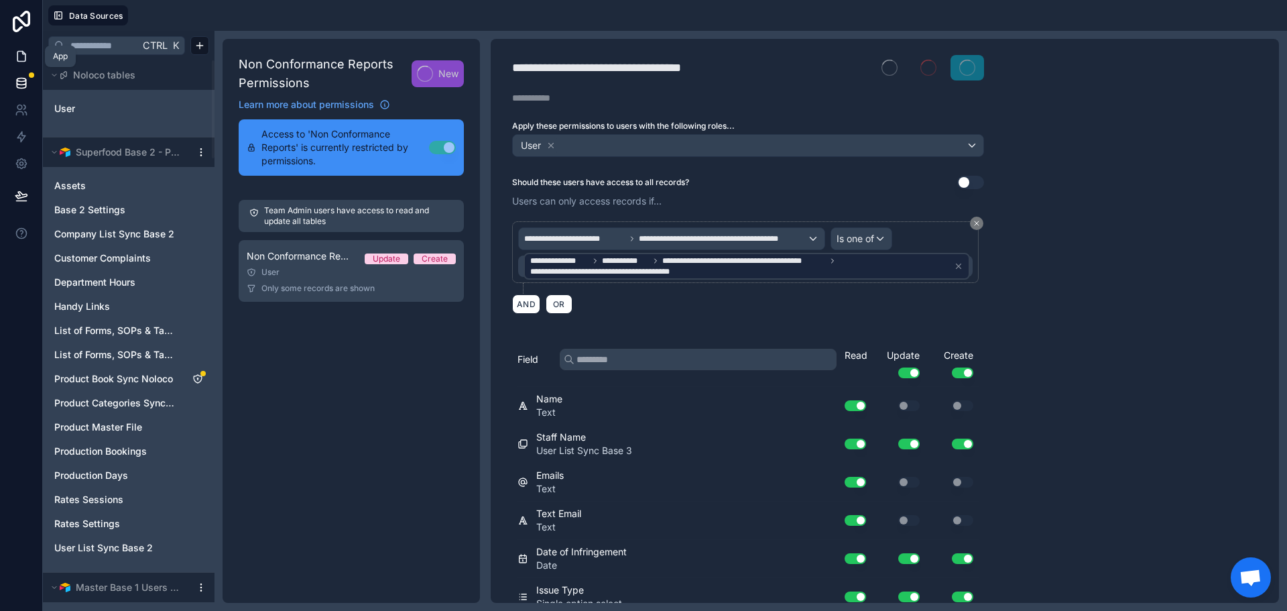
click at [22, 52] on icon at bounding box center [21, 57] width 8 height 10
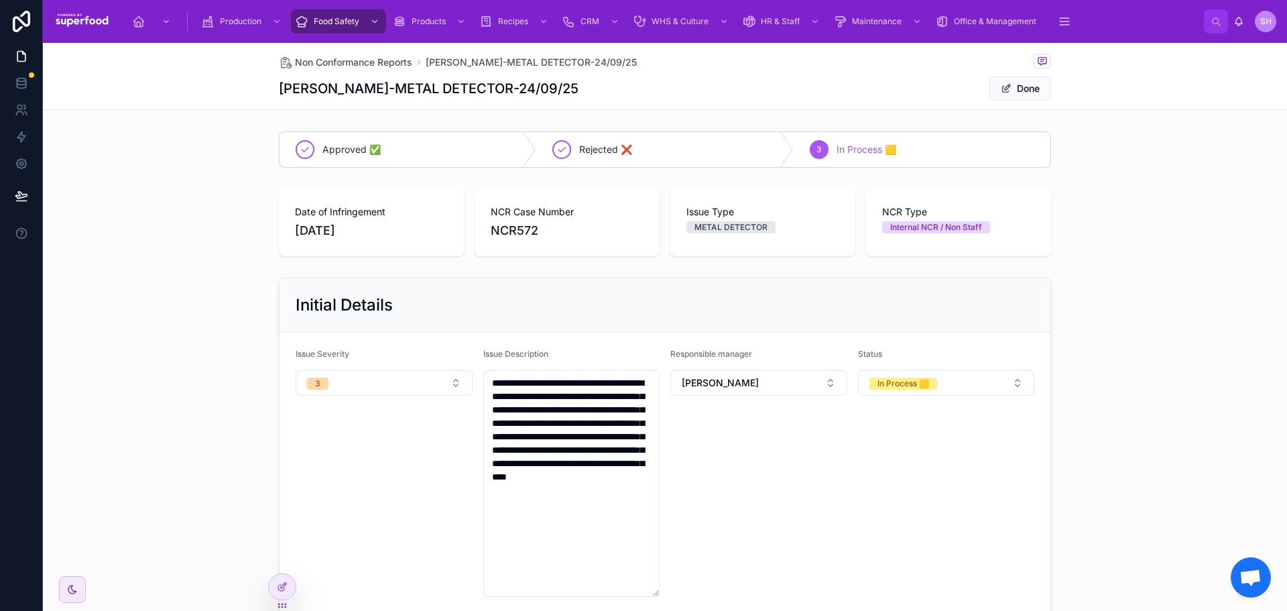
click at [249, 249] on div "Date of Infringement [DATE] NCR Case Number NCR572 Issue Type METAL DETECTOR NC…" at bounding box center [665, 223] width 1244 height 78
click at [356, 60] on span "Non Conformance Reports" at bounding box center [353, 62] width 117 height 13
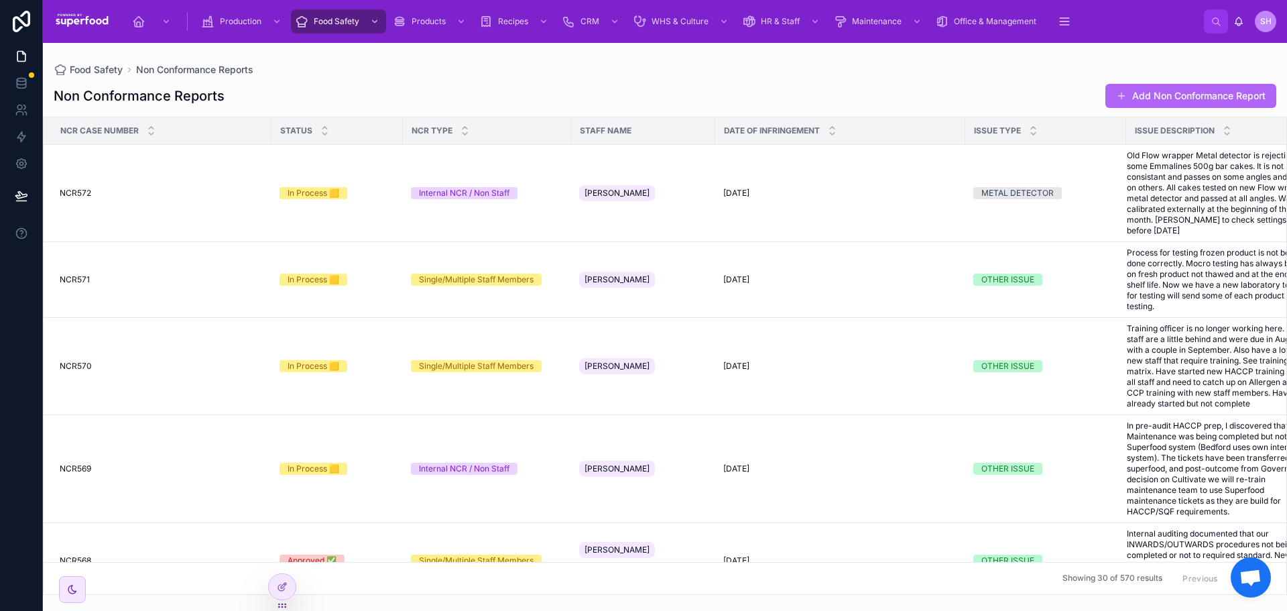
click at [1166, 93] on button "Add Non Conformance Report" at bounding box center [1191, 96] width 171 height 24
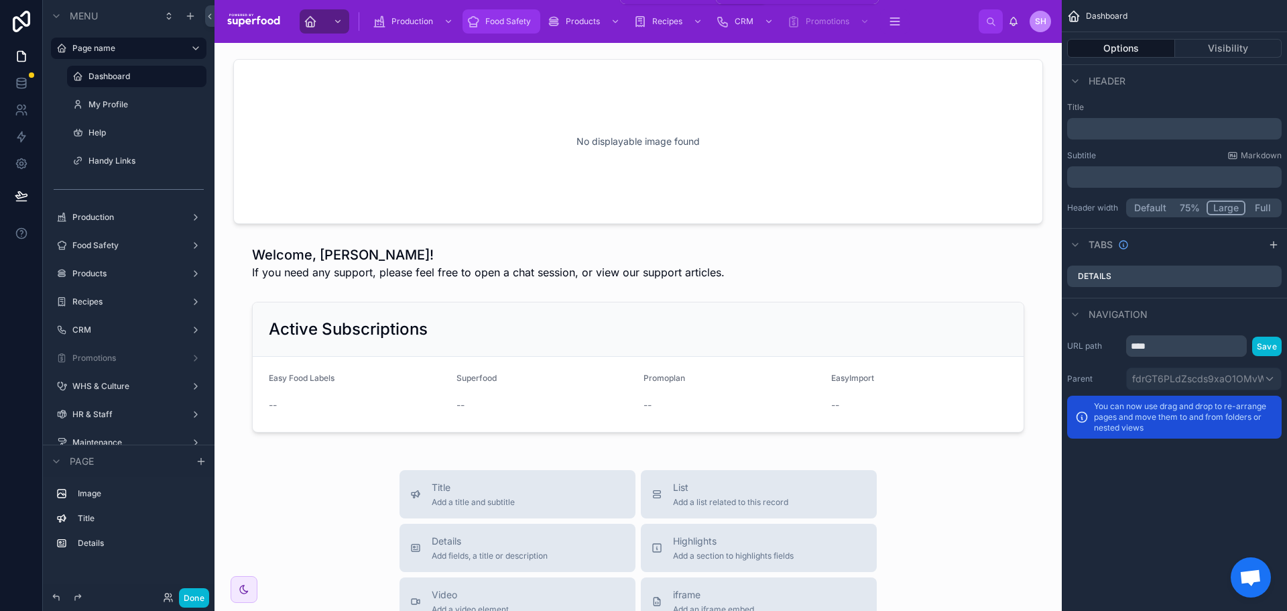
click at [503, 20] on span "Food Safety" at bounding box center [508, 21] width 46 height 11
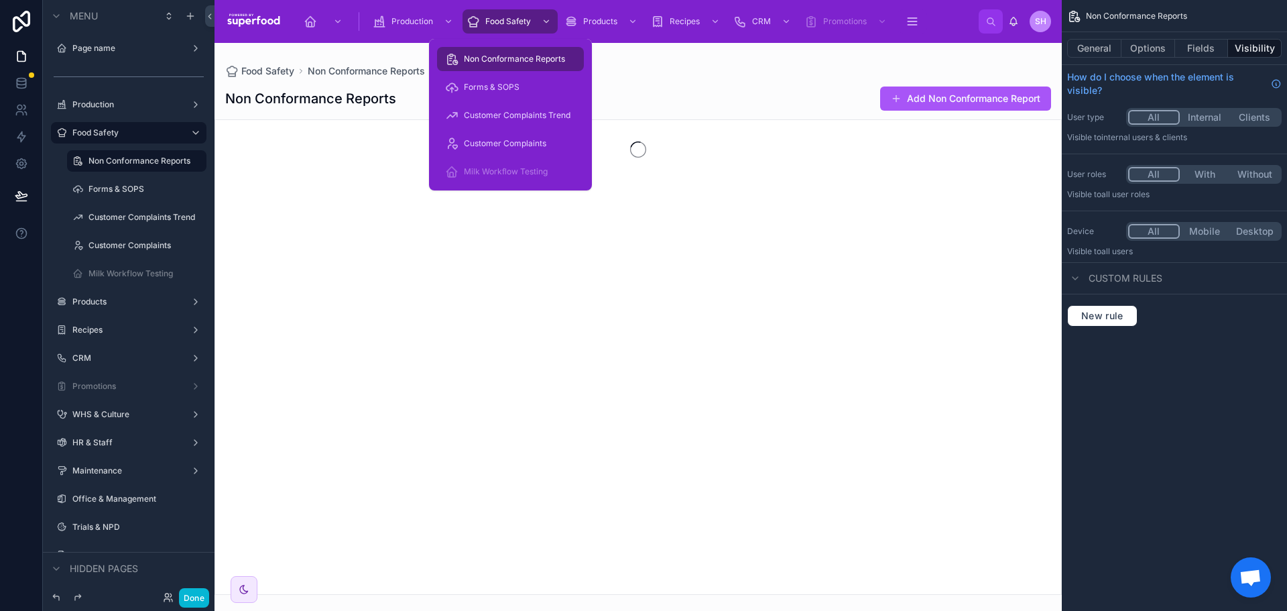
click at [470, 60] on span "Non Conformance Reports" at bounding box center [514, 59] width 101 height 11
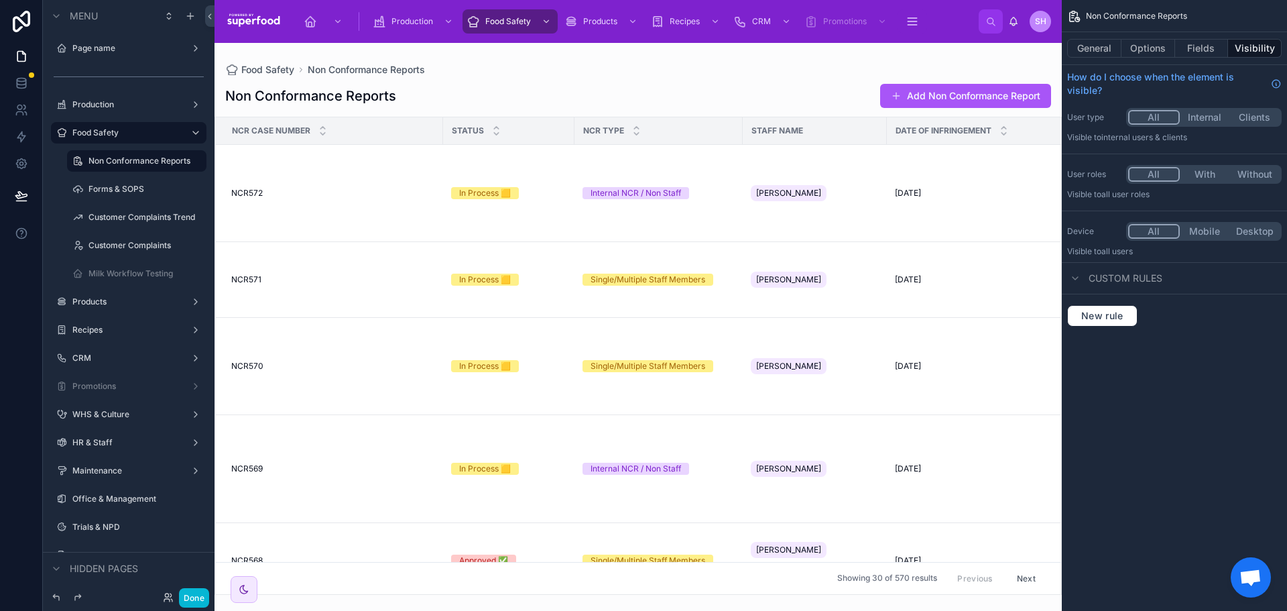
click at [276, 194] on div at bounding box center [639, 327] width 848 height 568
click at [247, 193] on span "NCR572" at bounding box center [247, 193] width 32 height 11
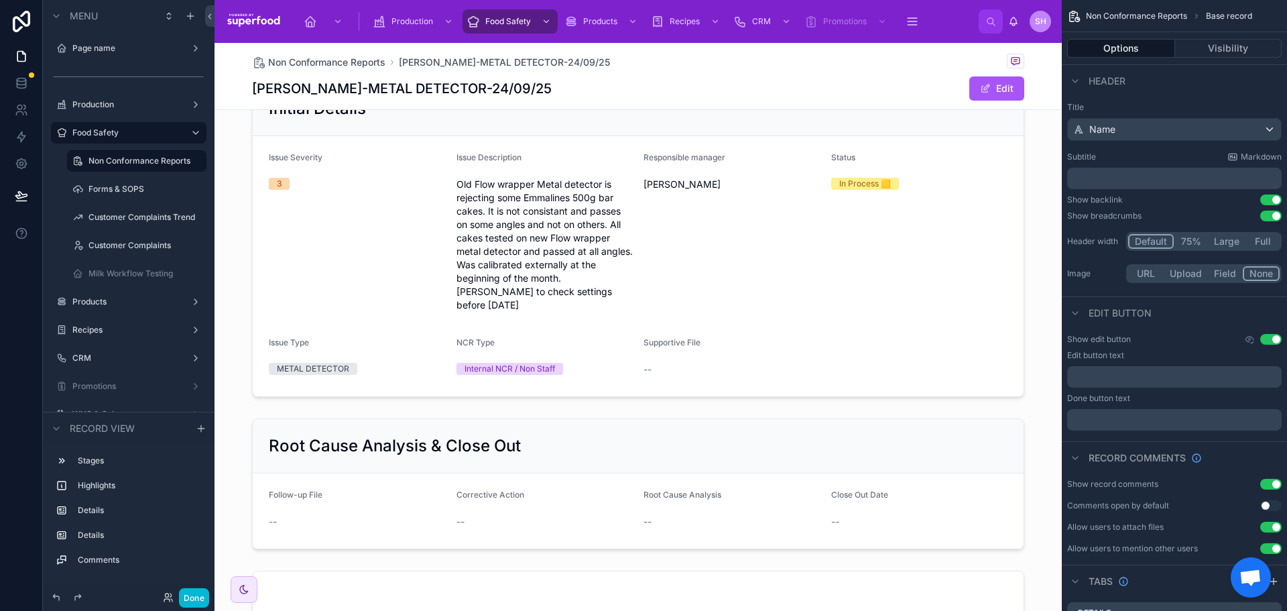
scroll to position [402, 0]
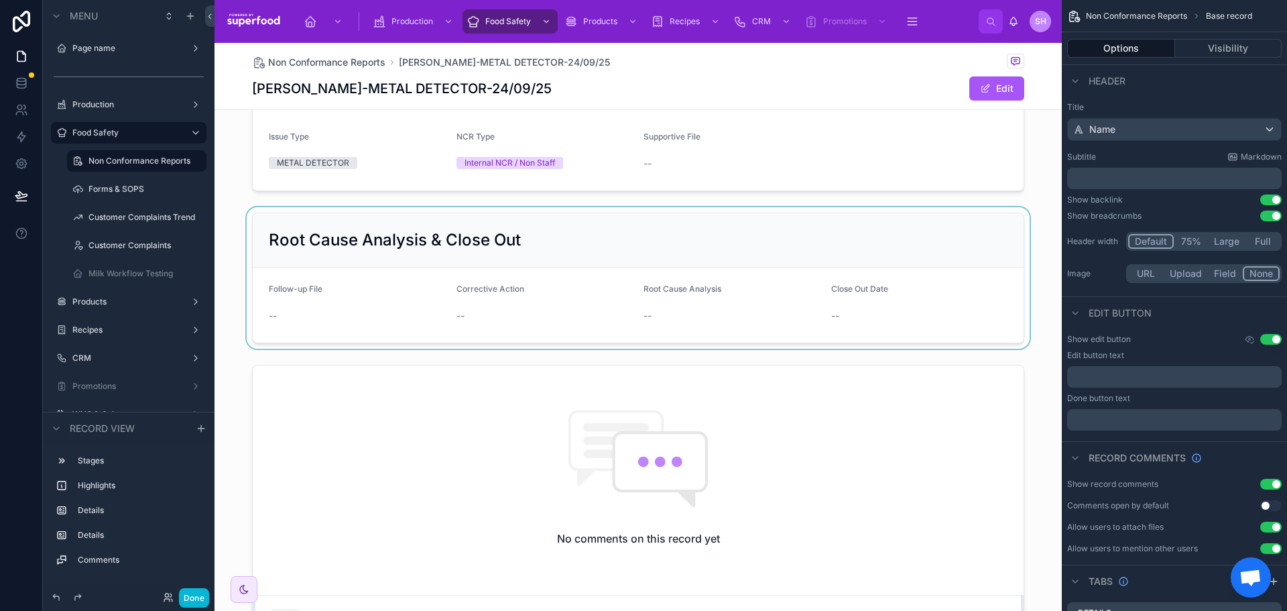
click at [584, 247] on div at bounding box center [639, 277] width 848 height 141
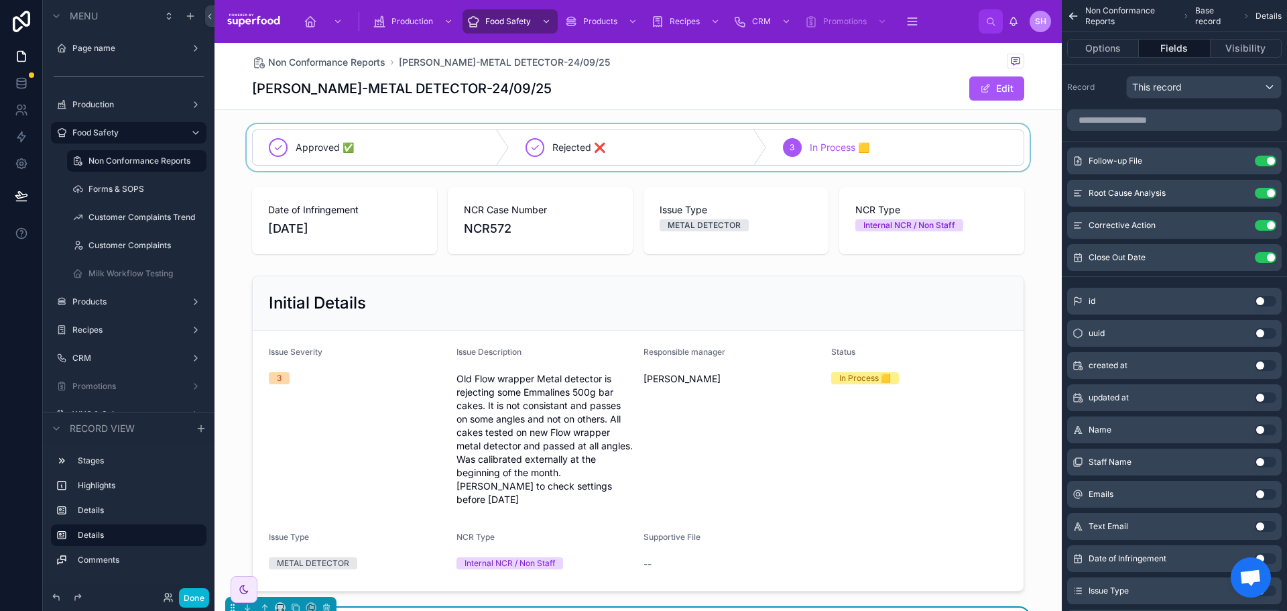
scroll to position [0, 0]
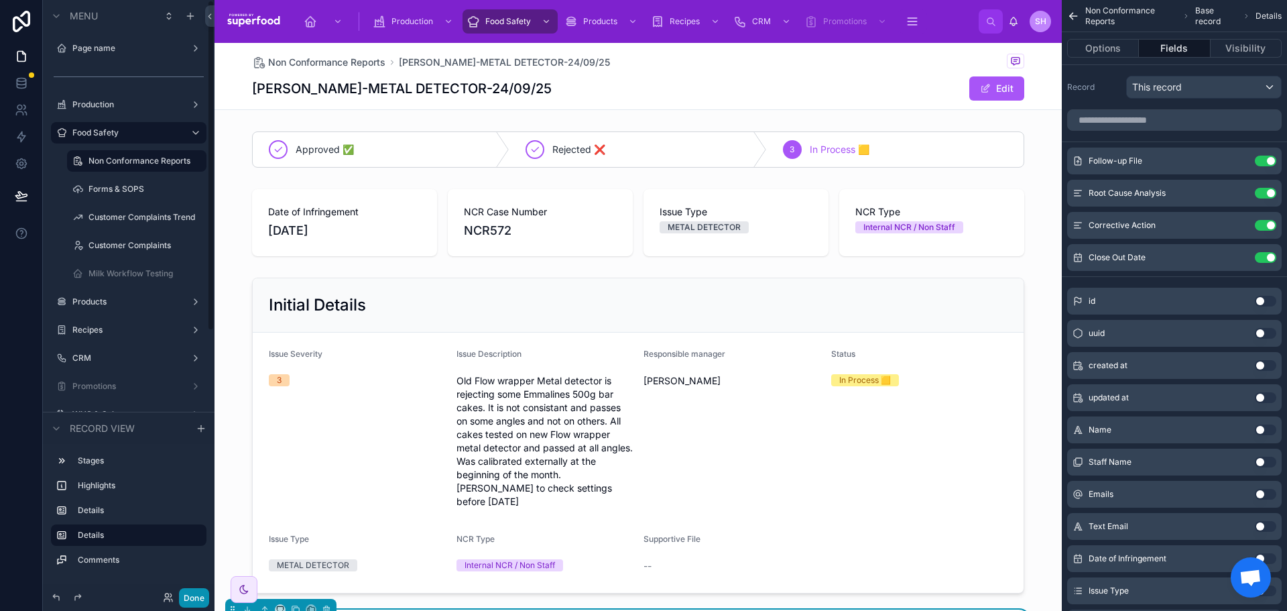
click at [186, 594] on button "Done" at bounding box center [194, 597] width 30 height 19
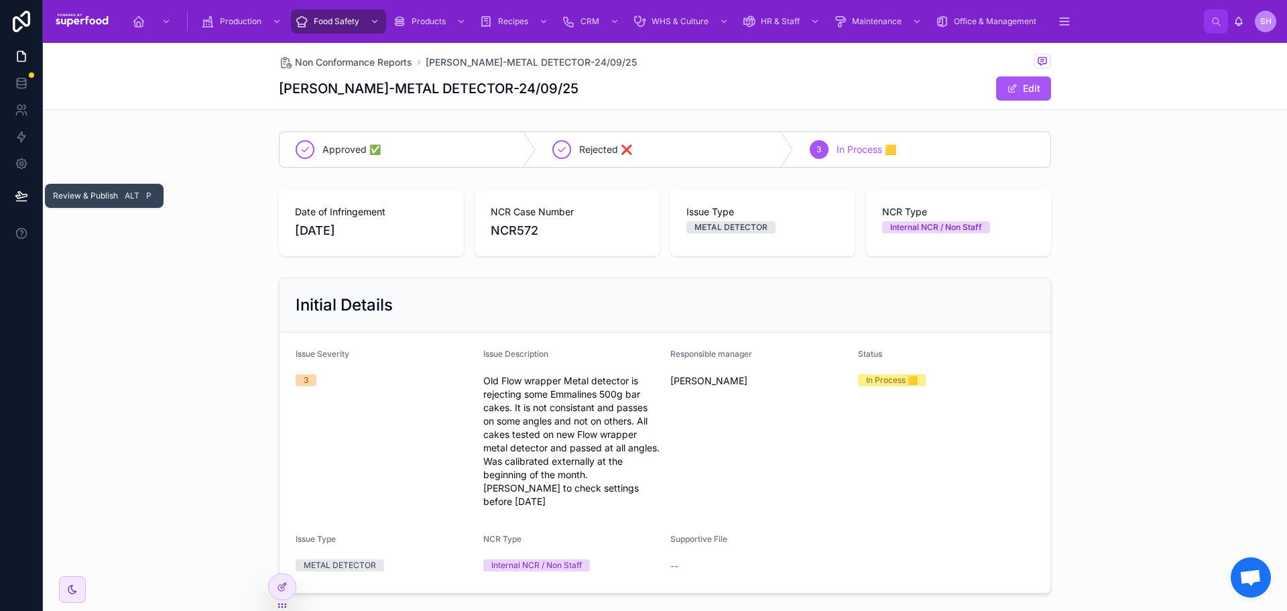
click at [15, 197] on icon at bounding box center [21, 195] width 13 height 13
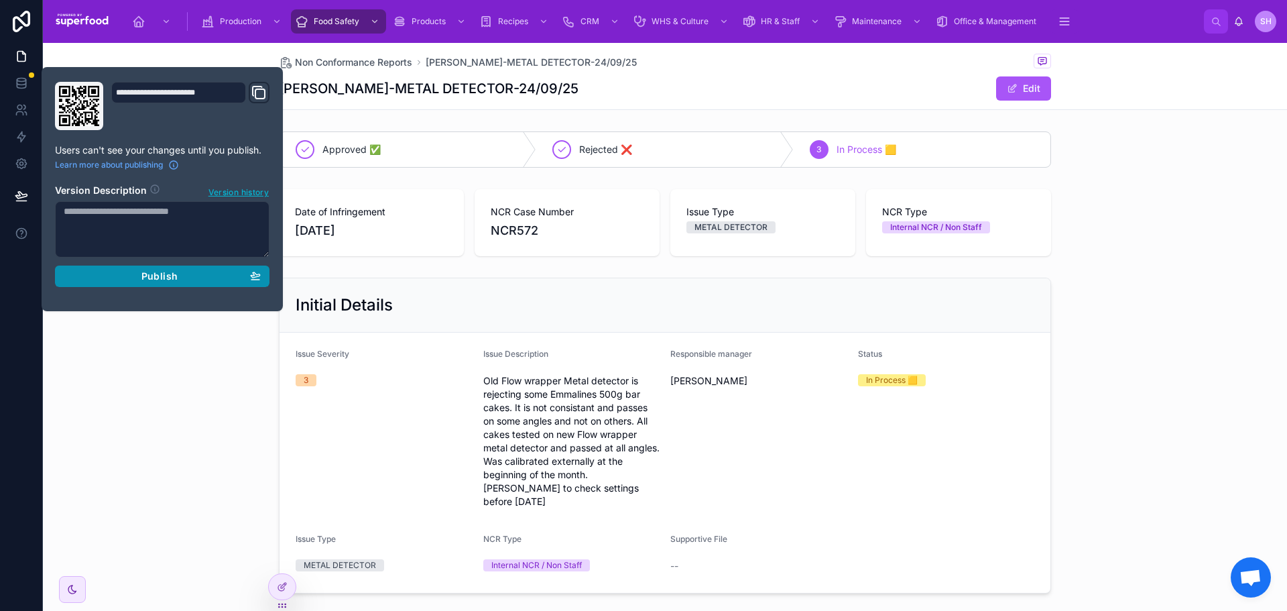
click at [123, 272] on div "Publish" at bounding box center [162, 276] width 197 height 12
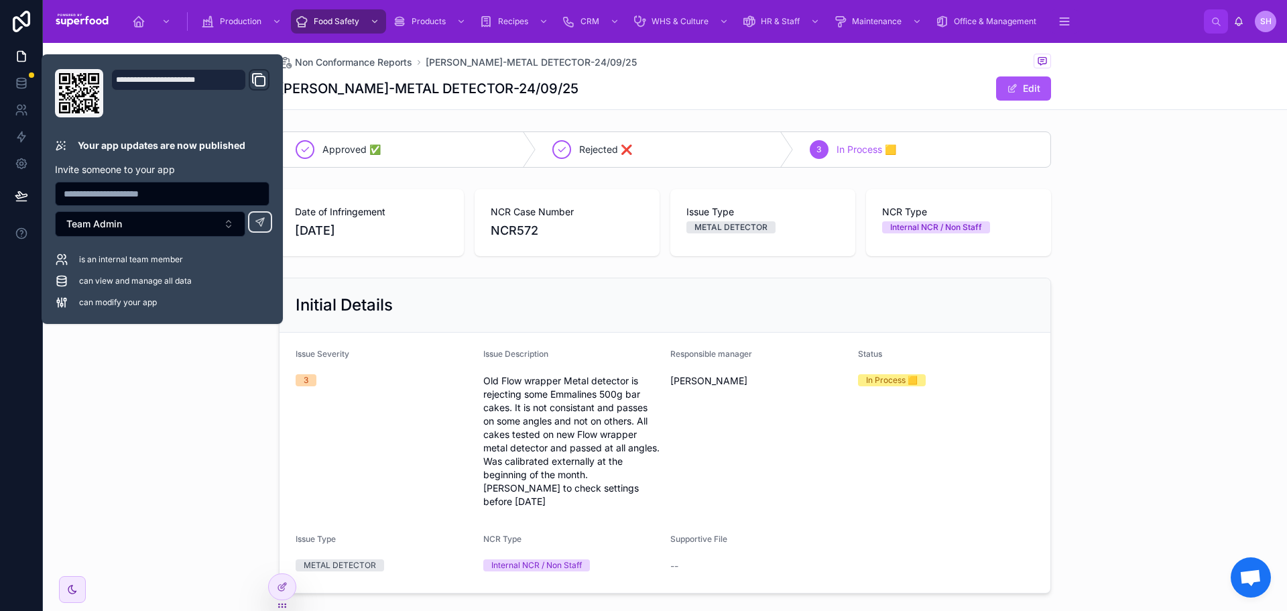
click at [164, 492] on div "Initial Details Issue Severity 3 Issue Description Old Flow wrapper Metal detec…" at bounding box center [665, 435] width 1244 height 327
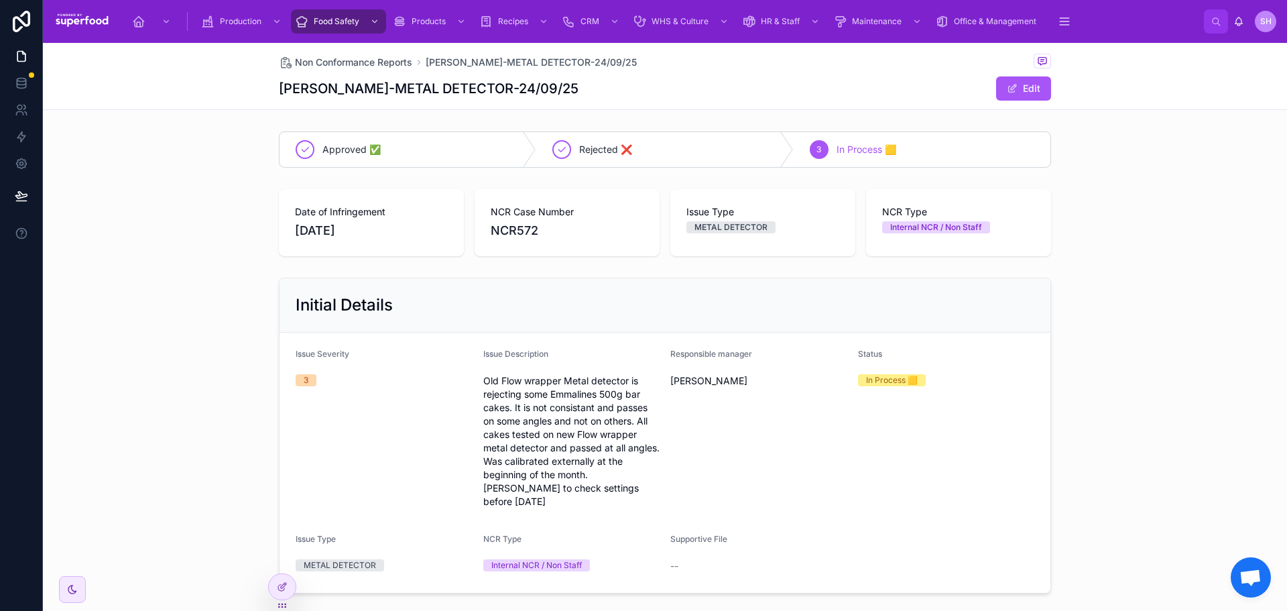
click at [137, 262] on div "Approved ✅ Rejected ❌ 3 In Process 🟨 Date of Infringement 24/09/2025 NCR Case N…" at bounding box center [665, 616] width 1244 height 980
